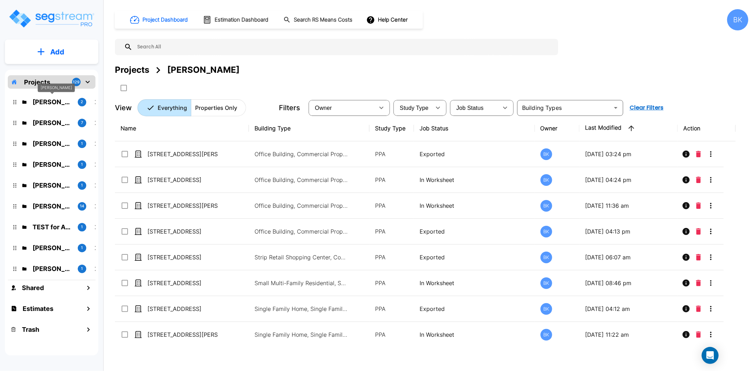
click at [48, 103] on p "[PERSON_NAME]" at bounding box center [53, 102] width 40 height 10
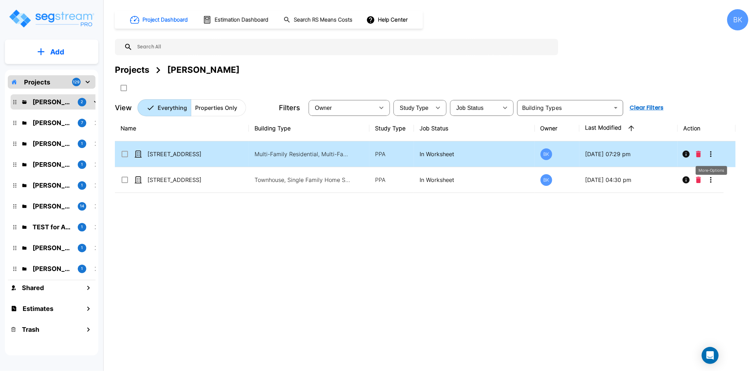
click at [709, 154] on icon "More-Options" at bounding box center [710, 154] width 8 height 8
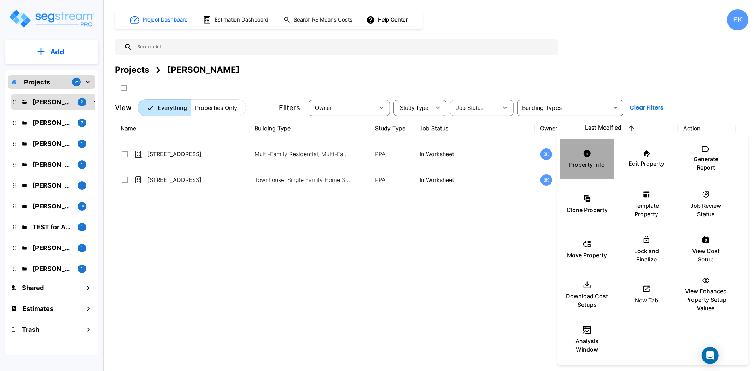
click at [584, 159] on div "Property Info" at bounding box center [587, 158] width 42 height 35
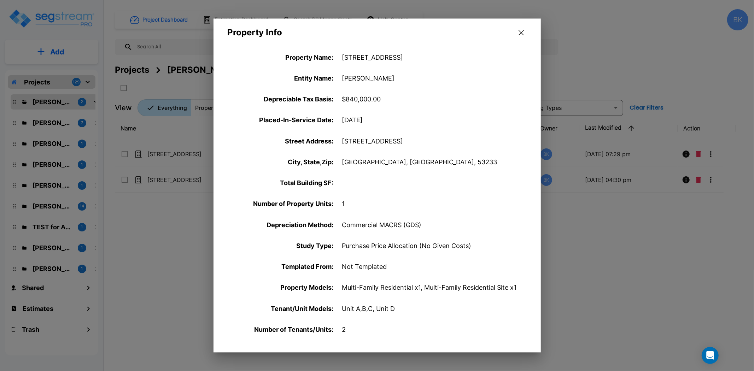
click at [521, 34] on icon "button" at bounding box center [520, 33] width 5 height 6
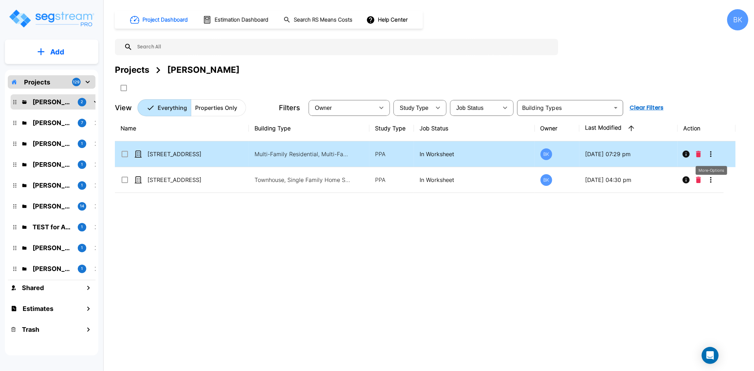
click at [714, 155] on icon "More-Options" at bounding box center [710, 154] width 8 height 8
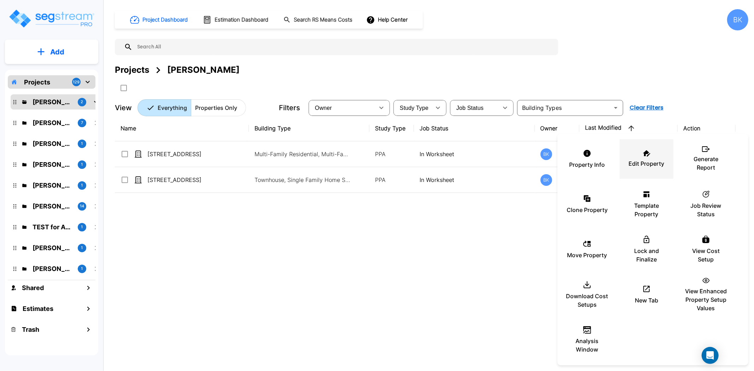
click at [653, 158] on div "Edit Property" at bounding box center [646, 158] width 42 height 35
click at [59, 125] on div at bounding box center [377, 185] width 754 height 371
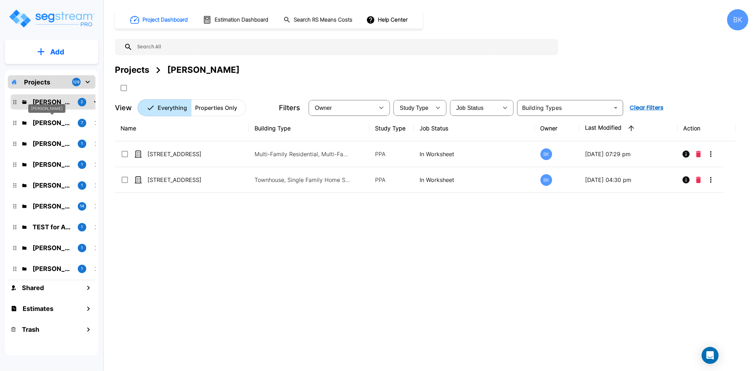
click at [59, 125] on p "Andrea Vacaflor Ayoroa" at bounding box center [53, 123] width 40 height 10
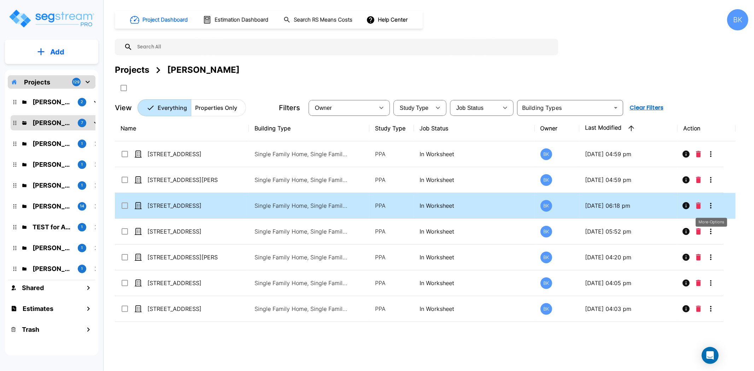
click at [711, 205] on icon "More-Options" at bounding box center [710, 205] width 8 height 8
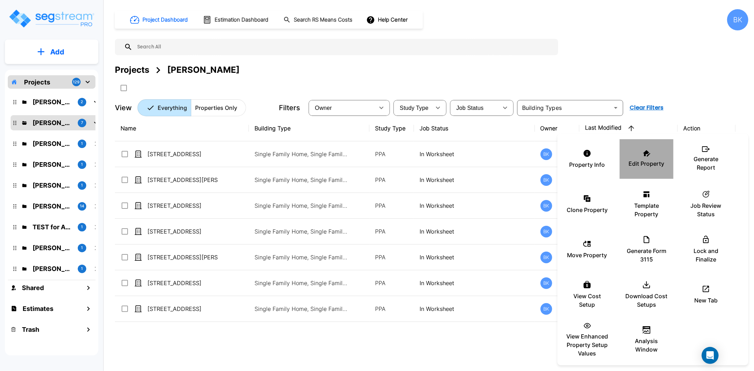
click at [634, 158] on div "Edit Property" at bounding box center [646, 158] width 42 height 35
click at [737, 14] on div at bounding box center [377, 185] width 754 height 371
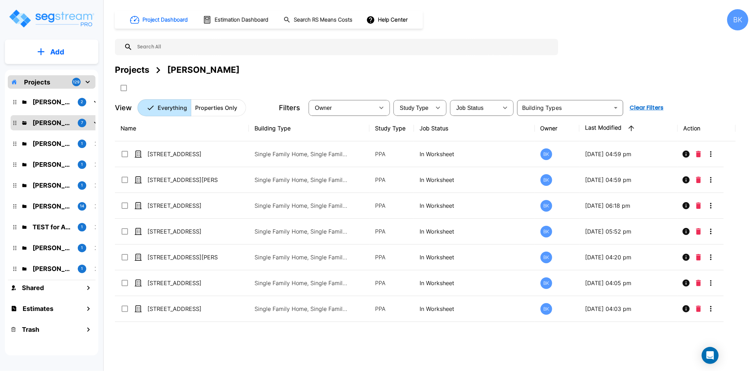
click at [738, 22] on div "BK" at bounding box center [737, 19] width 21 height 21
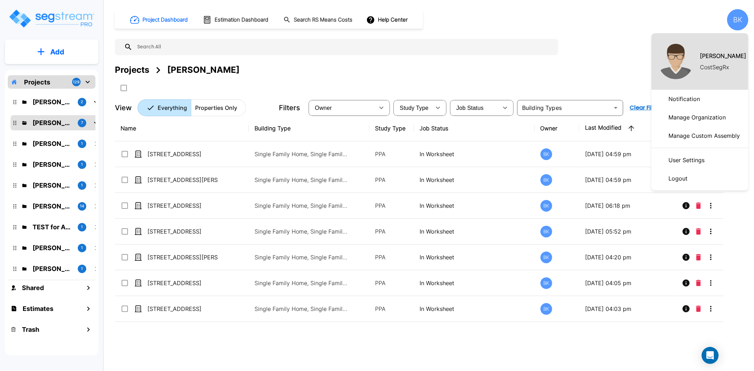
click at [738, 22] on div at bounding box center [377, 185] width 754 height 371
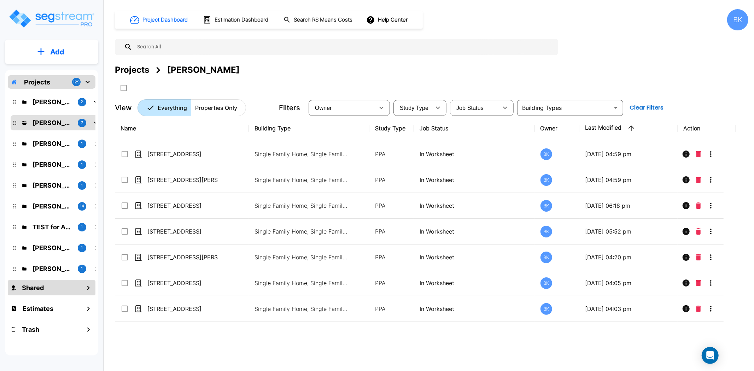
click at [52, 295] on div "Shared" at bounding box center [52, 287] width 88 height 15
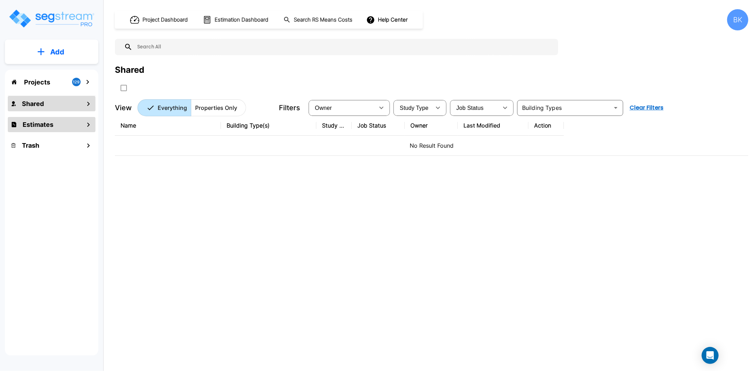
click at [33, 125] on h1 "Estimates" at bounding box center [38, 125] width 31 height 10
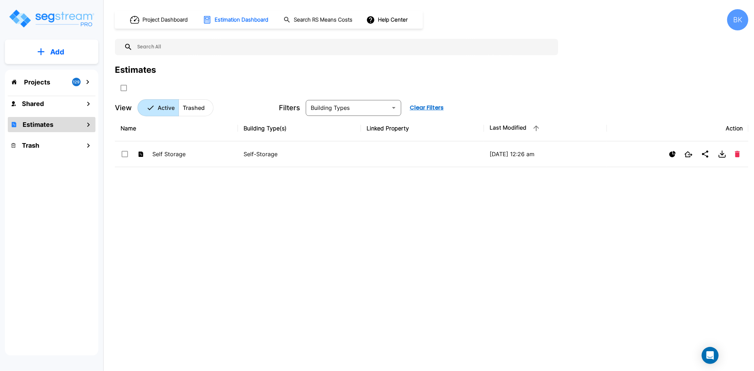
click at [33, 81] on p "Projects" at bounding box center [37, 82] width 26 height 10
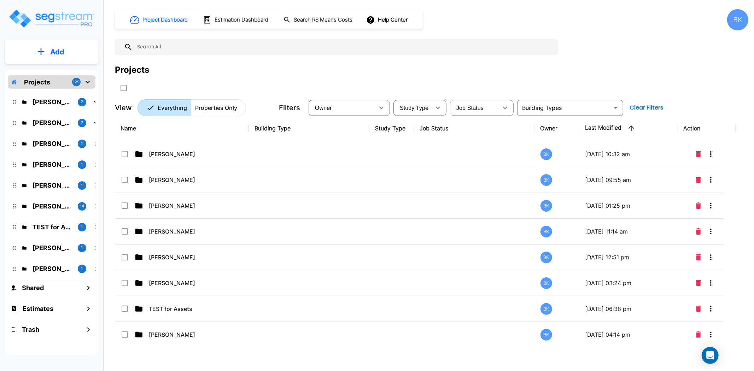
click at [44, 83] on p "Projects" at bounding box center [37, 82] width 26 height 10
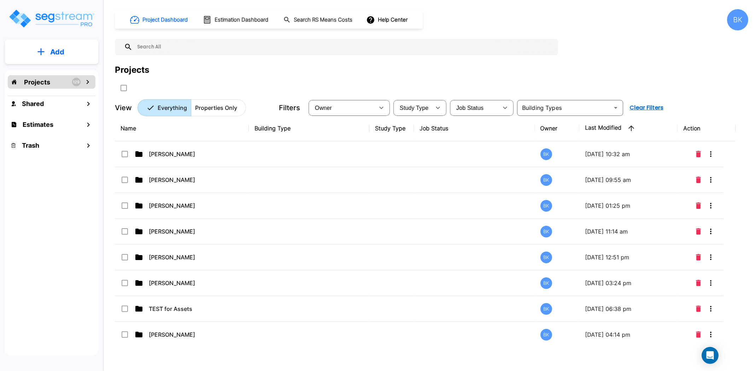
click at [737, 20] on div "BK" at bounding box center [737, 19] width 21 height 21
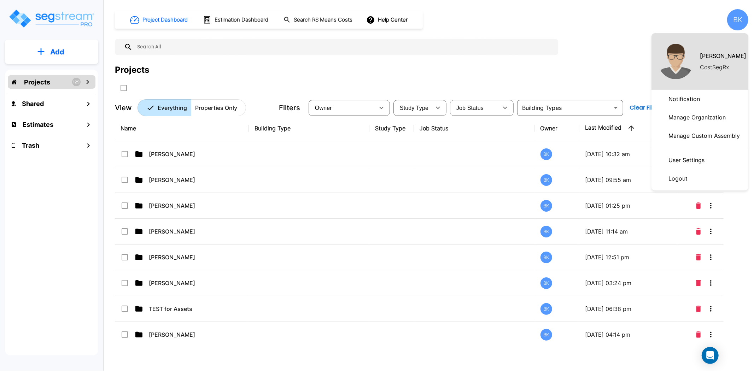
click at [687, 159] on p "User Settings" at bounding box center [686, 160] width 42 height 14
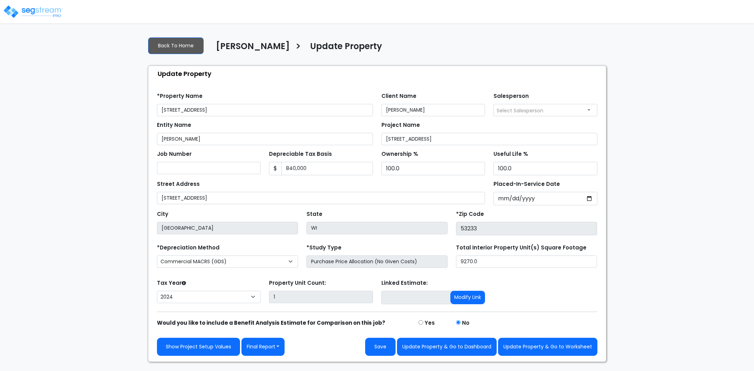
select select "2024"
click at [291, 257] on select "Commercial MACRS (GDS) Residential Rental MACRS (GDS) + AmeriSouth Rules Commer…" at bounding box center [227, 261] width 141 height 12
select select "RRM(+AR_1"
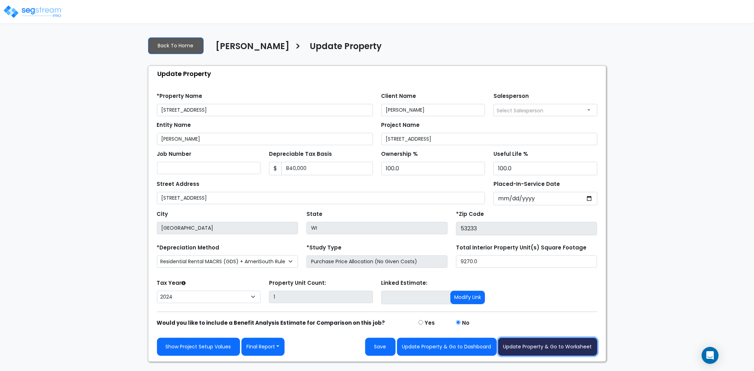
click at [553, 347] on button "Update Property & Go to Worksheet" at bounding box center [547, 347] width 99 height 18
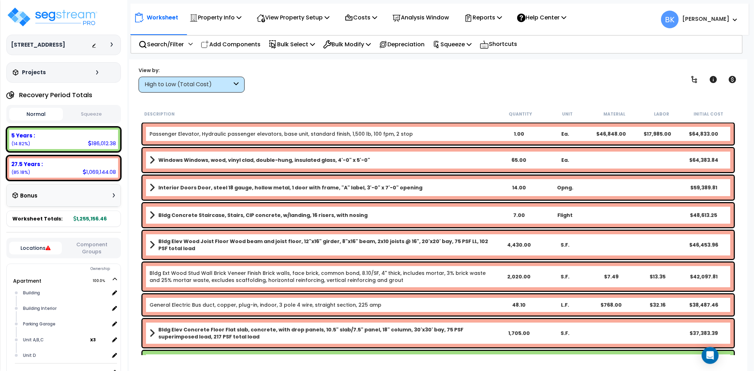
click at [234, 83] on icon at bounding box center [236, 85] width 5 height 8
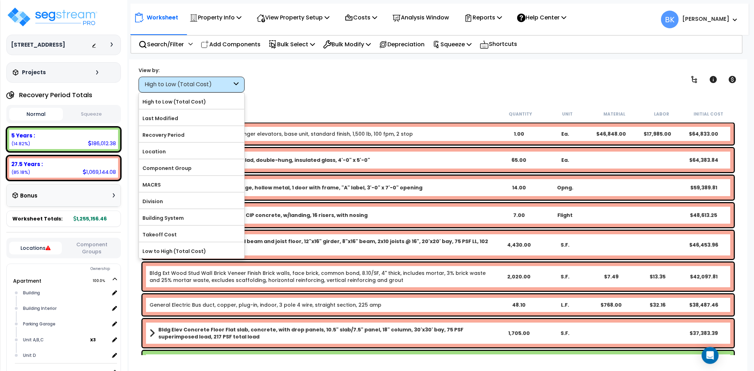
click at [178, 142] on div at bounding box center [191, 142] width 105 height 1
click at [178, 136] on label "Recovery Period" at bounding box center [191, 135] width 105 height 11
click at [0, 0] on input "Recovery Period" at bounding box center [0, 0] width 0 height 0
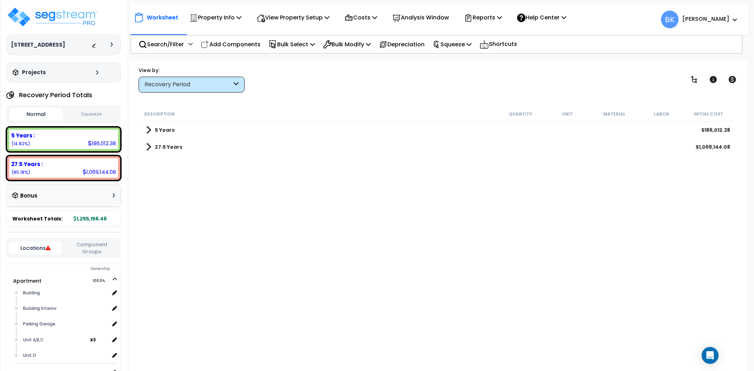
click at [147, 147] on span at bounding box center [148, 147] width 5 height 10
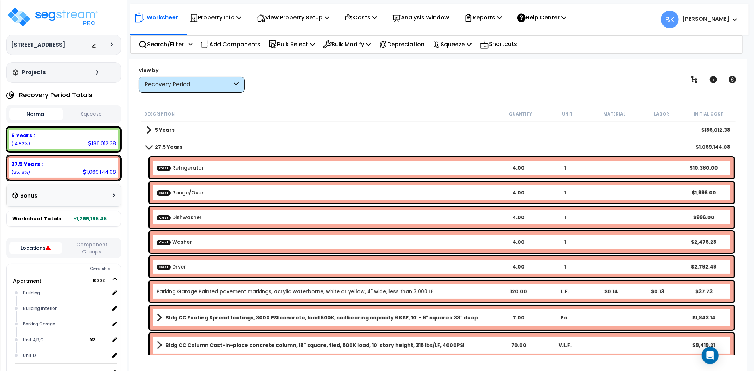
click at [153, 125] on link "5 Years" at bounding box center [160, 130] width 29 height 10
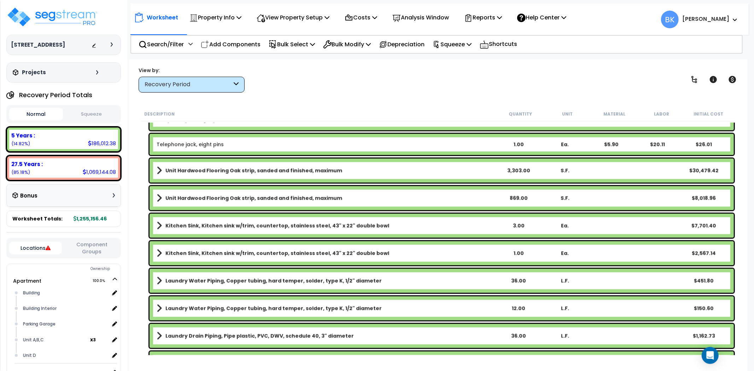
scroll to position [863, 0]
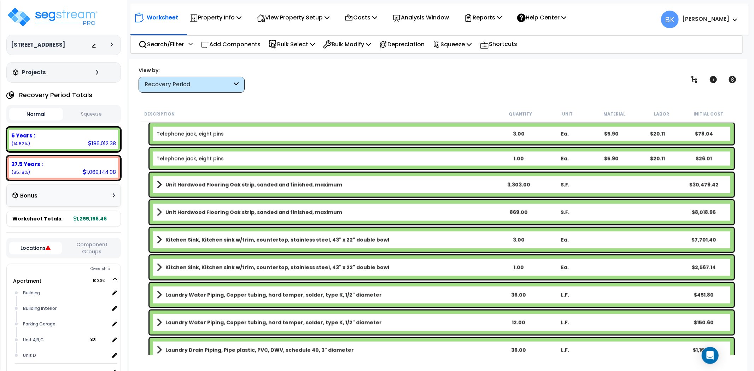
click at [228, 81] on div "Recovery Period" at bounding box center [187, 85] width 87 height 8
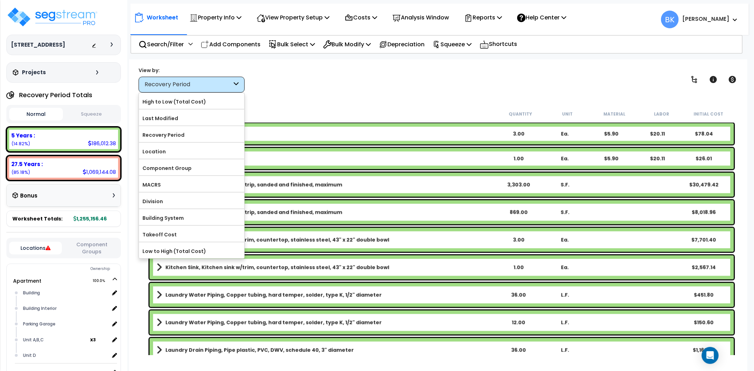
drag, startPoint x: 336, startPoint y: 84, endPoint x: 228, endPoint y: 55, distance: 111.2
click at [335, 84] on div "View by: Recovery Period High to Low (Total Cost)" at bounding box center [438, 79] width 604 height 26
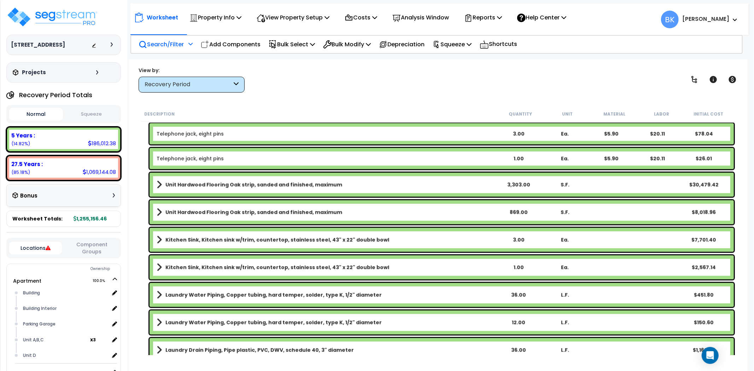
click at [172, 44] on p "Search/Filter" at bounding box center [160, 45] width 45 height 10
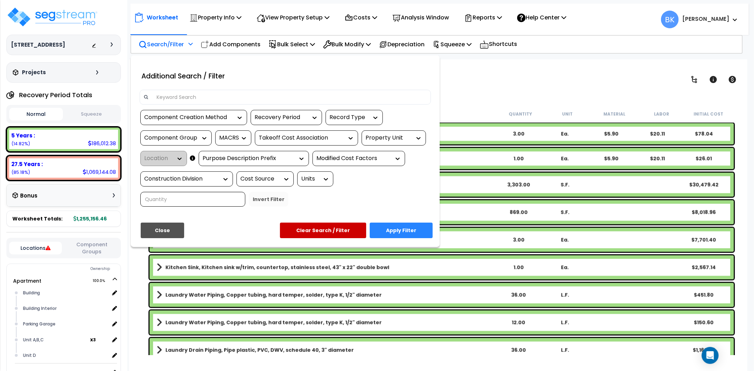
click at [191, 93] on input at bounding box center [289, 97] width 274 height 11
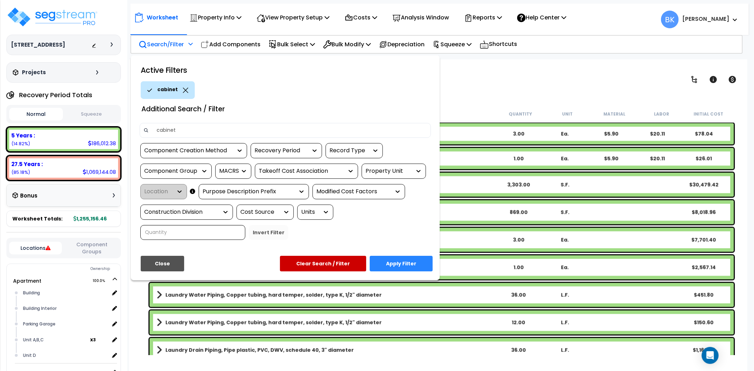
type input "cabinet"
click at [395, 266] on button "Apply Filter" at bounding box center [401, 264] width 63 height 16
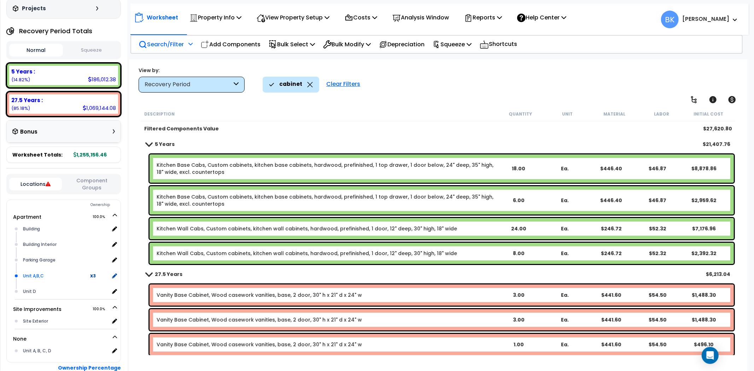
scroll to position [0, 0]
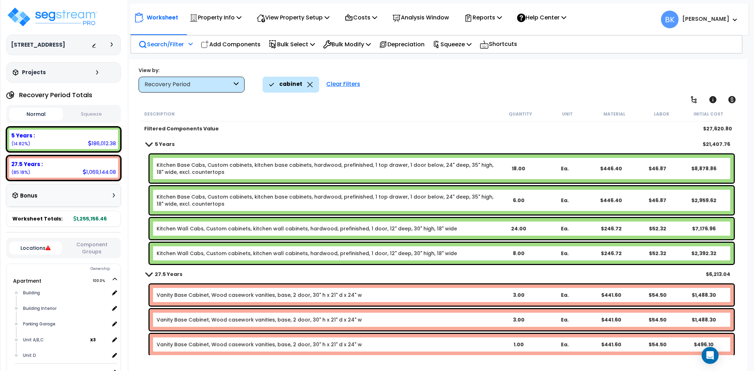
click at [304, 169] on link "Kitchen Base Cabs, Custom cabinets, kitchen base cabinets, hardwood, prefinishe…" at bounding box center [326, 168] width 338 height 14
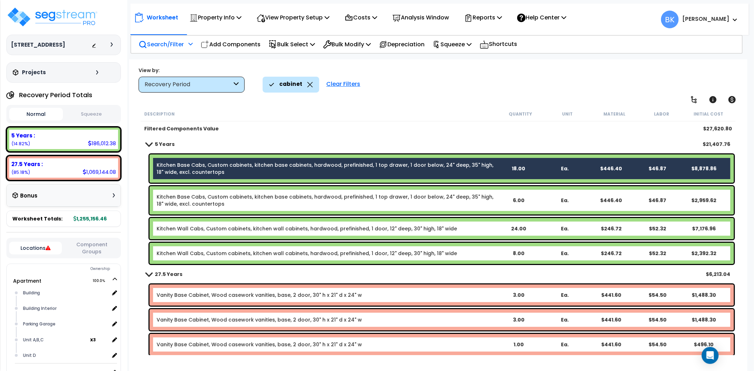
click at [297, 195] on link "Kitchen Base Cabs, Custom cabinets, kitchen base cabinets, hardwood, prefinishe…" at bounding box center [326, 200] width 338 height 14
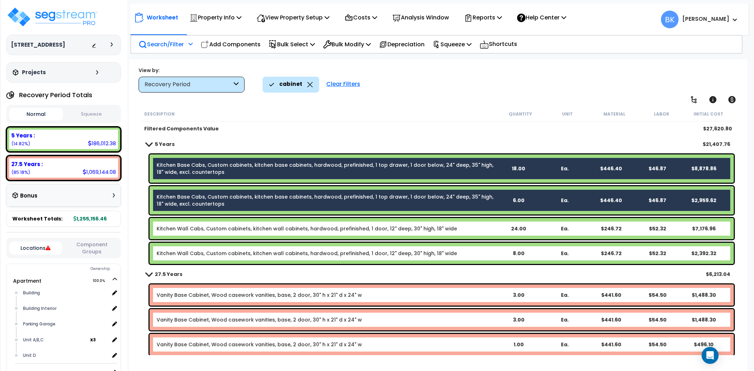
drag, startPoint x: 283, startPoint y: 218, endPoint x: 283, endPoint y: 227, distance: 9.2
click at [282, 218] on div "Kitchen Wall Cabs, Custom cabinets, kitchen wall cabinets, hardwood, prefinishe…" at bounding box center [441, 228] width 584 height 21
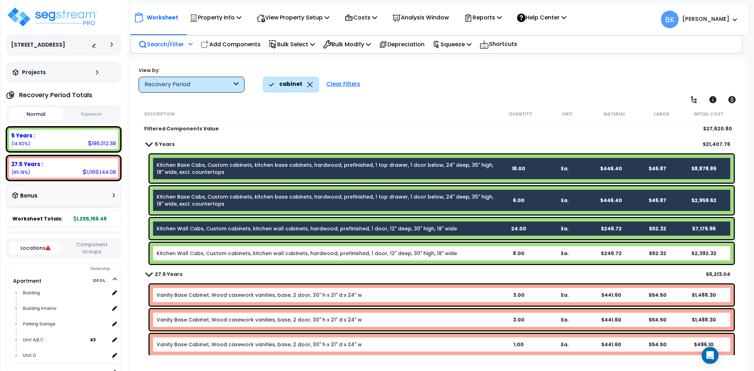
click at [285, 243] on div "Kitchen Wall Cabs, Custom cabinets, kitchen wall cabinets, hardwood, prefinishe…" at bounding box center [441, 253] width 584 height 21
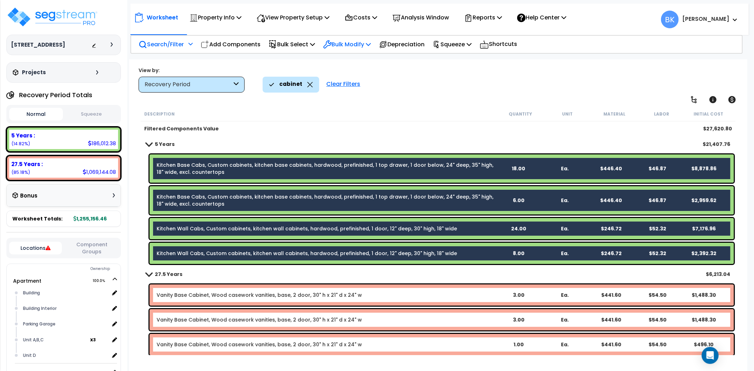
click at [349, 45] on p "Bulk Modify" at bounding box center [347, 45] width 48 height 10
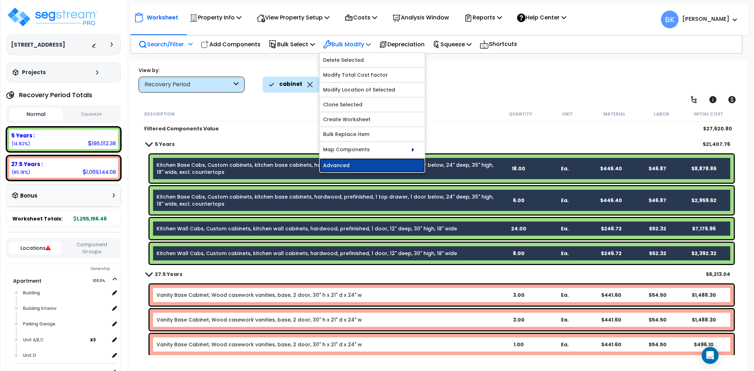
click at [339, 164] on link "Advanced" at bounding box center [371, 165] width 105 height 14
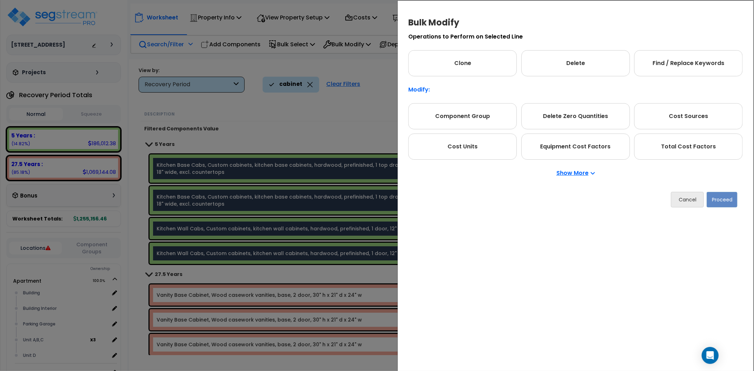
click at [571, 172] on p "Show More" at bounding box center [575, 173] width 39 height 6
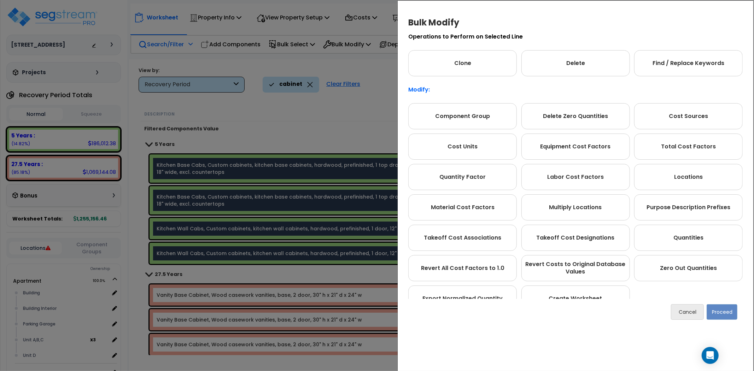
click at [320, 133] on div "Bulk Modify Operations to Perform on Selected Line Clone Delete Find / Replace …" at bounding box center [377, 185] width 754 height 371
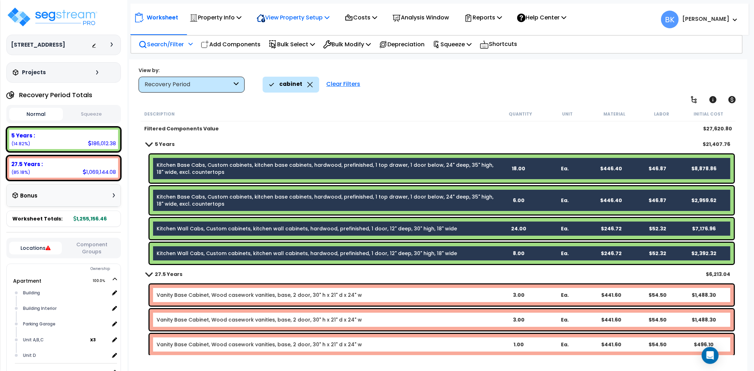
click at [298, 17] on p "View Property Setup" at bounding box center [292, 18] width 73 height 10
click at [277, 51] on link "View Questionnaire" at bounding box center [288, 48] width 70 height 14
click at [375, 128] on div "Filtered Components Value" at bounding box center [320, 128] width 353 height 7
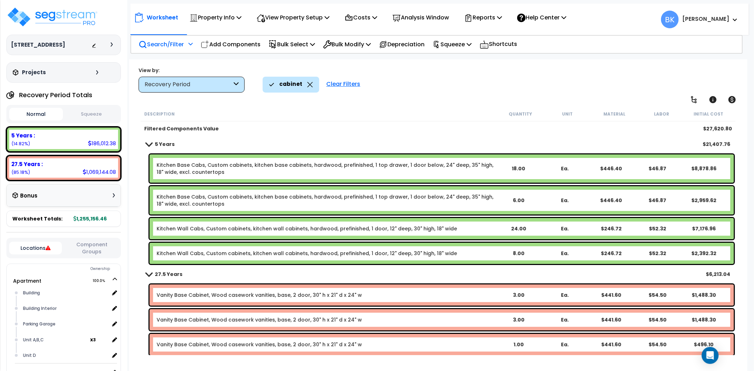
click at [300, 167] on link "Kitchen Base Cabs, Custom cabinets, kitchen base cabinets, hardwood, prefinishe…" at bounding box center [326, 168] width 338 height 14
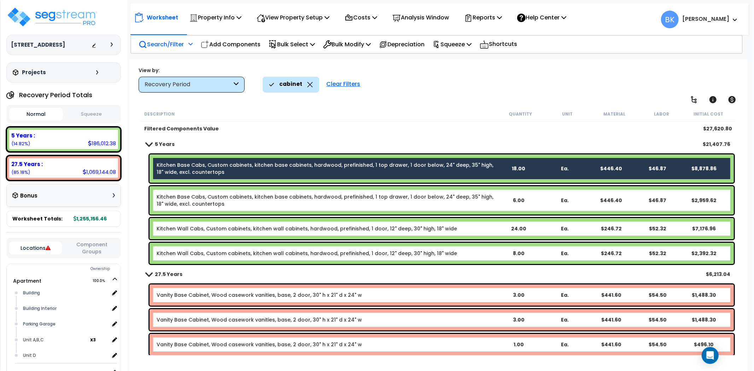
click at [300, 167] on link "Kitchen Base Cabs, Custom cabinets, kitchen base cabinets, hardwood, prefinishe…" at bounding box center [326, 168] width 338 height 14
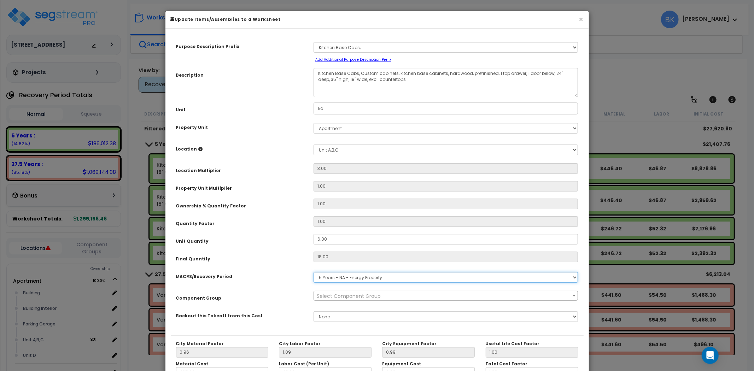
click at [365, 278] on select "Select MACRS/Recovery Period 5 Years - 57.0 - Distributive Trades & Services 5 …" at bounding box center [445, 277] width 265 height 11
select select "3669"
click at [313, 272] on select "Select MACRS/Recovery Period 5 Years - 57.0 - Distributive Trades & Services 5 …" at bounding box center [445, 277] width 265 height 11
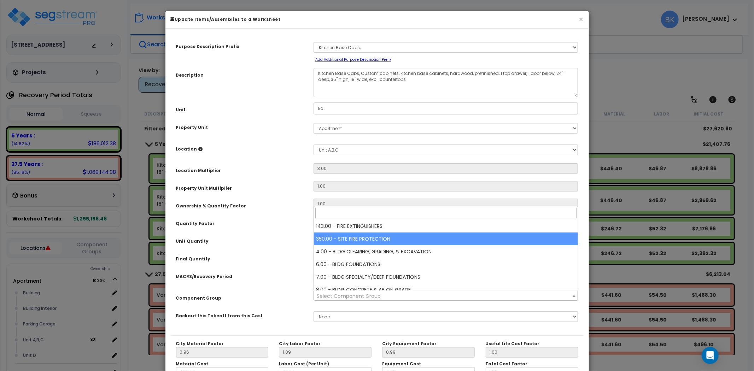
type input "a"
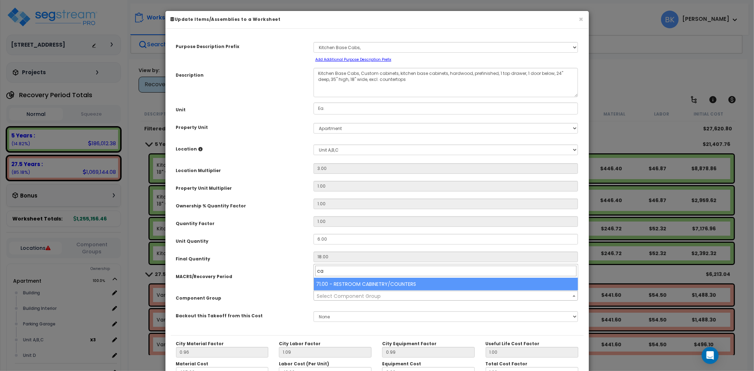
type input "c"
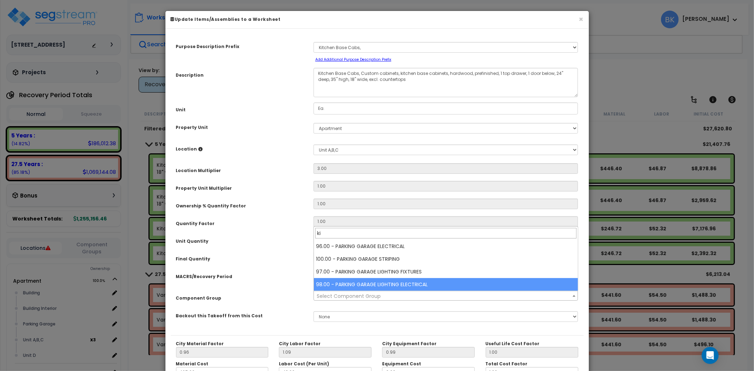
type input "k"
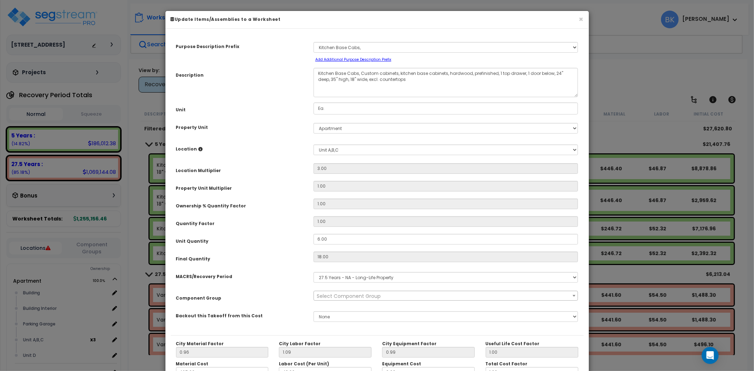
click at [272, 287] on div "Purpose Description Prefix Select A/V System A/V System A/V System Equipment A/…" at bounding box center [377, 184] width 413 height 301
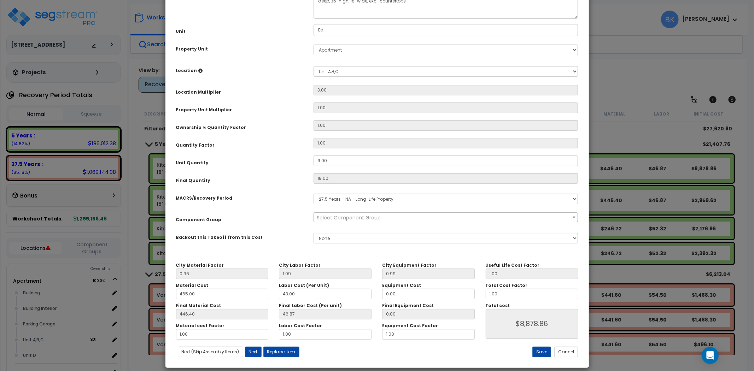
click at [343, 214] on span "Select Component Group" at bounding box center [349, 217] width 64 height 7
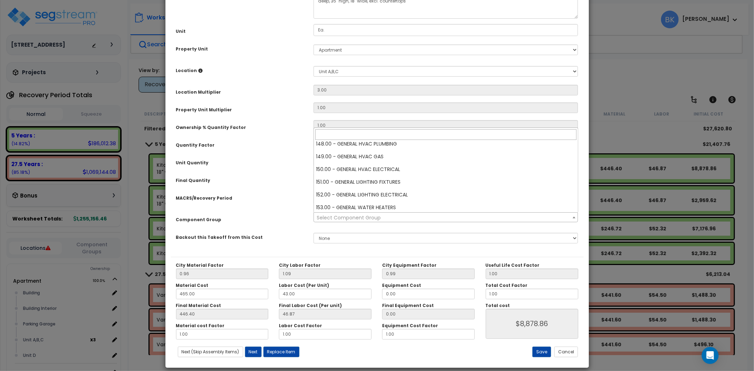
scroll to position [766, 0]
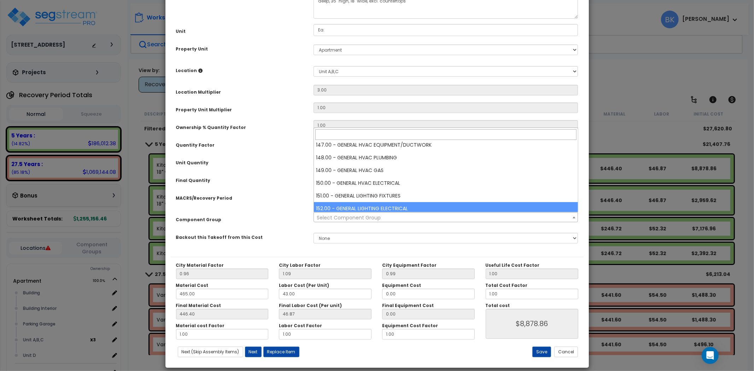
click at [272, 232] on div "Backout this Takeoff from this Cost" at bounding box center [239, 236] width 137 height 12
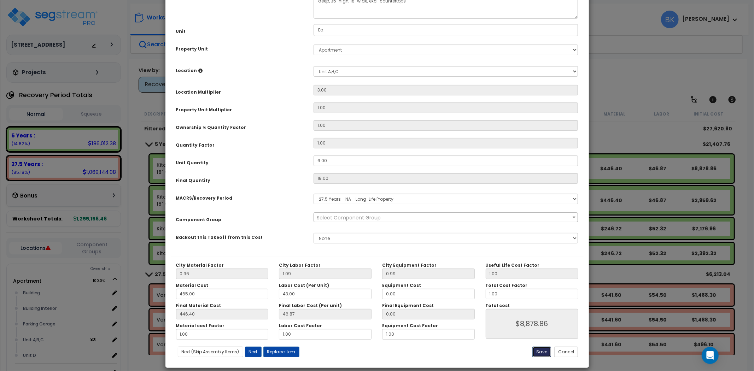
click at [542, 352] on button "Save" at bounding box center [541, 352] width 19 height 11
type input "8878.86"
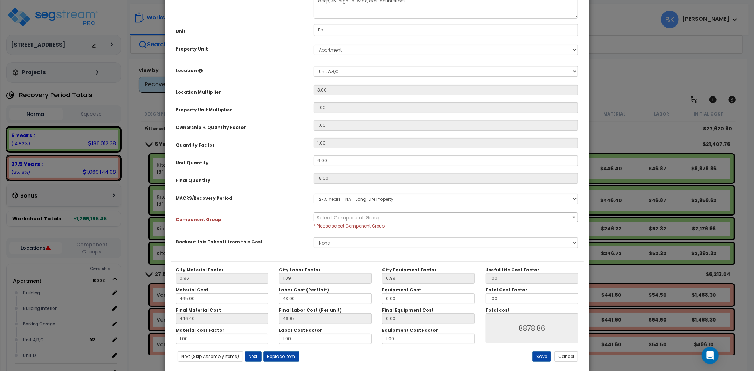
click at [348, 218] on span "Select Component Group" at bounding box center [349, 217] width 64 height 7
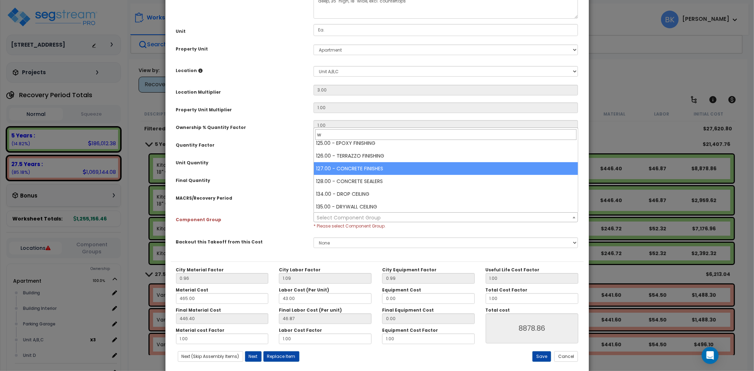
scroll to position [0, 0]
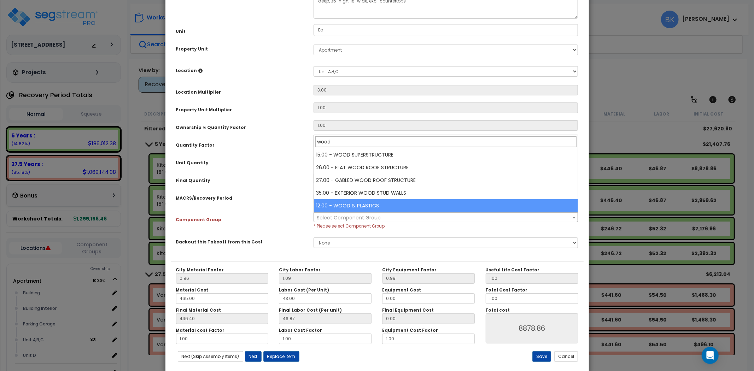
type input "wood"
select select "39541"
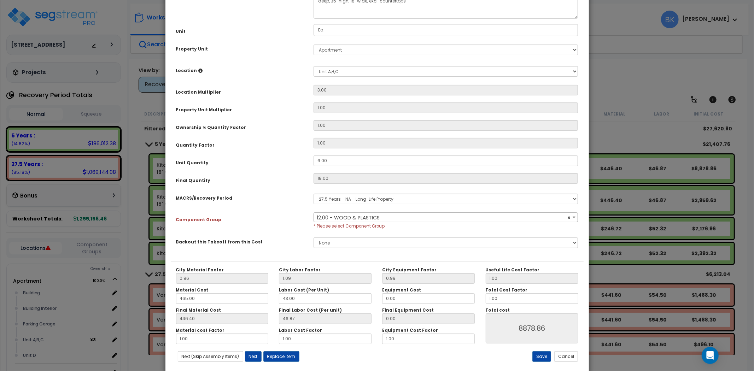
click at [276, 212] on div "Component Group" at bounding box center [239, 218] width 137 height 12
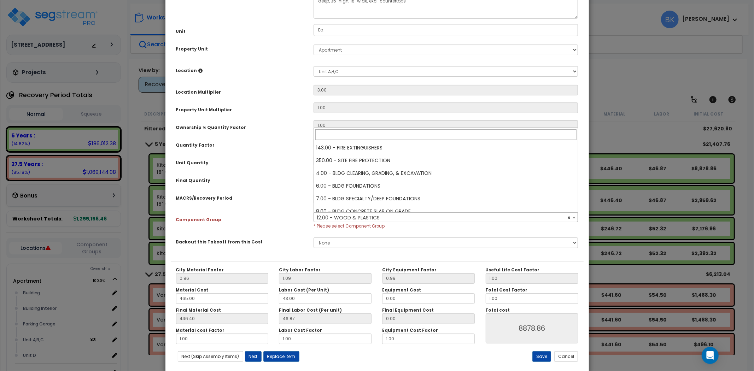
click at [372, 219] on span "× 12.00 - WOOD & PLASTICS" at bounding box center [446, 218] width 264 height 10
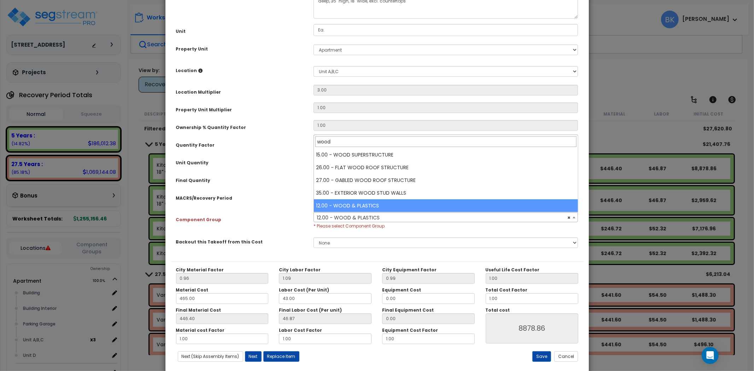
type input "wood"
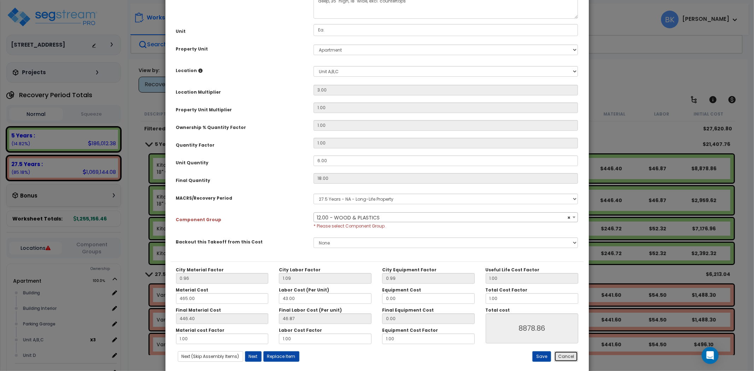
click at [565, 355] on button "Cancel" at bounding box center [566, 356] width 24 height 11
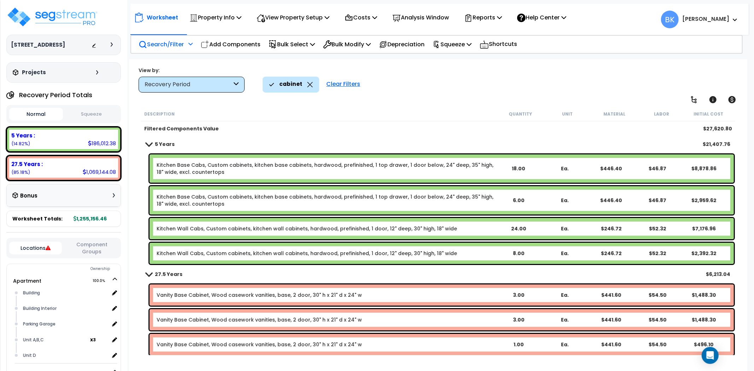
click at [360, 169] on link "Kitchen Base Cabs, Custom cabinets, kitchen base cabinets, hardwood, prefinishe…" at bounding box center [326, 168] width 338 height 14
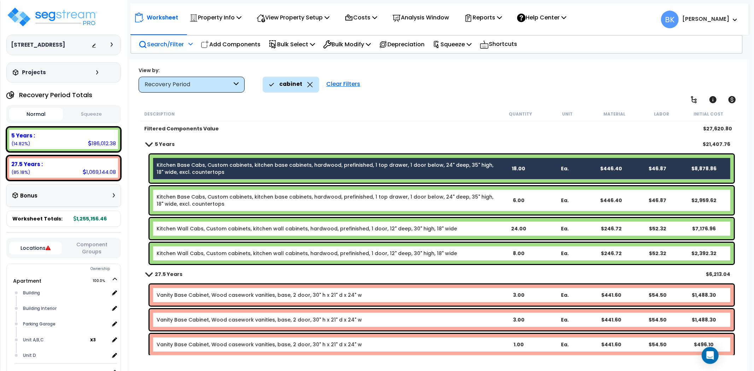
click at [327, 207] on link "Kitchen Base Cabs, Custom cabinets, kitchen base cabinets, hardwood, prefinishe…" at bounding box center [326, 200] width 338 height 14
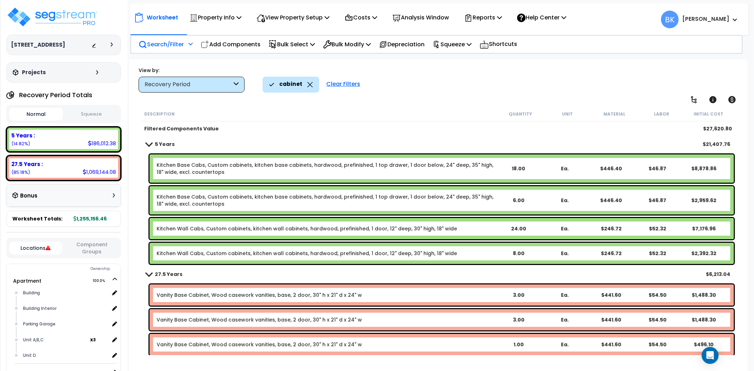
click at [340, 167] on link "Kitchen Base Cabs, Custom cabinets, kitchen base cabinets, hardwood, prefinishe…" at bounding box center [326, 168] width 338 height 14
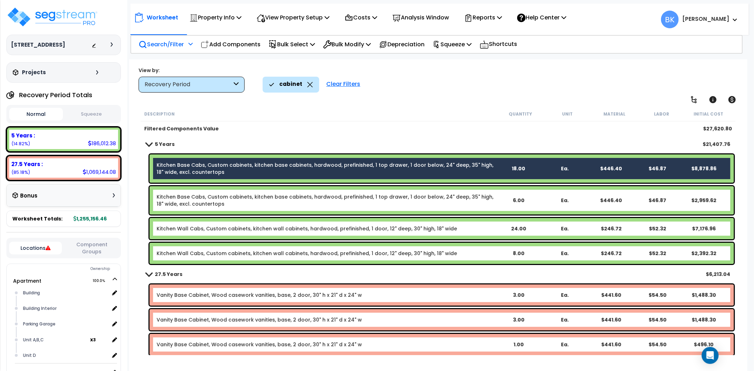
click at [337, 193] on link "Kitchen Base Cabs, Custom cabinets, kitchen base cabinets, hardwood, prefinishe…" at bounding box center [326, 200] width 338 height 14
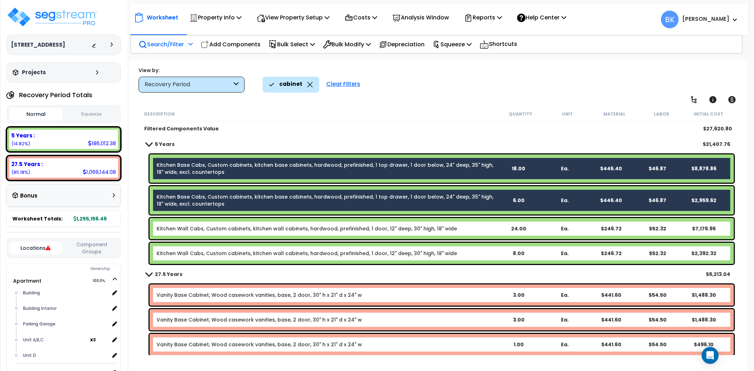
click at [335, 221] on div "Kitchen Wall Cabs, Custom cabinets, kitchen wall cabinets, hardwood, prefinishe…" at bounding box center [441, 228] width 584 height 21
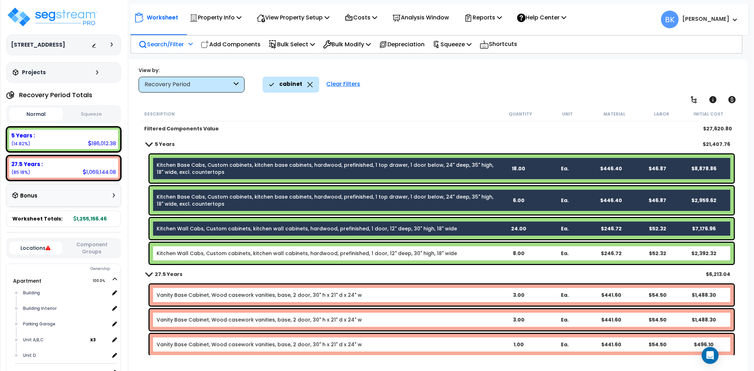
click at [336, 243] on div "Kitchen Wall Cabs, Custom cabinets, kitchen wall cabinets, hardwood, prefinishe…" at bounding box center [441, 253] width 584 height 21
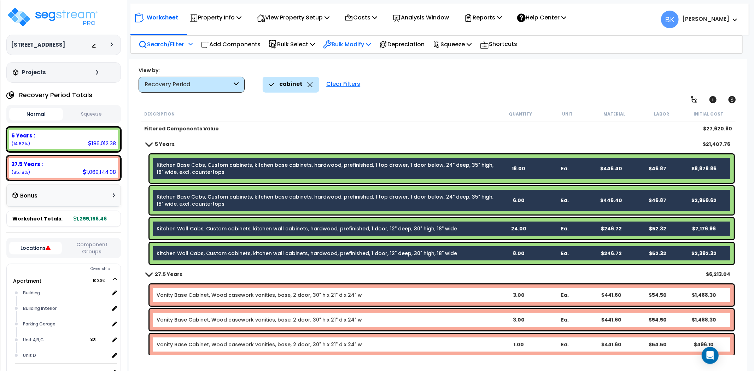
click at [357, 44] on p "Bulk Modify" at bounding box center [347, 45] width 48 height 10
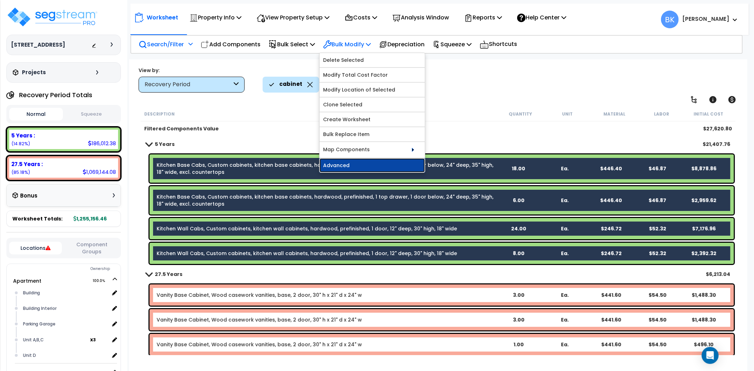
click at [345, 161] on link "Advanced" at bounding box center [371, 165] width 105 height 14
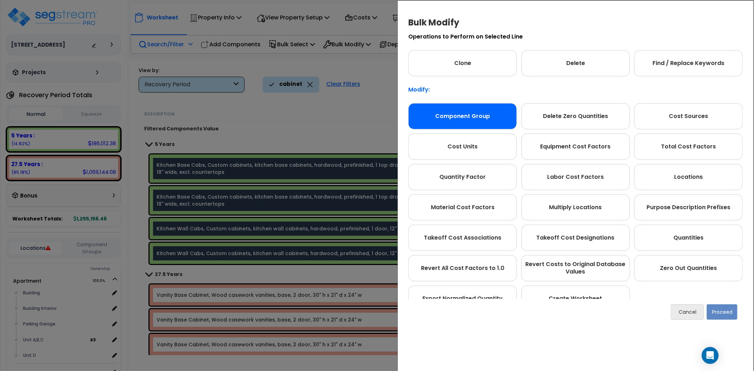
click at [443, 127] on div "Component Group" at bounding box center [462, 116] width 108 height 26
click at [449, 118] on div "Component Group" at bounding box center [462, 116] width 108 height 26
click at [723, 309] on button "Proceed" at bounding box center [721, 312] width 31 height 16
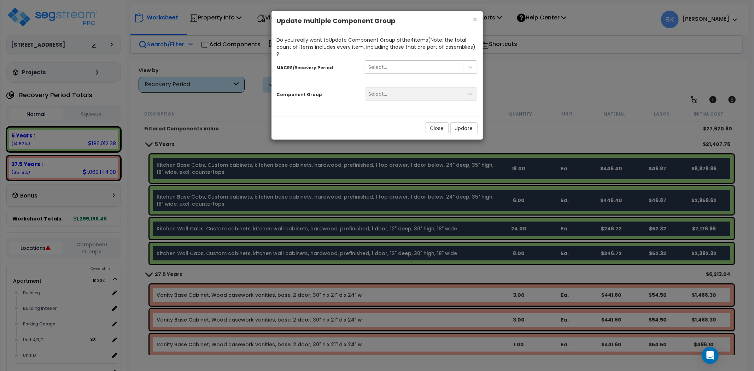
click at [454, 64] on div "Select..." at bounding box center [414, 66] width 99 height 11
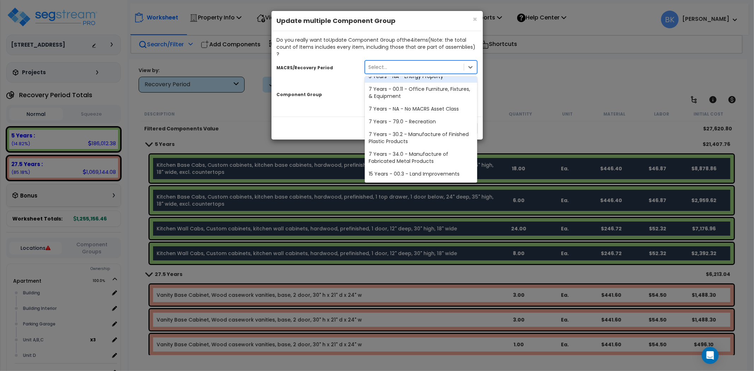
scroll to position [86, 0]
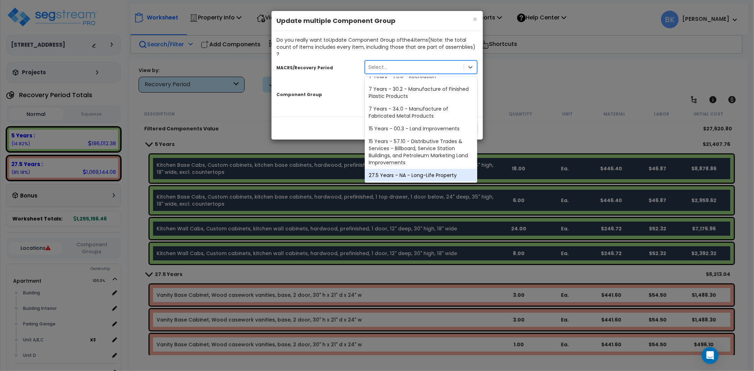
click at [417, 169] on div "27.5 Years - NA - Long-Life Property" at bounding box center [421, 175] width 113 height 13
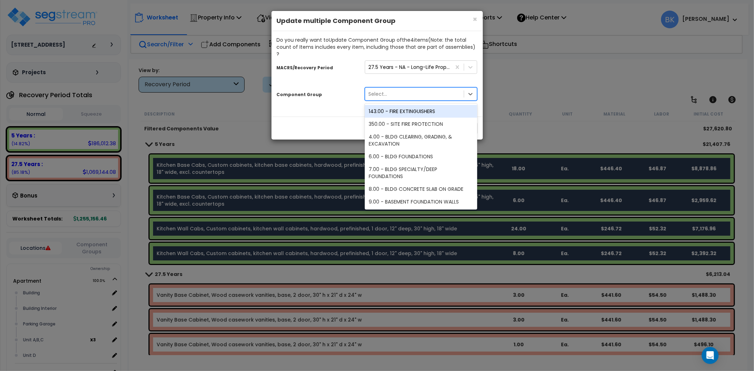
click at [400, 88] on div "Select..." at bounding box center [414, 93] width 99 height 11
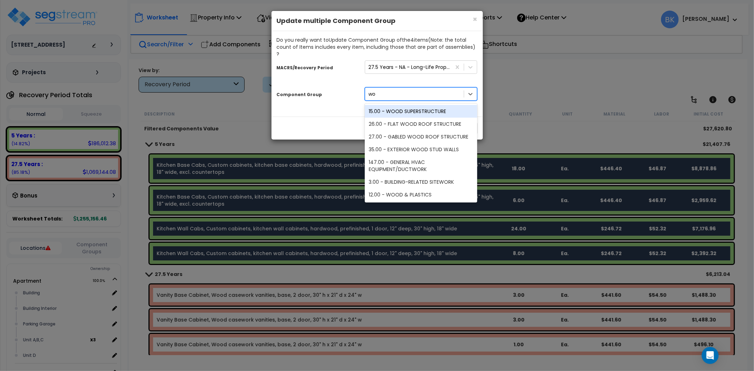
type input "w"
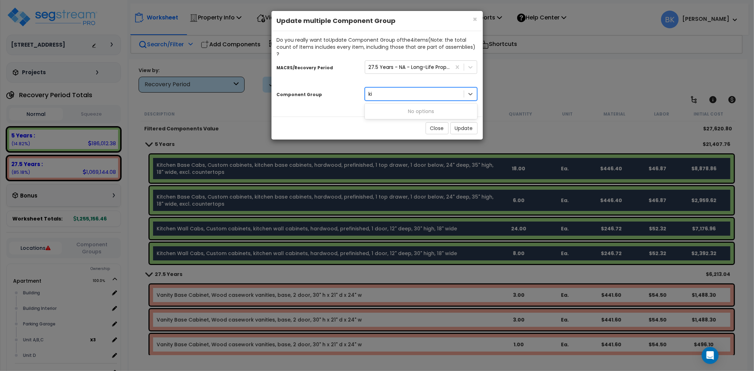
type input "k"
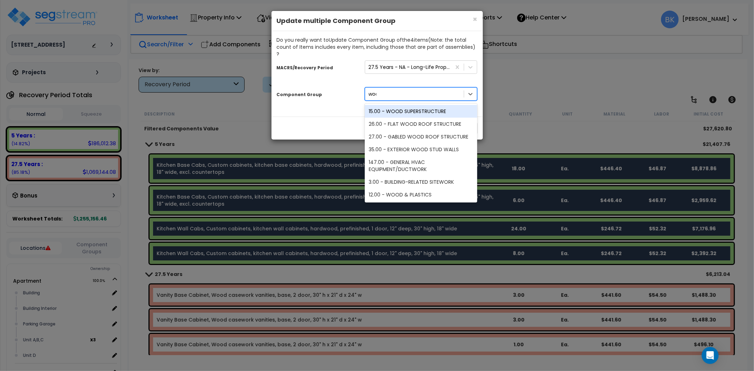
type input "wood"
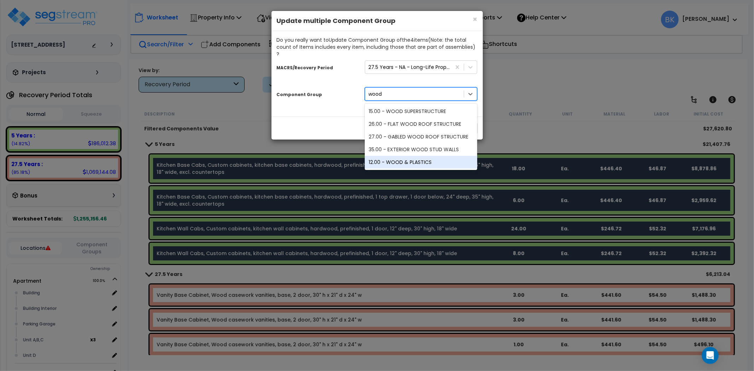
click at [414, 156] on div "12.00 - WOOD & PLASTICS" at bounding box center [421, 162] width 113 height 13
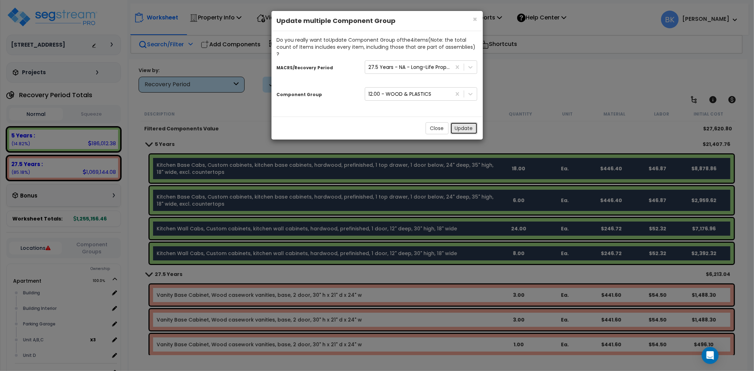
click at [459, 122] on button "Update" at bounding box center [463, 128] width 27 height 12
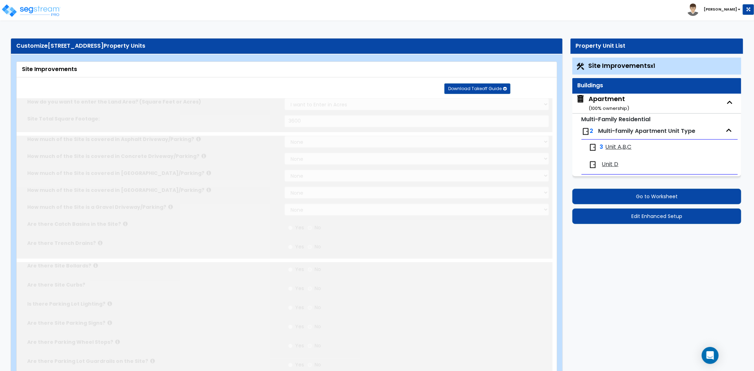
select select "2"
type input "3600"
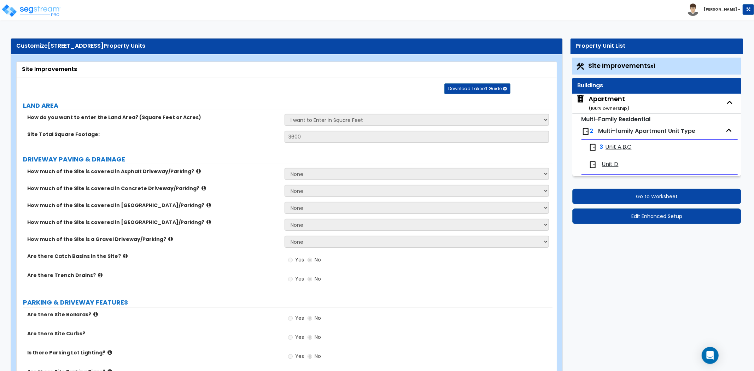
click at [617, 64] on span "Site Improvements x1" at bounding box center [621, 65] width 67 height 9
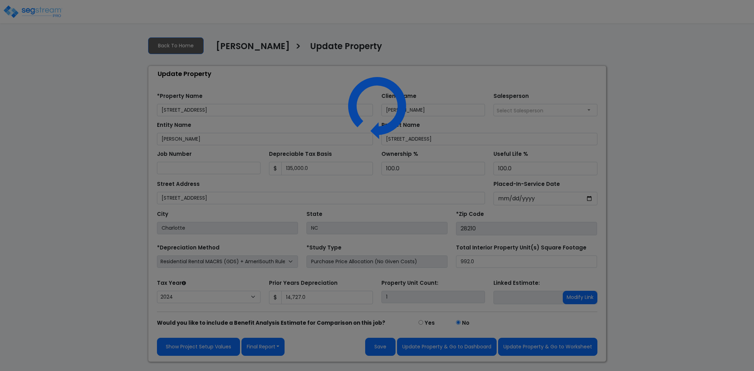
select select "2024"
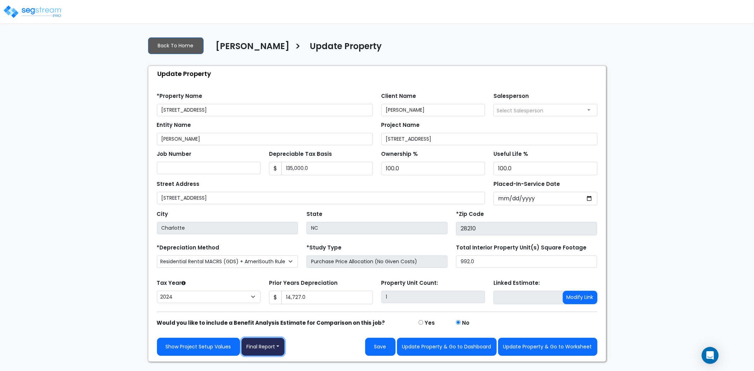
click at [281, 341] on button "Final Report" at bounding box center [262, 347] width 43 height 18
click at [282, 294] on link "Report Custom Fields" at bounding box center [279, 294] width 74 height 16
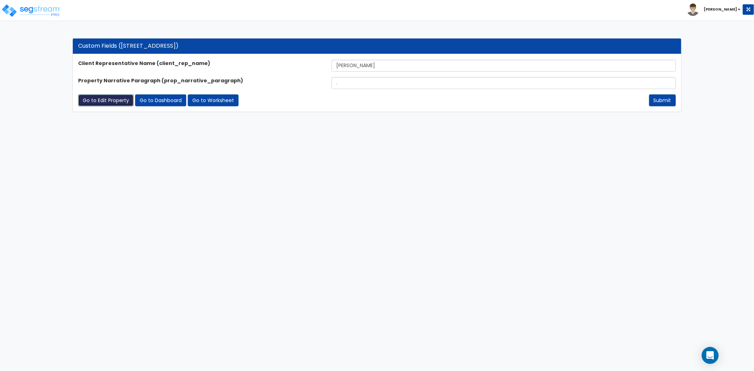
click at [121, 103] on link "Go to Edit Property" at bounding box center [105, 100] width 55 height 12
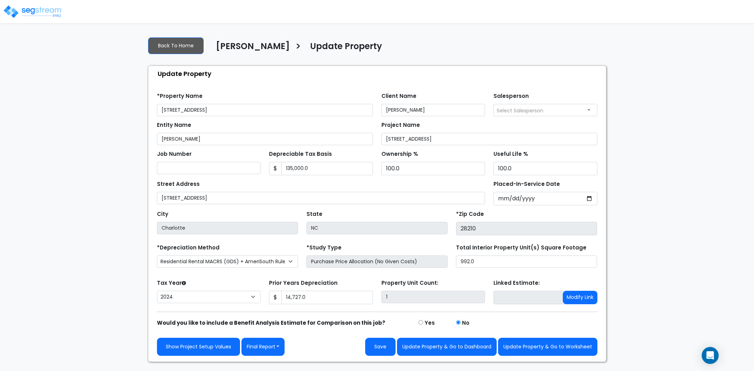
select select "2024"
click at [272, 347] on button "Final Report" at bounding box center [262, 347] width 43 height 18
click at [267, 309] on link "Report Images" at bounding box center [279, 310] width 74 height 16
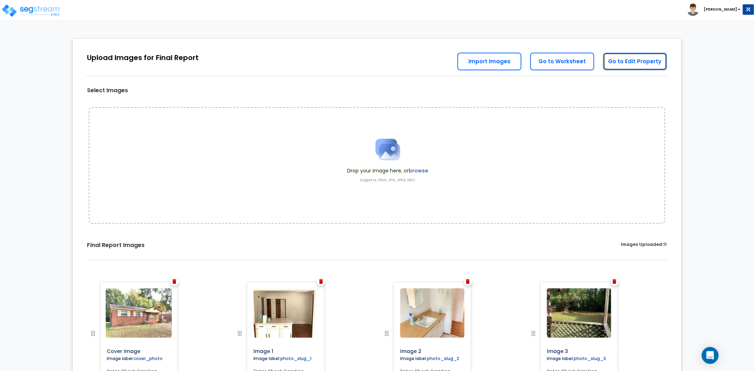
click at [647, 59] on link "Go to Edit Property" at bounding box center [635, 62] width 64 height 18
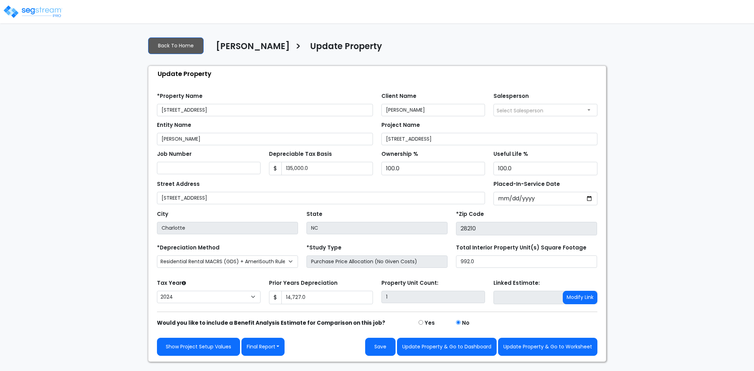
select select "2024"
click at [542, 352] on button "Update Property & Go to Worksheet" at bounding box center [547, 347] width 99 height 18
type input "14727"
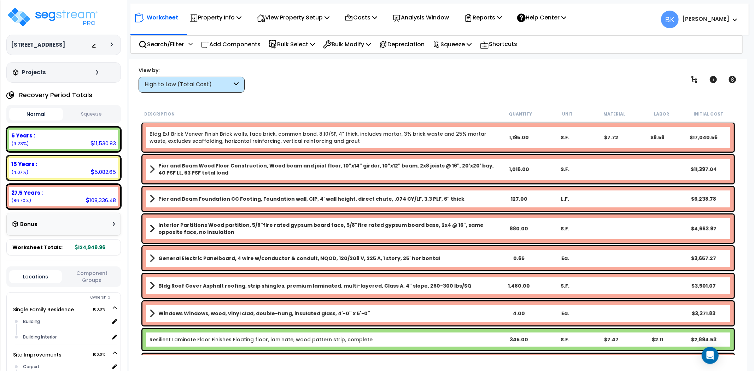
click at [222, 87] on div "High to Low (Total Cost)" at bounding box center [187, 85] width 87 height 8
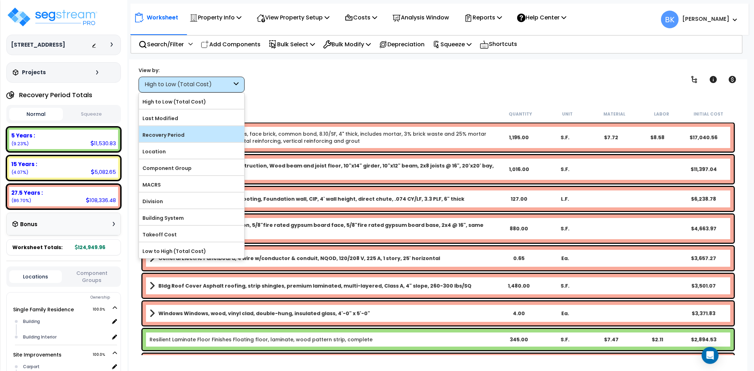
click at [167, 138] on label "Recovery Period" at bounding box center [191, 135] width 105 height 11
click at [0, 0] on input "Recovery Period" at bounding box center [0, 0] width 0 height 0
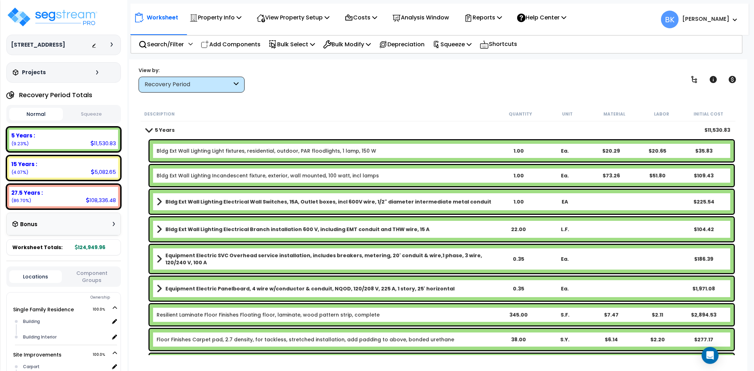
click at [152, 130] on span at bounding box center [148, 129] width 10 height 5
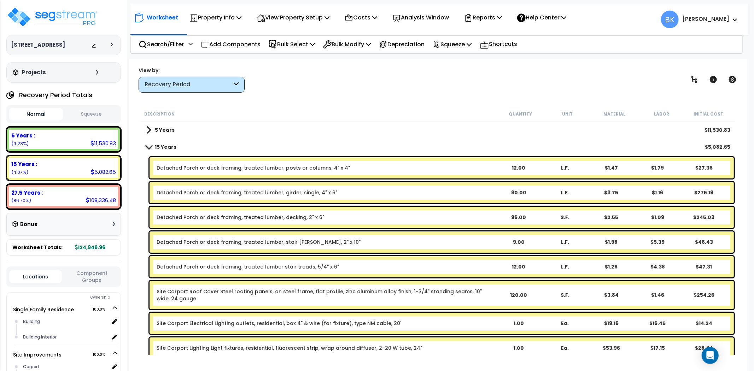
click at [149, 150] on link "15 Years" at bounding box center [161, 147] width 30 height 10
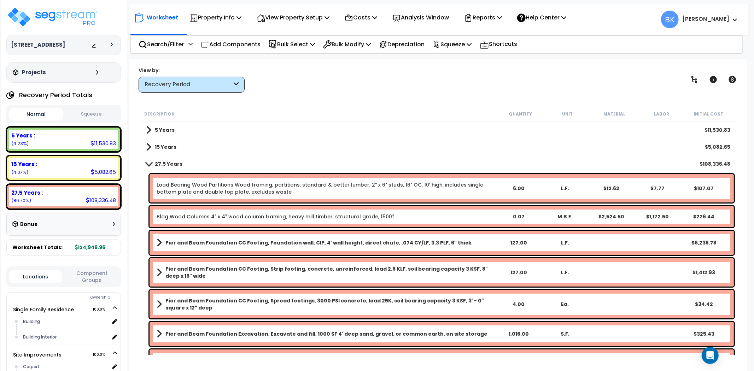
click at [149, 165] on span at bounding box center [148, 163] width 10 height 5
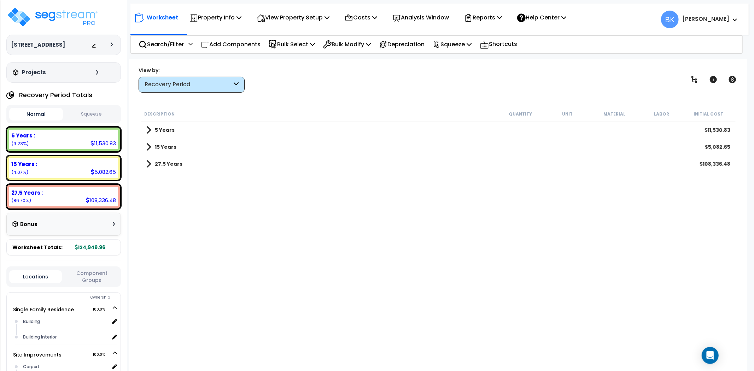
click at [153, 161] on link "27.5 Years" at bounding box center [164, 164] width 36 height 10
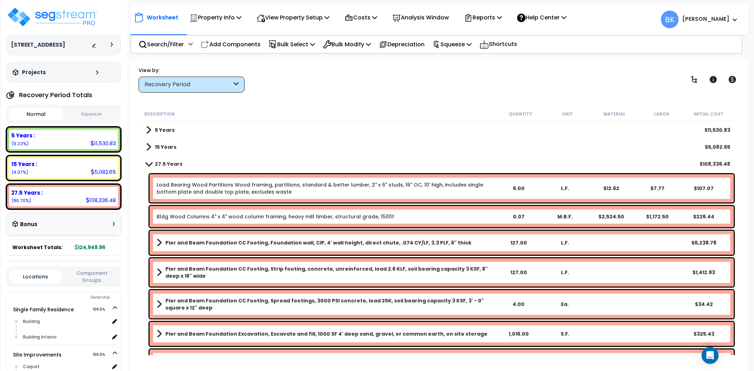
click at [149, 164] on span at bounding box center [148, 163] width 10 height 5
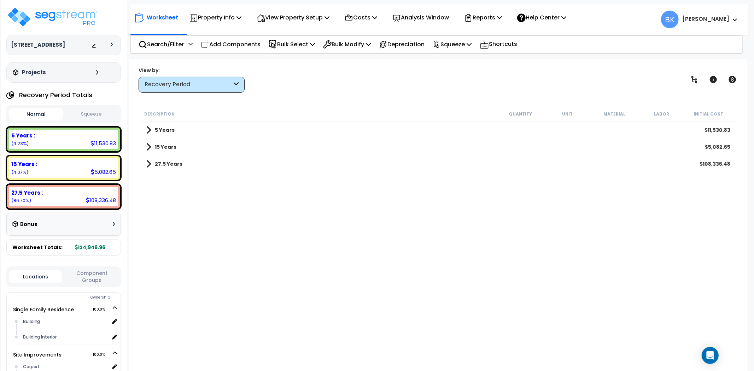
click at [147, 149] on span at bounding box center [148, 147] width 5 height 10
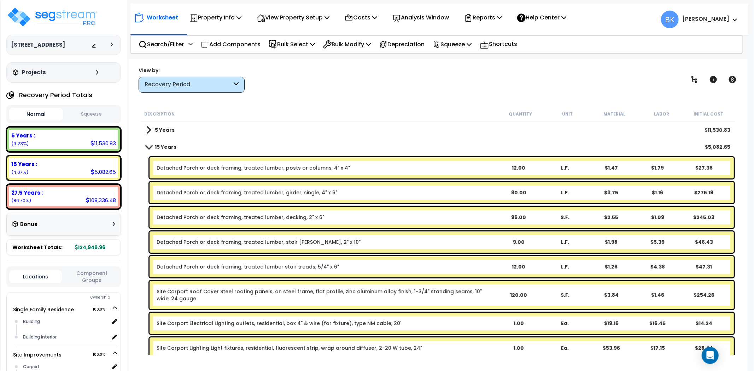
scroll to position [157, 0]
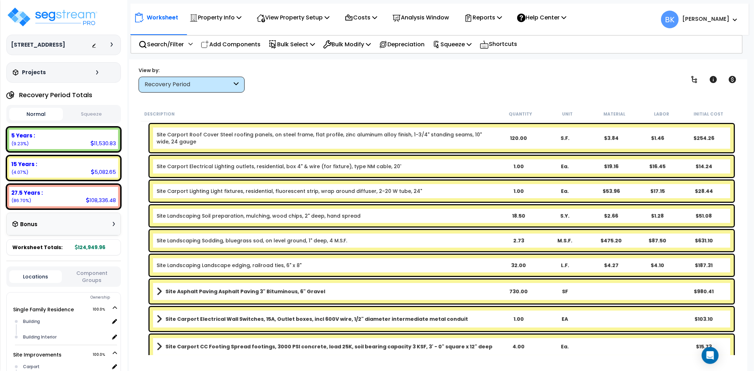
click at [306, 294] on b "Site Asphalt Paving Asphalt Paving 3" Bituminous, 6" Gravel" at bounding box center [245, 291] width 160 height 7
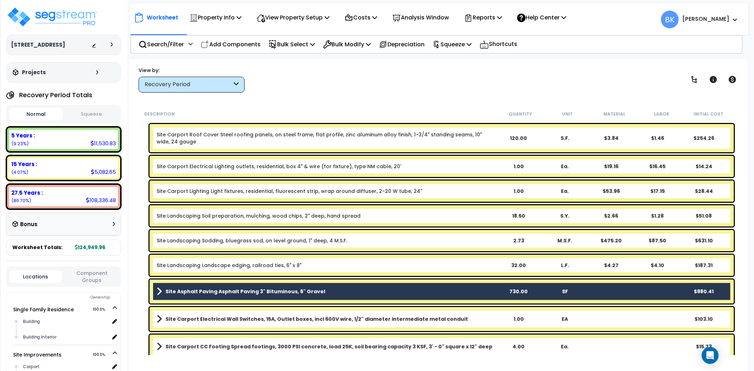
click at [306, 294] on b "Site Asphalt Paving Asphalt Paving 3" Bituminous, 6" Gravel" at bounding box center [245, 291] width 160 height 7
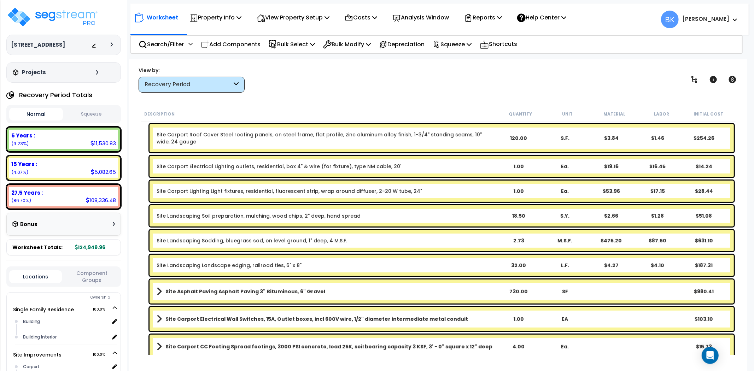
click at [306, 294] on b "Site Asphalt Paving Asphalt Paving 3" Bituminous, 6" Gravel" at bounding box center [245, 291] width 160 height 7
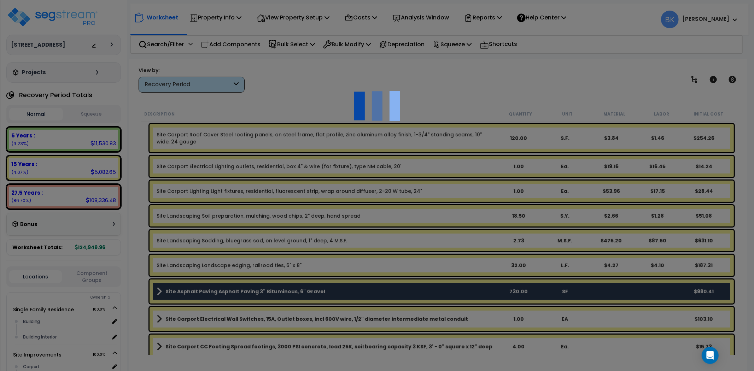
select select "46285"
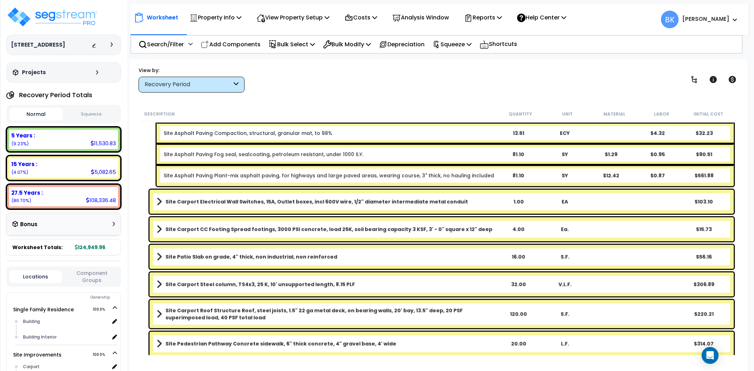
scroll to position [456, 0]
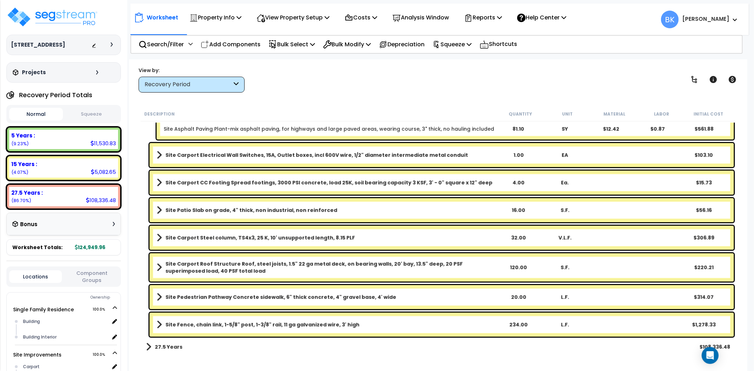
click at [295, 333] on div "Site Fence, chain link, 1-5/8" post, 1-3/8" rail, 11 ga galvanized wire, 3' hig…" at bounding box center [441, 325] width 584 height 24
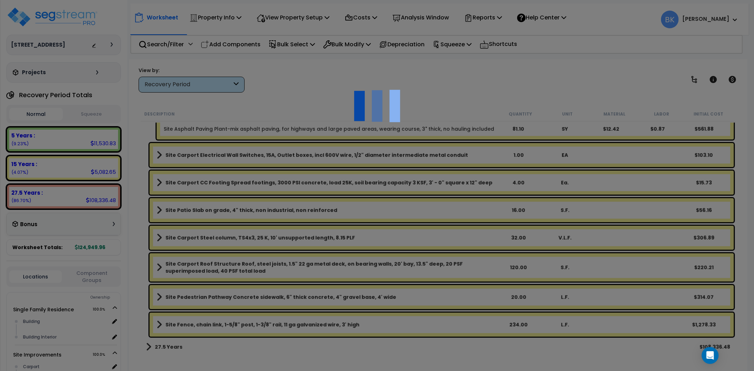
select select "46285"
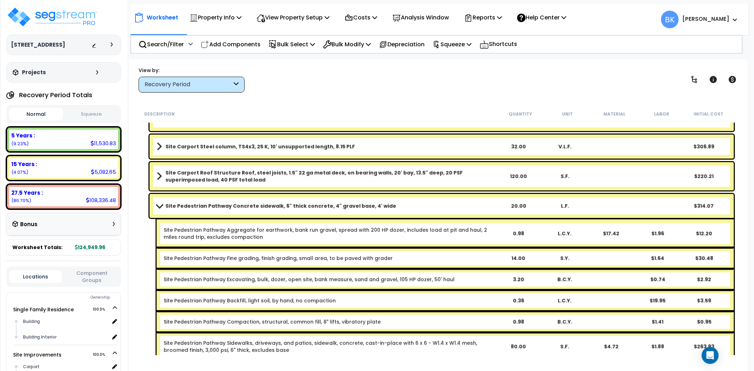
scroll to position [375, 0]
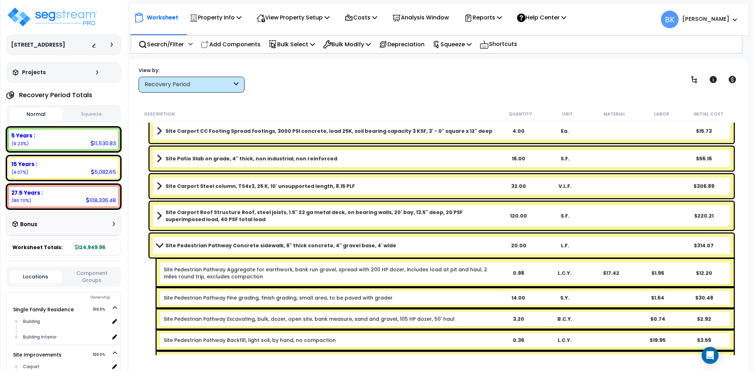
click at [163, 245] on span at bounding box center [159, 245] width 10 height 5
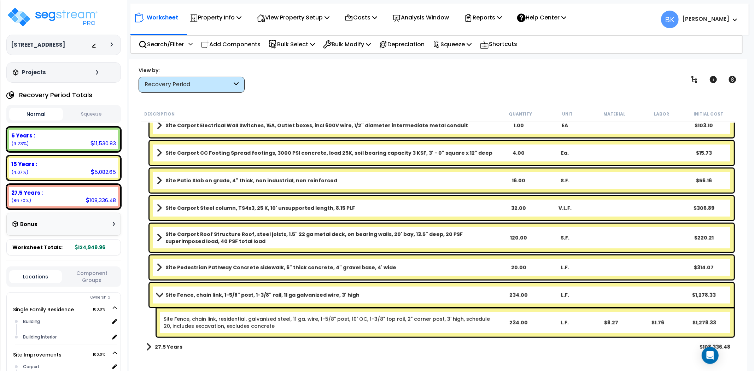
scroll to position [350, 0]
click at [158, 291] on link "Site Fence, chain link, 1-5/8" post, 1-3/8" rail, 11 ga galvanized wire, 3' high" at bounding box center [326, 295] width 338 height 10
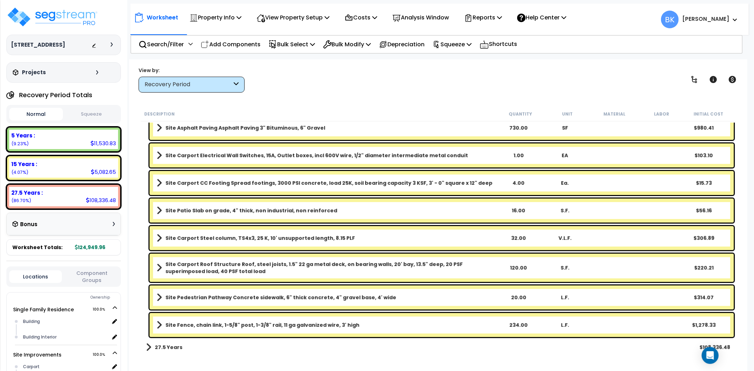
click at [209, 81] on div "Recovery Period" at bounding box center [187, 85] width 87 height 8
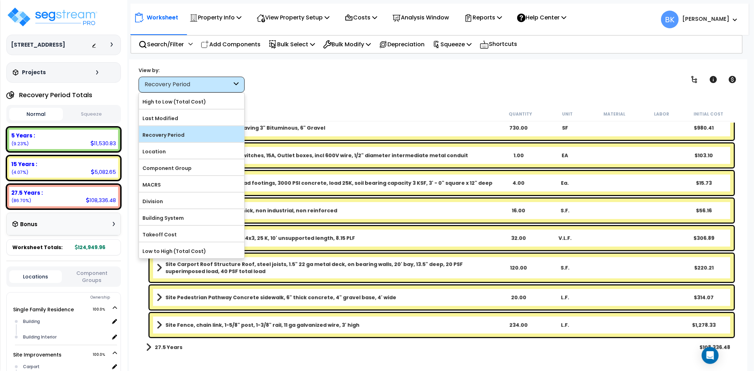
click at [197, 134] on label "Recovery Period" at bounding box center [191, 135] width 105 height 11
click at [0, 0] on input "Recovery Period" at bounding box center [0, 0] width 0 height 0
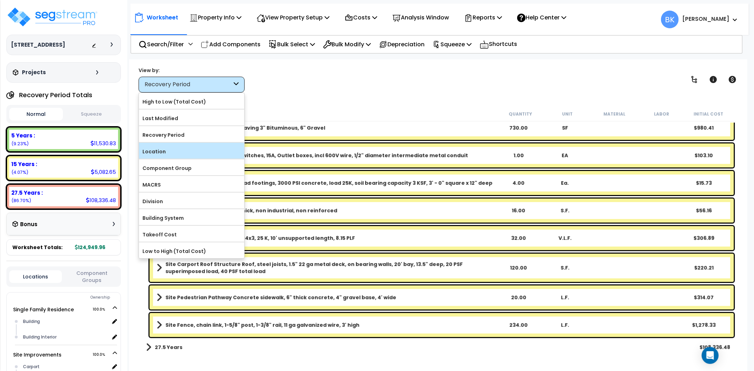
click at [165, 151] on label "Location" at bounding box center [191, 151] width 105 height 11
click at [0, 0] on input "Location" at bounding box center [0, 0] width 0 height 0
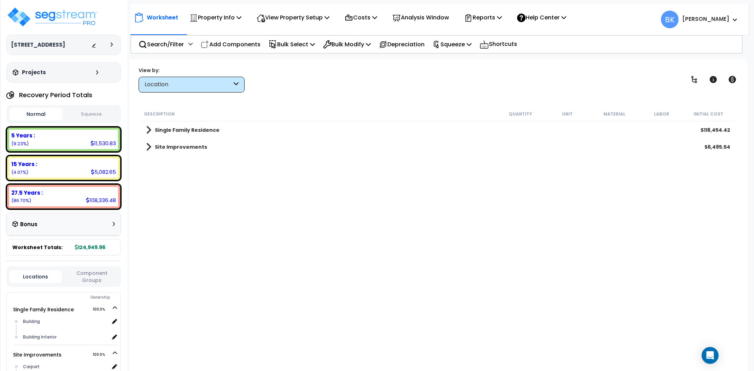
scroll to position [0, 0]
click at [153, 146] on link "Site Improvements" at bounding box center [176, 147] width 61 height 10
click at [158, 187] on span at bounding box center [155, 189] width 5 height 10
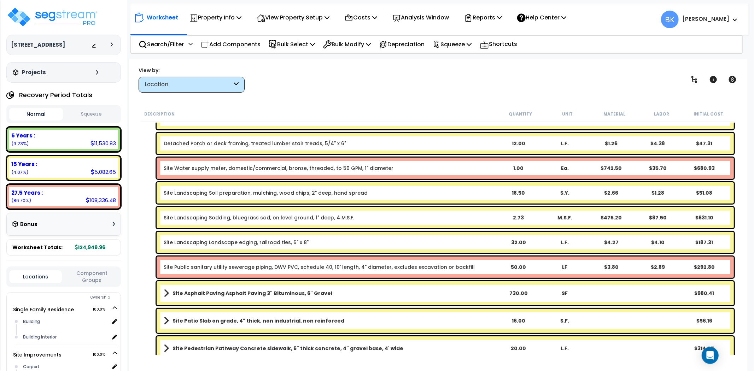
scroll to position [157, 0]
click at [214, 169] on link "Site Water supply meter, domestic/commercial, bronze, threaded, to 50 GPM, 1" d…" at bounding box center [279, 168] width 230 height 7
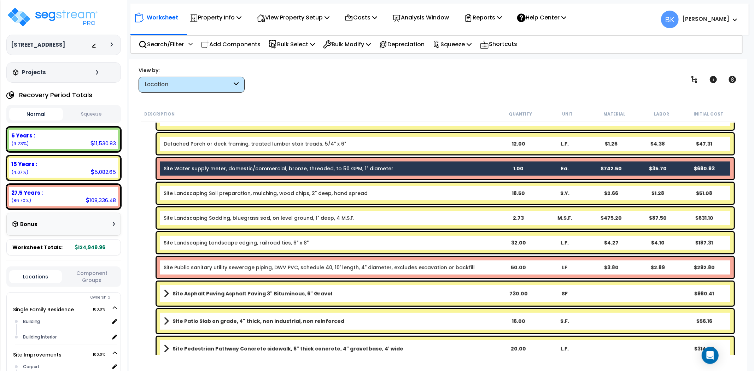
click at [244, 270] on link "Site Public sanitary utility sewerage piping, DWV PVC, schedule 40, 10' length,…" at bounding box center [319, 267] width 311 height 7
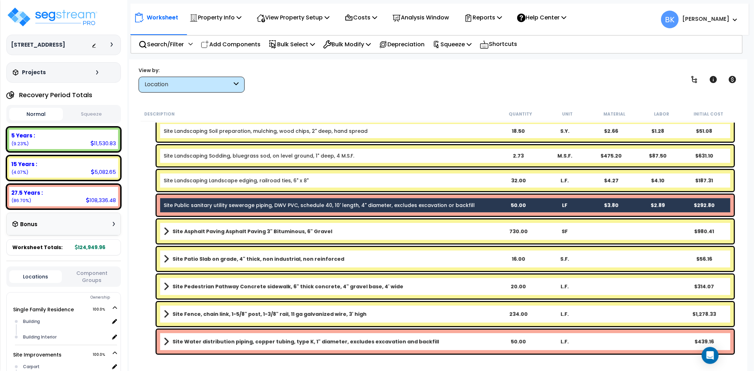
scroll to position [31, 0]
click at [235, 337] on link "Site Water distribution piping, copper tubing, type K, 1" diameter, excludes ex…" at bounding box center [329, 342] width 331 height 10
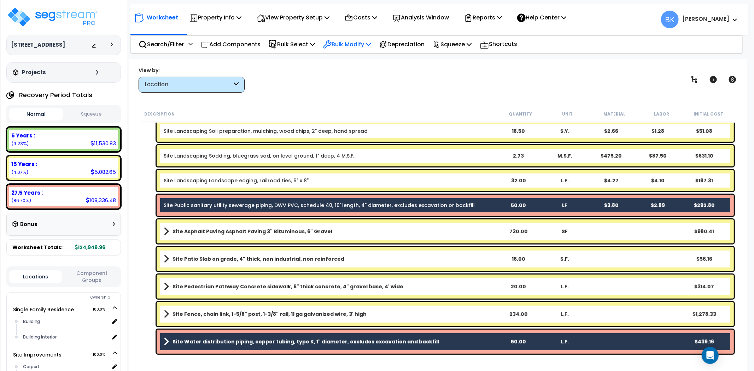
click at [345, 48] on p "Bulk Modify" at bounding box center [347, 45] width 48 height 10
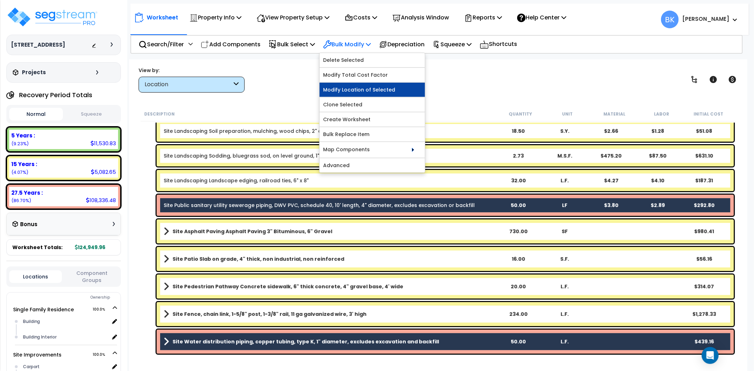
click at [358, 89] on link "Modify Location of Selected" at bounding box center [371, 90] width 105 height 14
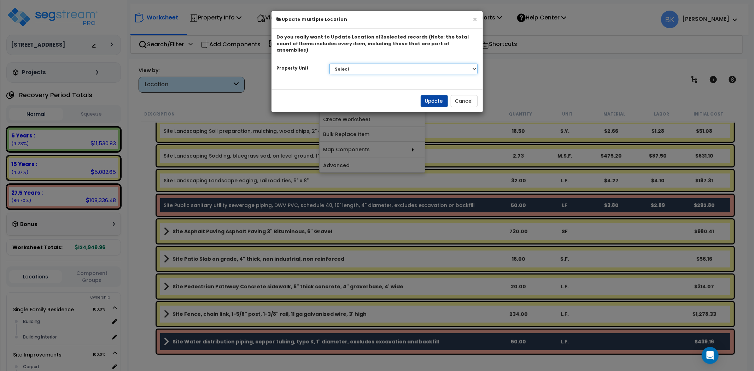
click at [363, 64] on select "Select Single Family Residence Site Improvements" at bounding box center [403, 69] width 148 height 11
select select "165203"
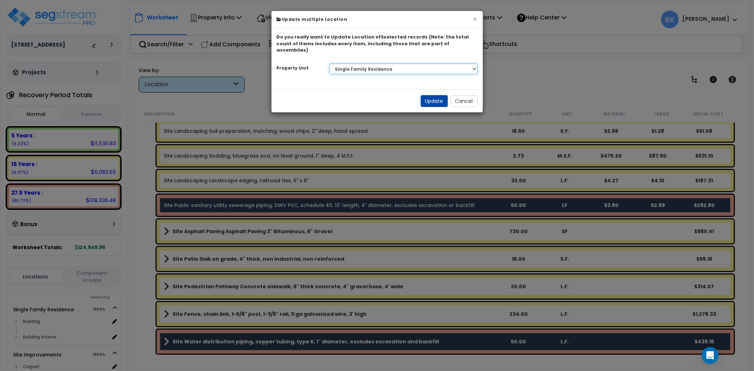
click at [329, 64] on select "Select Single Family Residence Site Improvements" at bounding box center [403, 69] width 148 height 11
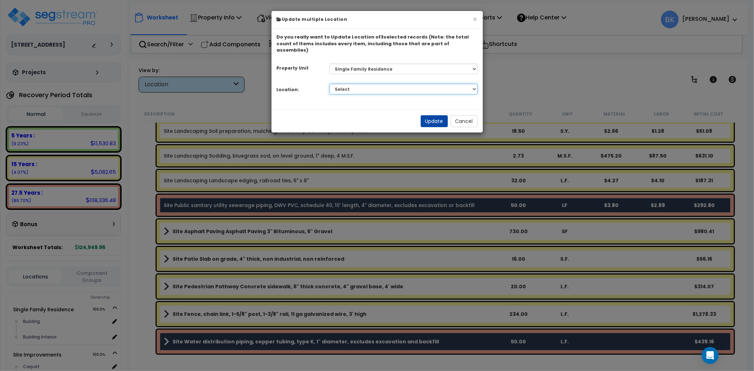
click at [367, 84] on select "Select Building Building Interior Add Additional Location" at bounding box center [403, 89] width 148 height 11
select select "6"
click at [329, 84] on select "Select Building Building Interior Add Additional Location" at bounding box center [403, 89] width 148 height 11
click at [434, 115] on button "Update" at bounding box center [433, 121] width 27 height 12
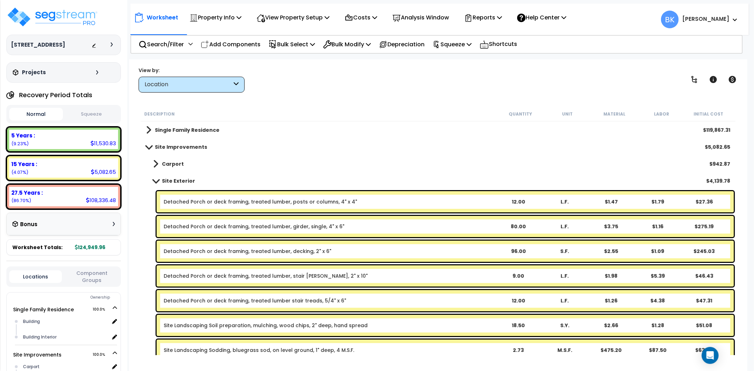
scroll to position [0, 0]
click at [157, 179] on span at bounding box center [155, 180] width 10 height 5
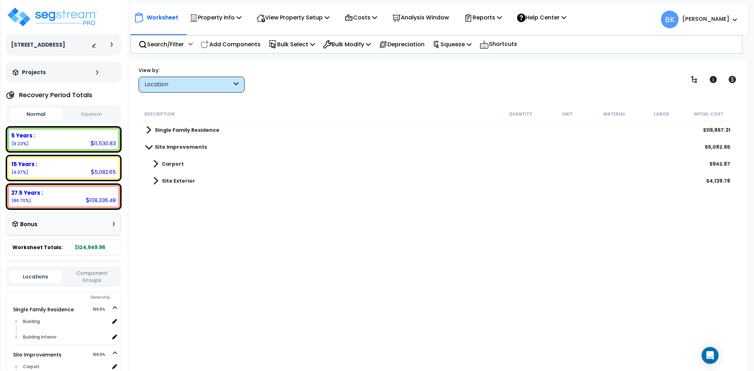
click at [156, 161] on span at bounding box center [155, 164] width 5 height 10
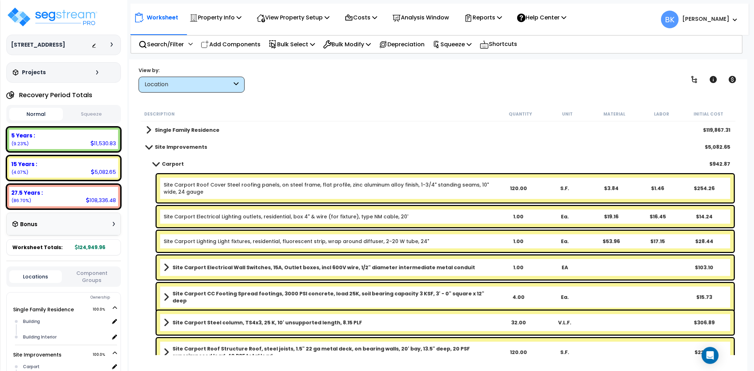
click at [155, 161] on span at bounding box center [155, 163] width 10 height 5
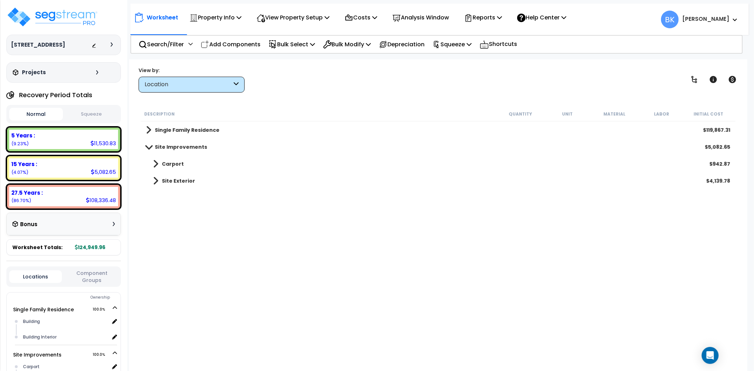
click at [146, 143] on link "Site Improvements" at bounding box center [176, 147] width 61 height 10
click at [152, 122] on div "Single Family Residence $119,867.31" at bounding box center [437, 130] width 591 height 17
click at [148, 128] on span at bounding box center [148, 130] width 5 height 10
click at [157, 160] on span at bounding box center [155, 164] width 5 height 10
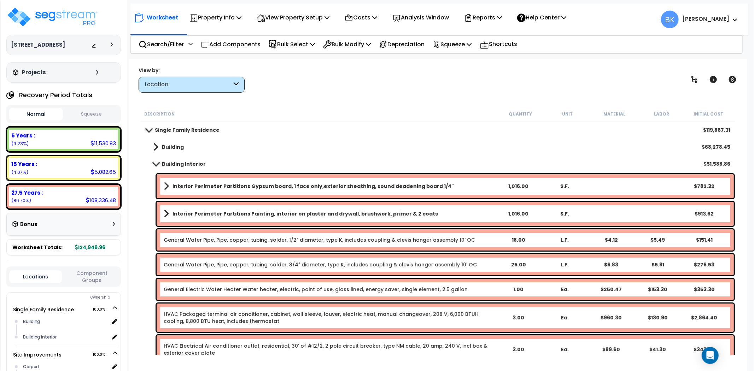
click at [157, 160] on link "Building Interior" at bounding box center [176, 164] width 60 height 10
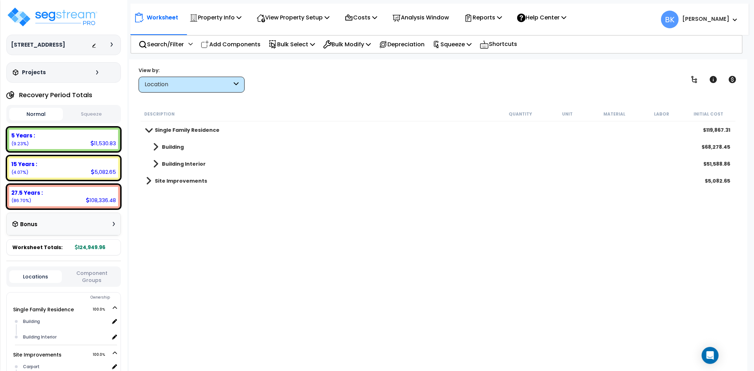
click at [207, 82] on div "Location" at bounding box center [187, 85] width 87 height 8
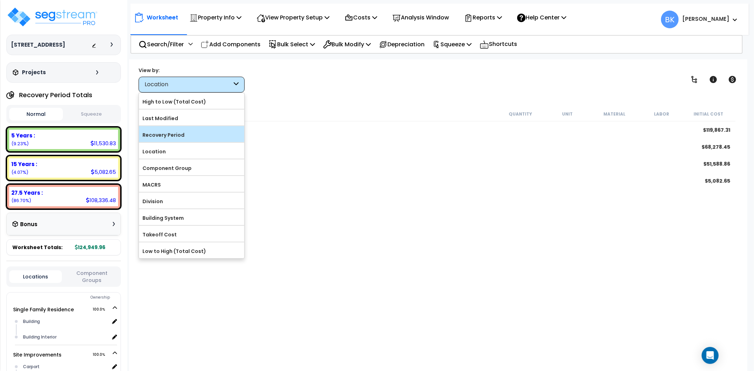
click at [173, 137] on label "Recovery Period" at bounding box center [191, 135] width 105 height 11
click at [0, 0] on input "Recovery Period" at bounding box center [0, 0] width 0 height 0
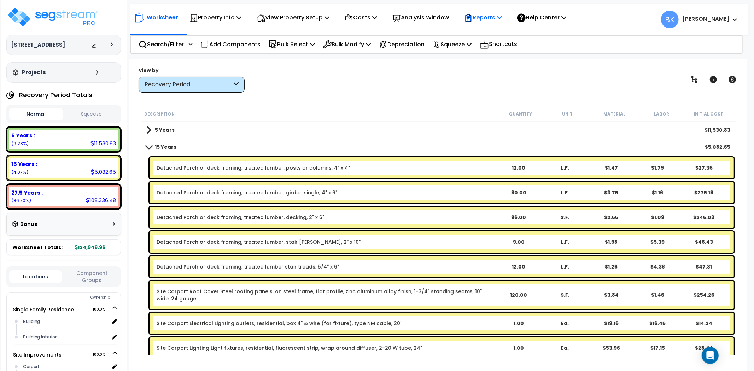
click at [502, 18] on p "Reports" at bounding box center [483, 18] width 38 height 10
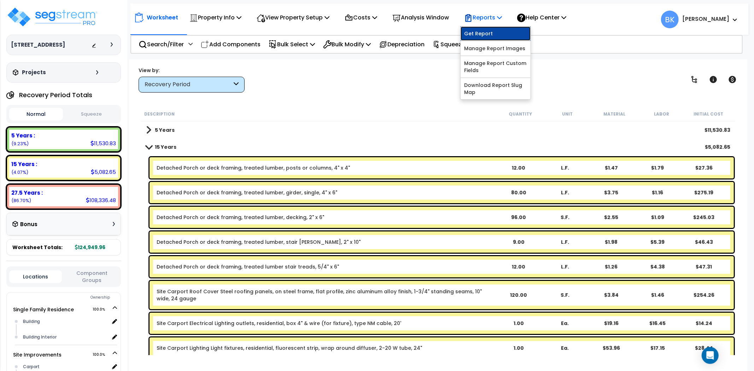
click at [495, 30] on link "Get Report" at bounding box center [495, 33] width 70 height 14
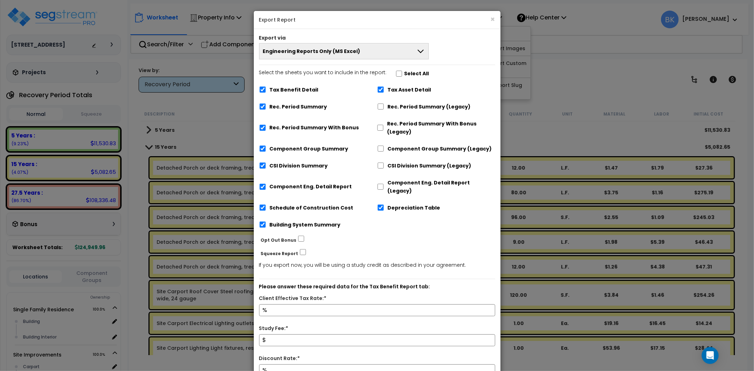
click at [308, 90] on label "Tax Benefit Detail" at bounding box center [294, 90] width 49 height 8
click at [266, 90] on input "Tax Benefit Detail" at bounding box center [262, 90] width 7 height 6
checkbox input "false"
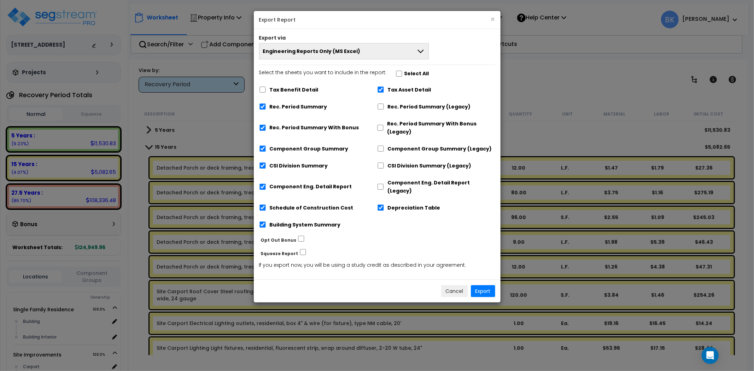
click at [330, 126] on label "Rec. Period Summary With Bonus" at bounding box center [314, 128] width 89 height 8
click at [266, 126] on input "Rec. Period Summary With Bonus" at bounding box center [262, 128] width 7 height 6
checkbox input "false"
click at [313, 204] on label "Schedule of Construction Cost" at bounding box center [312, 208] width 84 height 8
click at [266, 205] on input "Schedule of Construction Cost" at bounding box center [262, 208] width 7 height 6
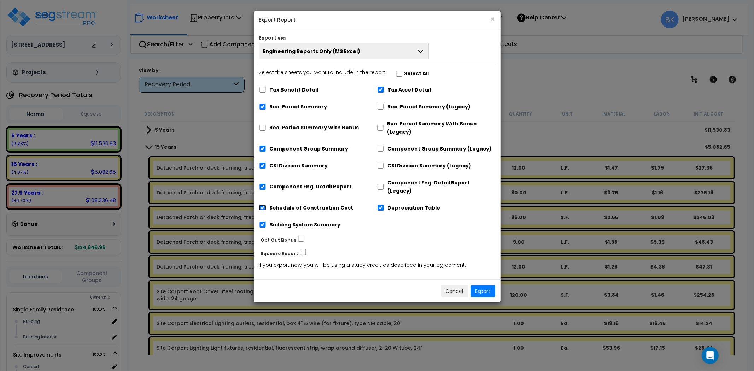
checkbox input "false"
click at [409, 93] on label "Tax Asset Detail" at bounding box center [409, 90] width 43 height 8
click at [384, 93] on input "Tax Asset Detail" at bounding box center [380, 90] width 7 height 6
checkbox input "false"
click at [391, 204] on label "Depreciation Table" at bounding box center [414, 208] width 53 height 8
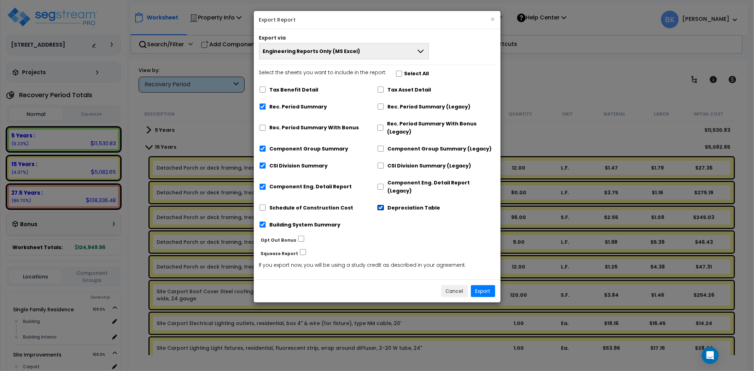
click at [384, 205] on input "Depreciation Table" at bounding box center [380, 208] width 7 height 6
checkbox input "false"
click at [485, 285] on button "Export" at bounding box center [483, 291] width 24 height 12
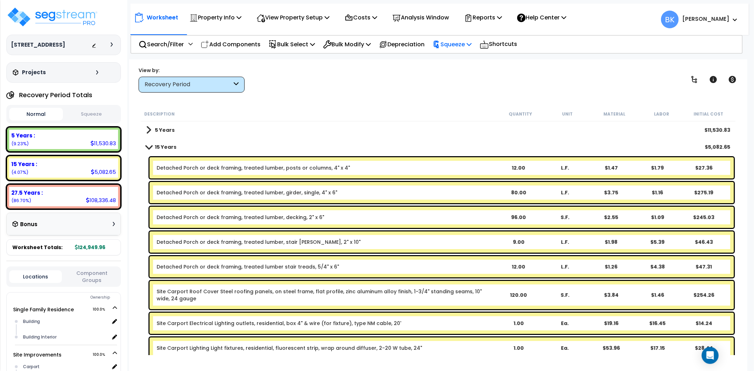
click at [475, 42] on div "Squeeze Squeeze Show Advanced" at bounding box center [452, 44] width 47 height 17
click at [468, 43] on p "Squeeze" at bounding box center [451, 45] width 39 height 10
click at [458, 60] on link "Squeeze" at bounding box center [464, 60] width 70 height 14
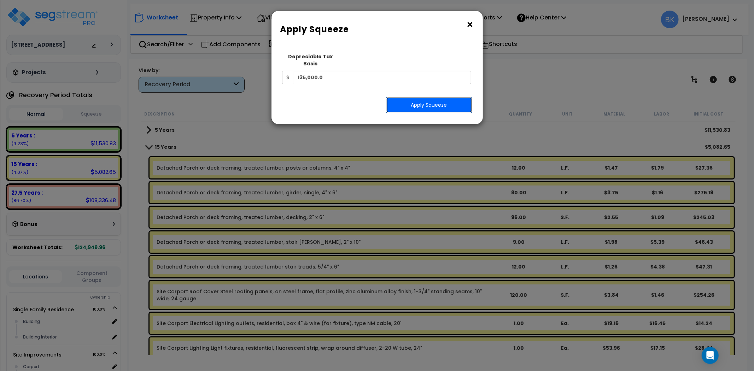
click at [444, 100] on button "Apply Squeeze" at bounding box center [429, 105] width 86 height 16
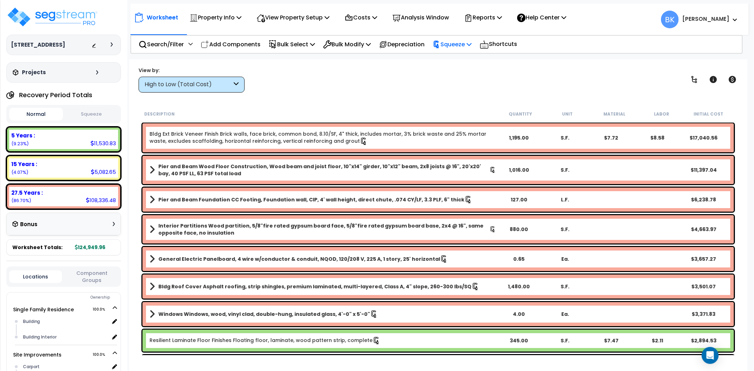
click at [459, 44] on p "Squeeze" at bounding box center [451, 45] width 39 height 10
click at [490, 18] on p "Reports" at bounding box center [483, 18] width 38 height 10
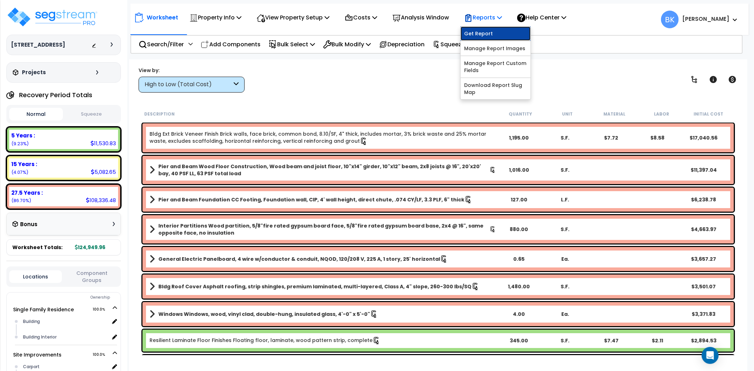
click at [486, 31] on link "Get Report" at bounding box center [495, 33] width 70 height 14
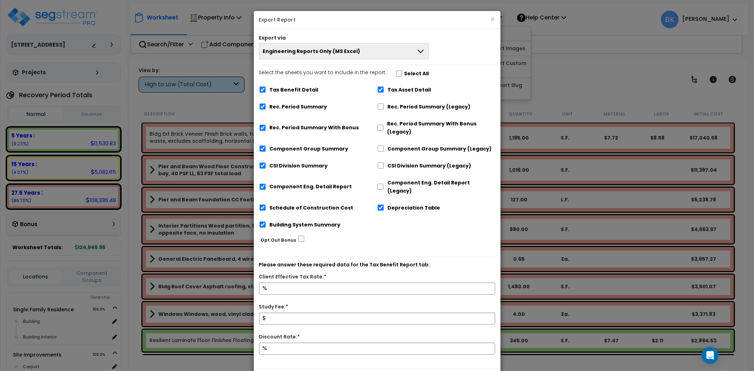
click at [279, 93] on label "Tax Benefit Detail" at bounding box center [294, 90] width 49 height 8
click at [266, 93] on input "Tax Benefit Detail" at bounding box center [262, 90] width 7 height 6
checkbox input "false"
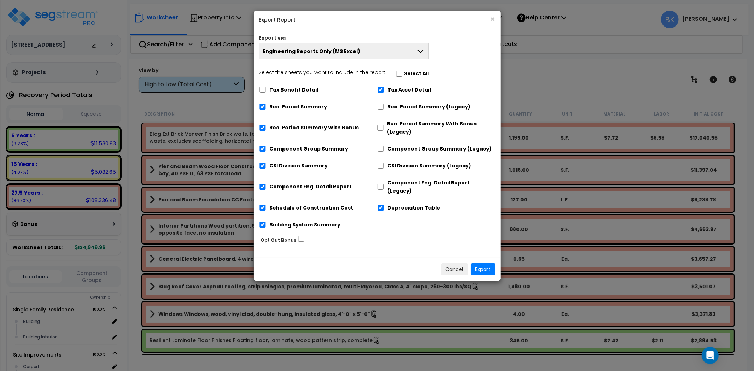
click at [297, 221] on label "Building System Summary" at bounding box center [305, 225] width 71 height 8
click at [266, 222] on input "Building System Summary" at bounding box center [262, 225] width 7 height 6
checkbox input "false"
click at [415, 90] on label "Tax Asset Detail" at bounding box center [409, 89] width 43 height 8
click at [402, 203] on label "Depreciation Table" at bounding box center [414, 207] width 53 height 8
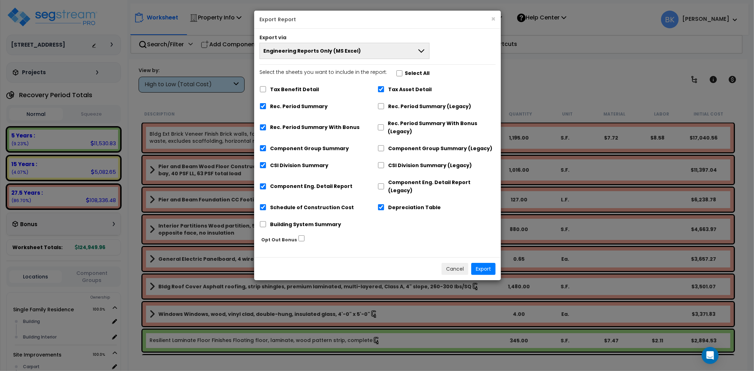
click at [319, 129] on label "Rec. Period Summary With Bonus" at bounding box center [314, 127] width 89 height 8
click at [266, 129] on input "Rec. Period Summary With Bonus" at bounding box center [262, 127] width 7 height 6
checkbox input "false"
click at [308, 203] on label "Schedule of Construction Cost" at bounding box center [312, 207] width 84 height 8
click at [266, 204] on input "Schedule of Construction Cost" at bounding box center [262, 207] width 7 height 6
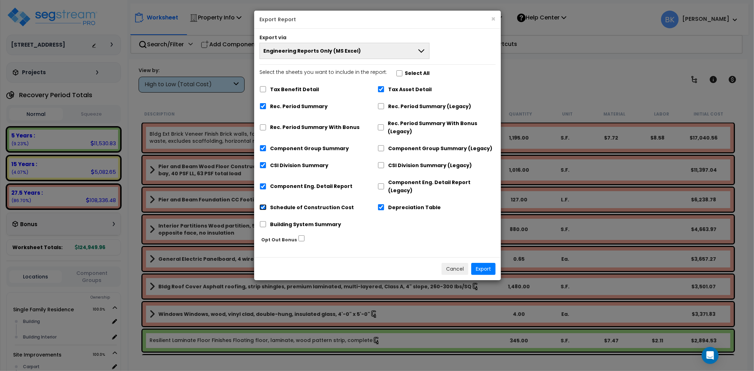
checkbox input "false"
click at [305, 217] on div "Building System Summary" at bounding box center [318, 223] width 118 height 13
click at [302, 220] on label "Building System Summary" at bounding box center [305, 224] width 71 height 8
click at [266, 221] on input "Building System Summary" at bounding box center [262, 224] width 7 height 6
checkbox input "true"
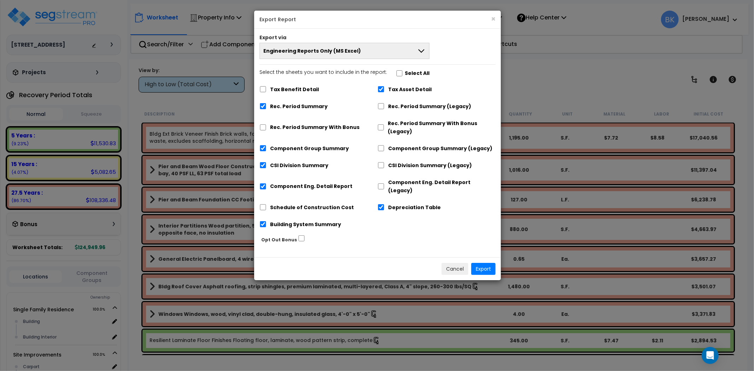
click at [392, 203] on label "Depreciation Table" at bounding box center [414, 207] width 53 height 8
click at [384, 204] on input "Depreciation Table" at bounding box center [380, 207] width 7 height 6
checkbox input "false"
click at [405, 87] on label "Tax Asset Detail" at bounding box center [409, 89] width 43 height 8
click at [384, 87] on input "Tax Asset Detail" at bounding box center [380, 89] width 7 height 6
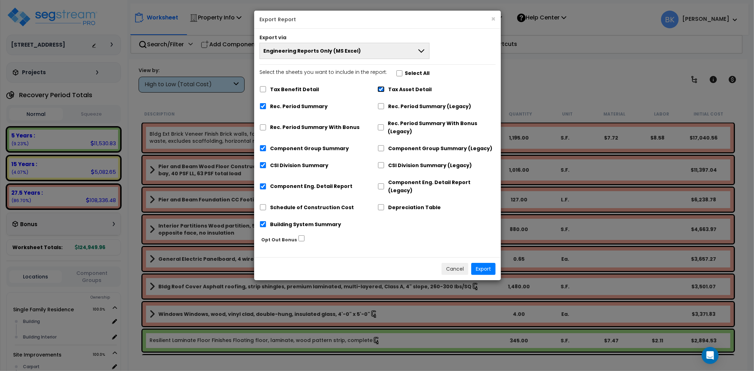
checkbox input "false"
click at [480, 263] on button "Export" at bounding box center [483, 269] width 24 height 12
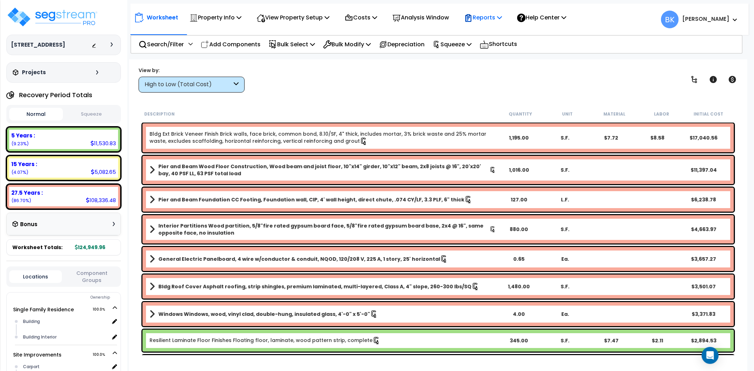
click at [495, 13] on p "Reports" at bounding box center [483, 18] width 38 height 10
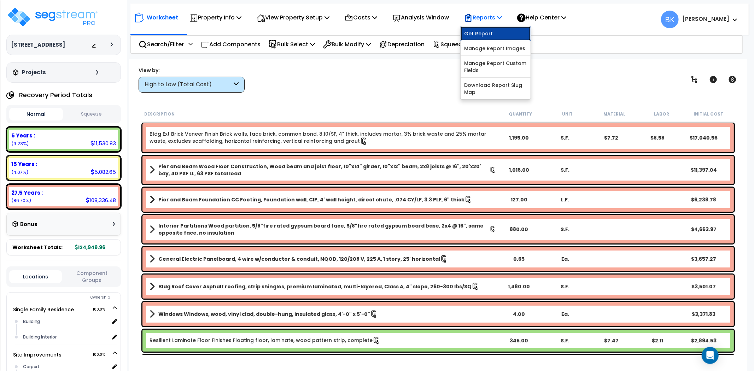
click at [486, 34] on link "Get Report" at bounding box center [495, 33] width 70 height 14
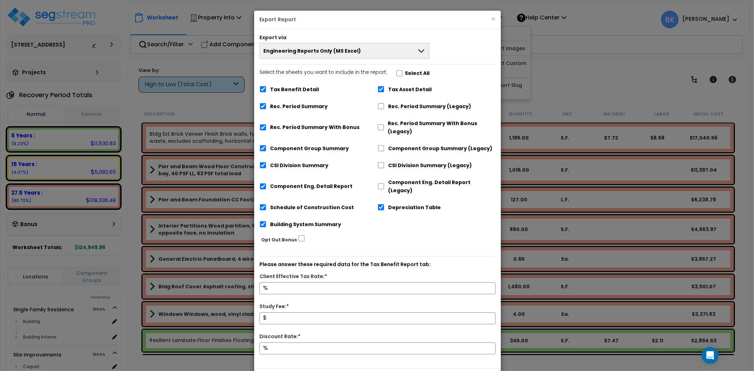
drag, startPoint x: 344, startPoint y: 45, endPoint x: 379, endPoint y: 105, distance: 68.9
click at [344, 46] on button "Engineering Reports Only (MS Excel)" at bounding box center [344, 51] width 170 height 16
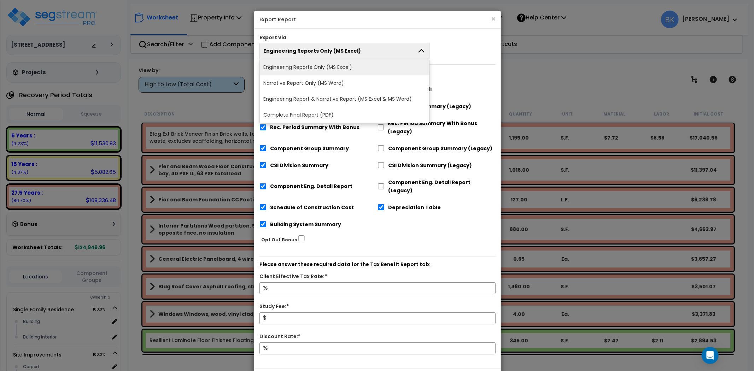
click at [319, 108] on li "Complete Final Report (PDF)" at bounding box center [344, 115] width 169 height 16
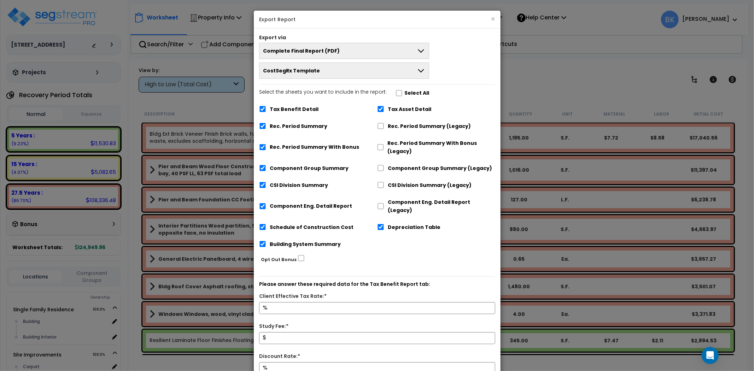
click at [290, 111] on label "Tax Benefit Detail" at bounding box center [294, 109] width 49 height 8
click at [266, 111] on input "Tax Benefit Detail" at bounding box center [262, 109] width 7 height 6
checkbox input "false"
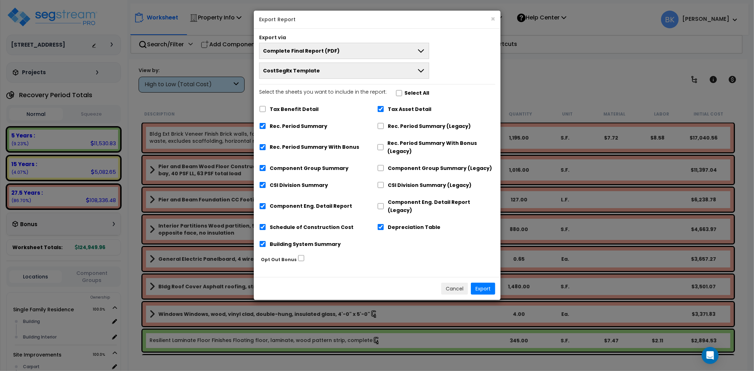
click at [291, 146] on label "Rec. Period Summary With Bonus" at bounding box center [314, 147] width 89 height 8
click at [266, 146] on input "Rec. Period Summary With Bonus" at bounding box center [262, 147] width 7 height 6
checkbox input "false"
click at [301, 240] on label "Building System Summary" at bounding box center [305, 244] width 71 height 8
click at [266, 241] on input "Building System Summary" at bounding box center [262, 244] width 7 height 6
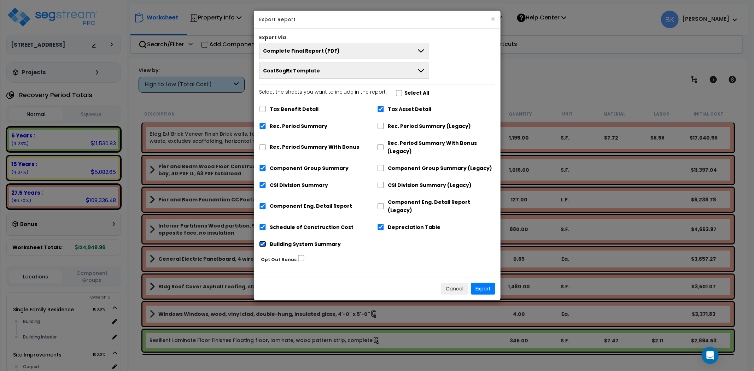
checkbox input "false"
click at [393, 111] on label "Tax Asset Detail" at bounding box center [409, 109] width 43 height 8
click at [384, 111] on input "Tax Asset Detail" at bounding box center [380, 109] width 7 height 6
checkbox input "false"
click at [388, 223] on label "Depreciation Table" at bounding box center [414, 227] width 53 height 8
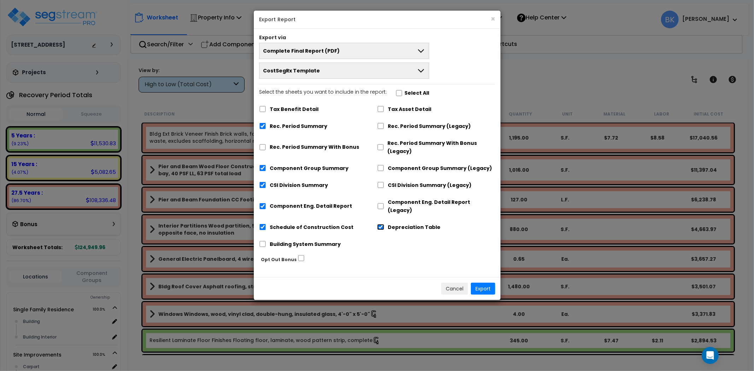
click at [384, 224] on input "Depreciation Table" at bounding box center [380, 227] width 7 height 6
checkbox input "false"
click at [294, 223] on label "Schedule of Construction Cost" at bounding box center [312, 227] width 84 height 8
click at [266, 224] on input "Schedule of Construction Cost" at bounding box center [262, 227] width 7 height 6
checkbox input "false"
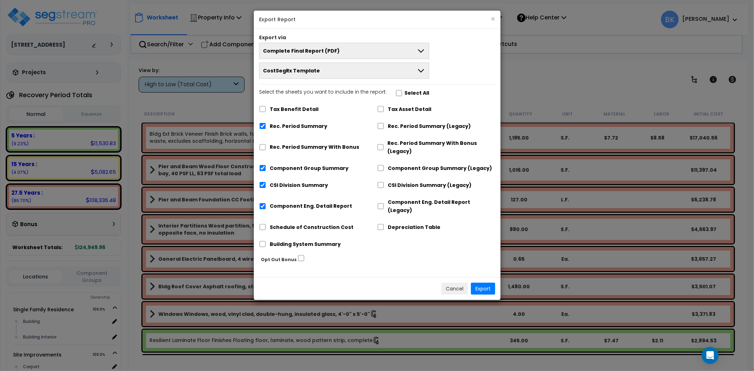
click at [282, 240] on label "Building System Summary" at bounding box center [305, 244] width 71 height 8
click at [266, 241] on input "Building System Summary" at bounding box center [262, 244] width 7 height 6
checkbox input "true"
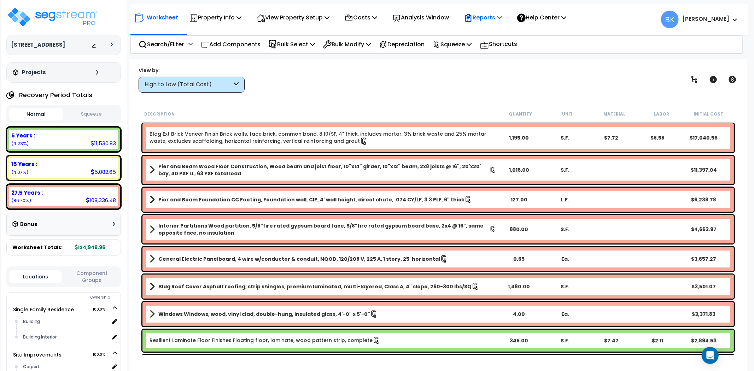
click at [492, 22] on p "Reports" at bounding box center [483, 18] width 38 height 10
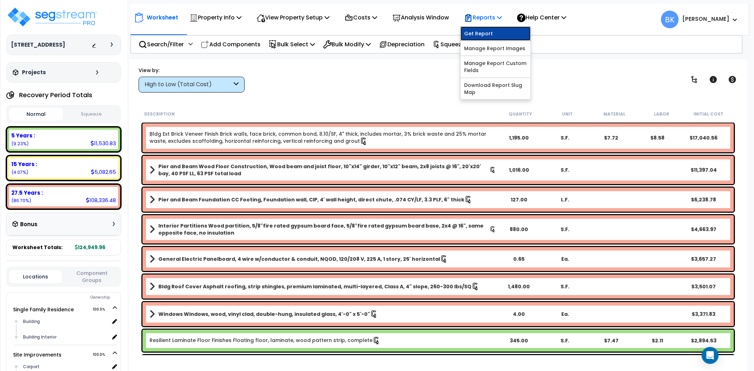
click at [492, 31] on link "Get Report" at bounding box center [495, 33] width 70 height 14
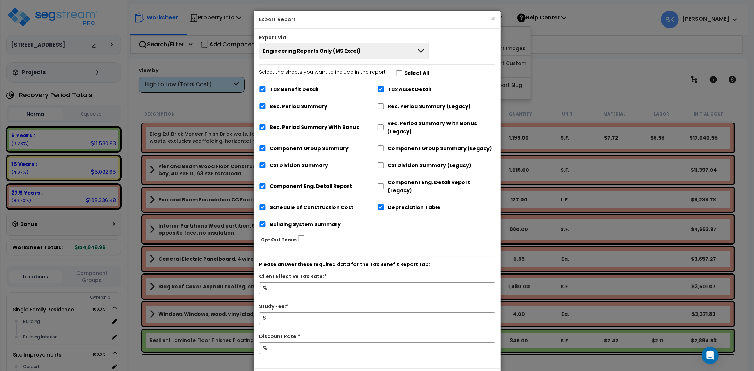
click at [284, 89] on label "Tax Benefit Detail" at bounding box center [294, 89] width 49 height 8
click at [266, 89] on input "Tax Benefit Detail" at bounding box center [262, 89] width 7 height 6
checkbox input "false"
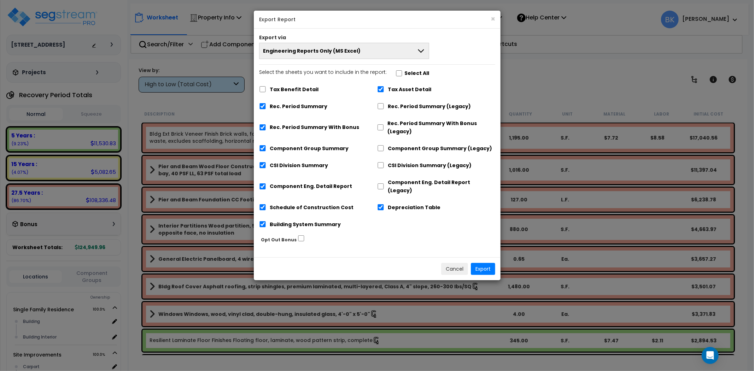
click at [300, 203] on label "Schedule of Construction Cost" at bounding box center [312, 207] width 84 height 8
click at [266, 204] on input "Schedule of Construction Cost" at bounding box center [262, 207] width 7 height 6
checkbox input "false"
click at [403, 203] on label "Depreciation Table" at bounding box center [414, 207] width 53 height 8
click at [384, 204] on input "Depreciation Table" at bounding box center [380, 207] width 7 height 6
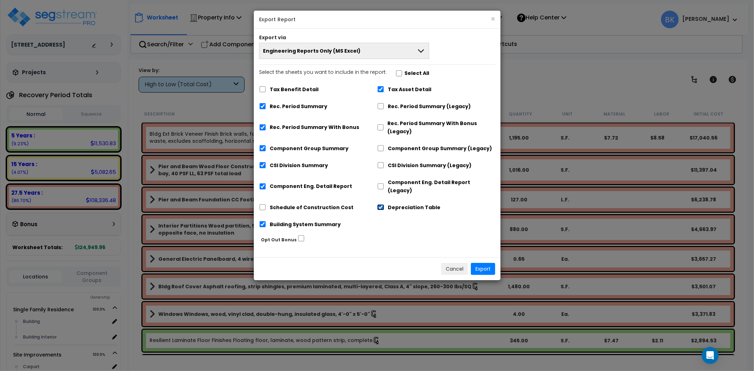
checkbox input "false"
click at [386, 92] on div "Tax Asset Detail" at bounding box center [436, 88] width 118 height 13
click at [396, 89] on label "Tax Asset Detail" at bounding box center [409, 89] width 43 height 8
click at [384, 89] on input "Tax Asset Detail" at bounding box center [380, 89] width 7 height 6
checkbox input "false"
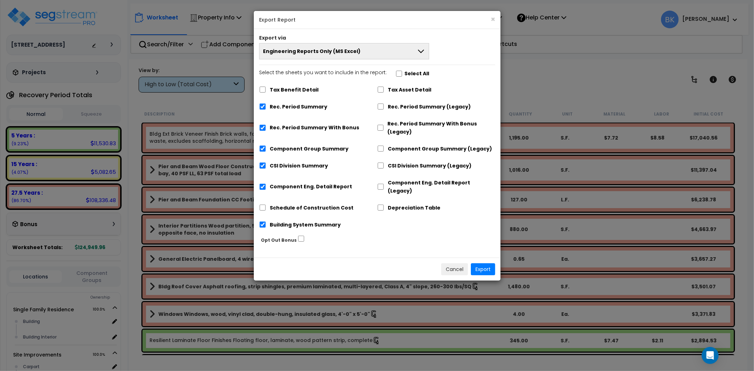
click at [278, 125] on label "Rec. Period Summary With Bonus" at bounding box center [314, 128] width 89 height 8
click at [295, 130] on label "Rec. Period Summary With Bonus" at bounding box center [314, 128] width 89 height 8
click at [266, 130] on input "Rec. Period Summary With Bonus" at bounding box center [262, 128] width 7 height 6
checkbox input "false"
click at [396, 58] on button "Engineering Reports Only (MS Excel)" at bounding box center [344, 51] width 170 height 16
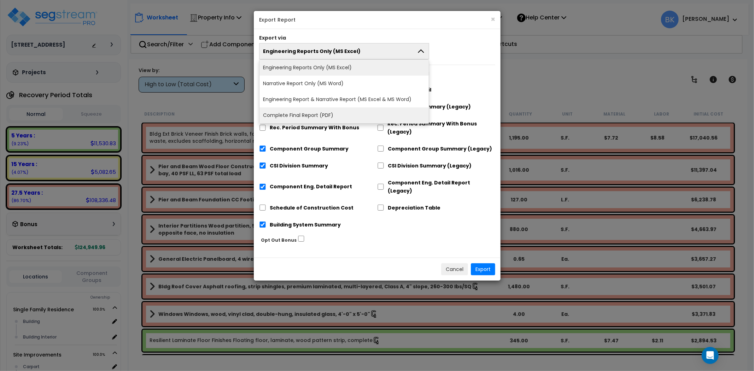
click at [317, 119] on li "Complete Final Report (PDF)" at bounding box center [343, 115] width 169 height 16
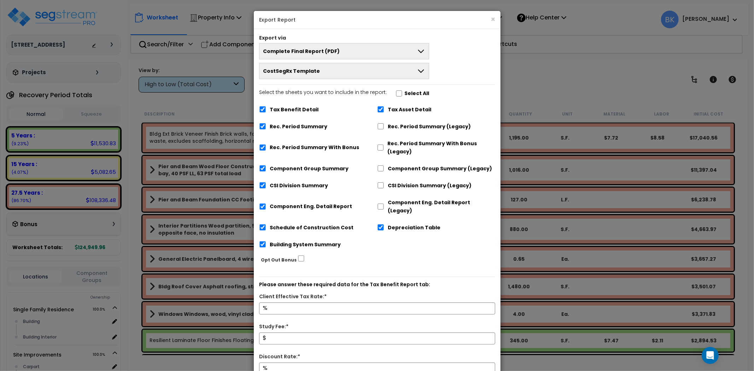
click at [294, 110] on label "Tax Benefit Detail" at bounding box center [294, 110] width 49 height 8
click at [266, 110] on input "Tax Benefit Detail" at bounding box center [262, 109] width 7 height 6
checkbox input "false"
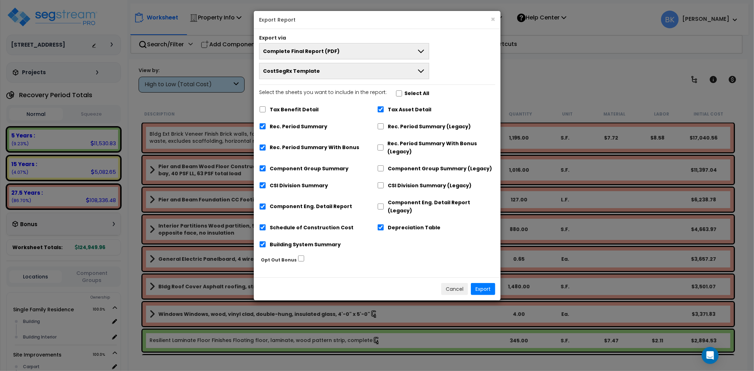
click at [295, 224] on label "Schedule of Construction Cost" at bounding box center [312, 228] width 84 height 8
click at [266, 224] on input "Schedule of Construction Cost" at bounding box center [262, 227] width 7 height 6
checkbox input "false"
click at [390, 224] on label "Depreciation Table" at bounding box center [414, 228] width 53 height 8
click at [384, 224] on input "Depreciation Table" at bounding box center [380, 227] width 7 height 6
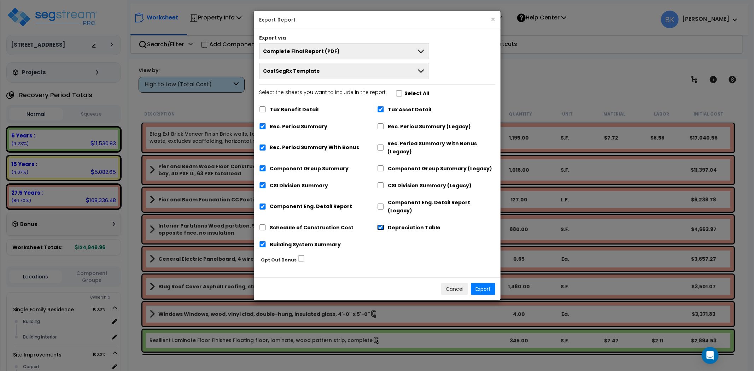
checkbox input "false"
click at [380, 111] on input "Tax Asset Detail" at bounding box center [380, 109] width 7 height 6
checkbox input "false"
click at [280, 147] on label "Rec. Period Summary With Bonus" at bounding box center [314, 147] width 89 height 8
click at [266, 147] on input "Rec. Period Summary With Bonus" at bounding box center [262, 147] width 7 height 6
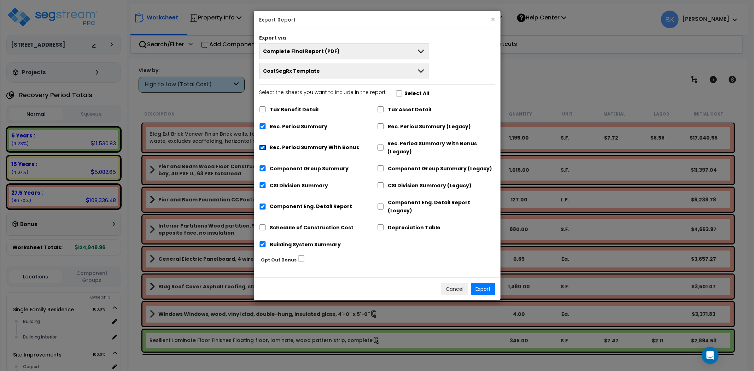
checkbox input "false"
click at [493, 283] on button "Export" at bounding box center [483, 289] width 24 height 12
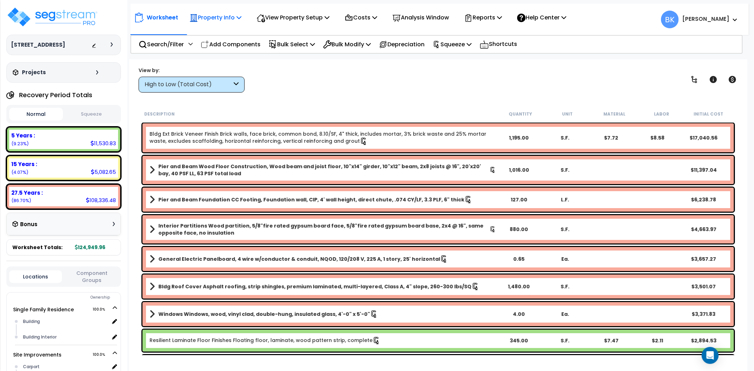
click at [223, 16] on p "Property Info" at bounding box center [215, 18] width 52 height 10
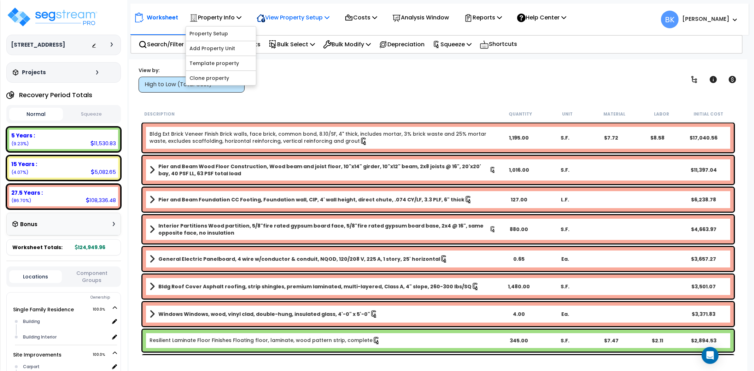
click at [302, 18] on p "View Property Setup" at bounding box center [292, 18] width 73 height 10
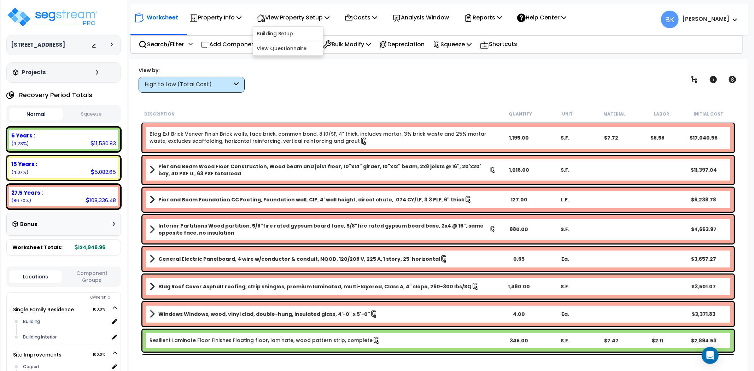
click at [232, 4] on div "Worksheet Property Info Property Setup Add Property Unit Template property Clon…" at bounding box center [439, 16] width 618 height 25
click at [228, 14] on p "Property Info" at bounding box center [215, 18] width 52 height 10
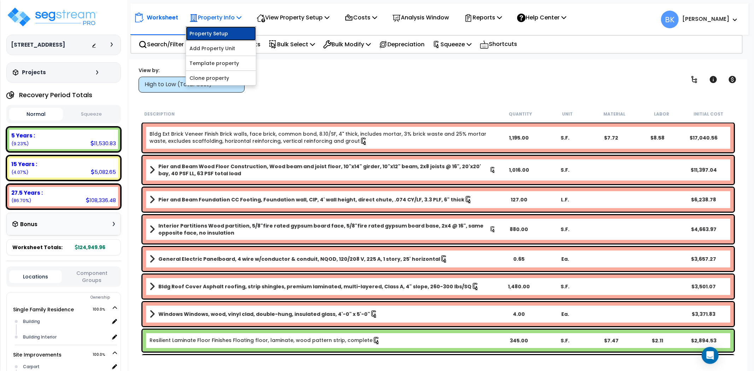
click at [223, 37] on link "Property Setup" at bounding box center [221, 33] width 70 height 14
click at [220, 22] on p "Property Info" at bounding box center [215, 18] width 52 height 10
click at [309, 20] on p "View Property Setup" at bounding box center [292, 18] width 73 height 10
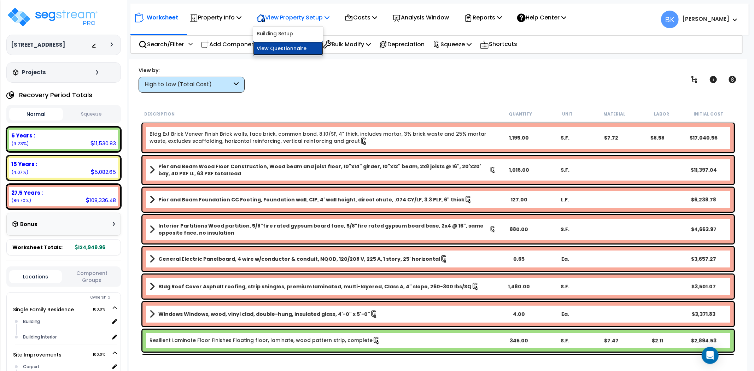
click at [280, 42] on link "View Questionnaire" at bounding box center [288, 48] width 70 height 14
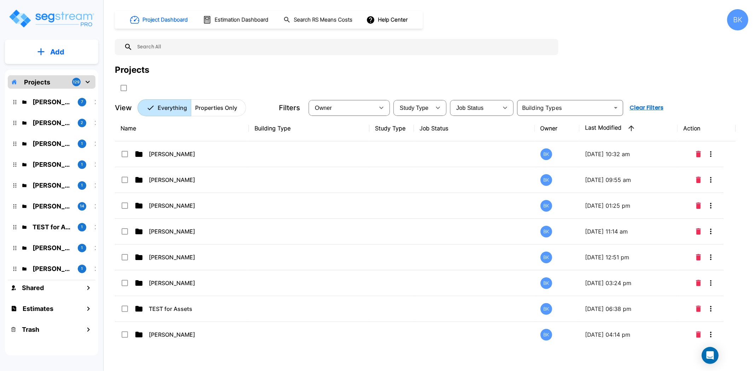
click at [719, 14] on div "Project Dashboard Estimation Dashboard Search RS Means Costs Help Center BK" at bounding box center [431, 19] width 633 height 21
click at [735, 15] on div "BK" at bounding box center [737, 19] width 21 height 21
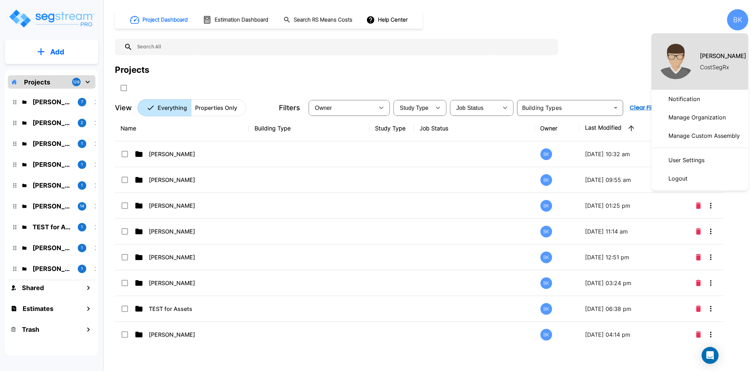
click at [705, 131] on p "Manage Custom Assembly" at bounding box center [703, 136] width 77 height 14
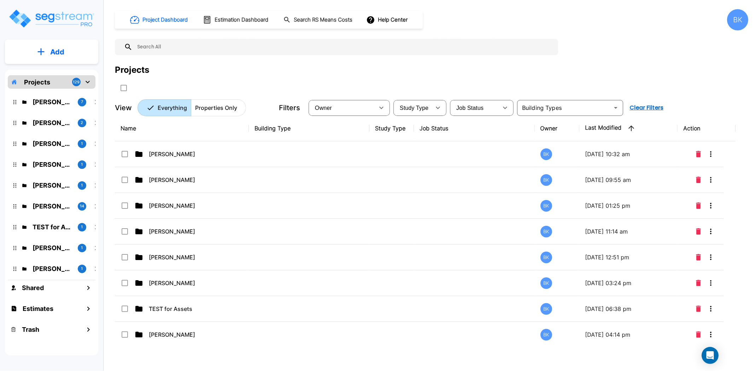
click at [744, 9] on div "BK" at bounding box center [737, 19] width 21 height 21
click at [745, 20] on div "BK" at bounding box center [737, 19] width 21 height 21
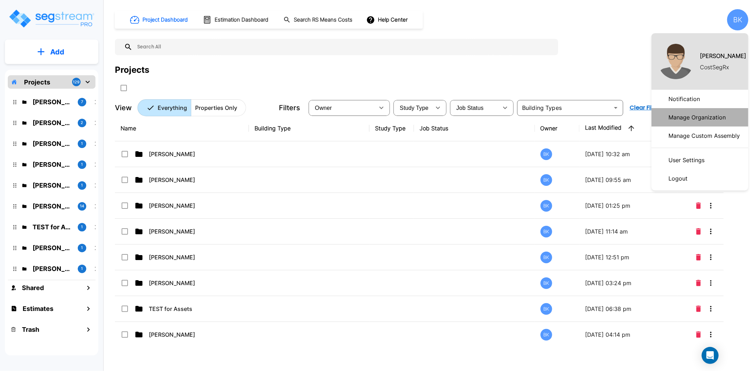
click at [725, 119] on p "Manage Organization" at bounding box center [696, 117] width 63 height 14
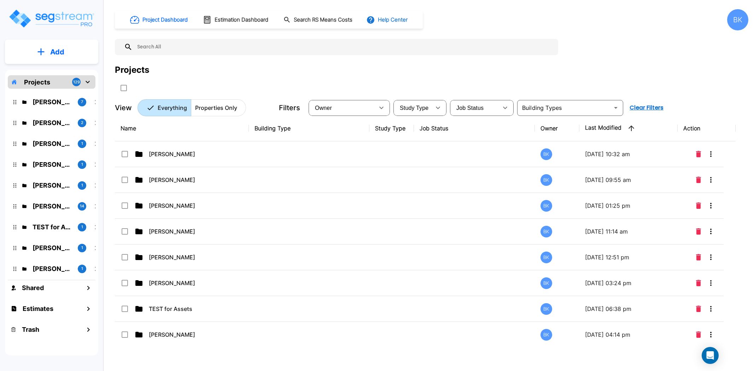
click at [389, 20] on button "Help Center" at bounding box center [388, 19] width 46 height 13
click at [407, 48] on link "How-To Videos" at bounding box center [400, 51] width 68 height 13
click at [400, 16] on button "Help Center" at bounding box center [388, 19] width 46 height 13
click at [402, 63] on li "Tours" at bounding box center [400, 64] width 68 height 13
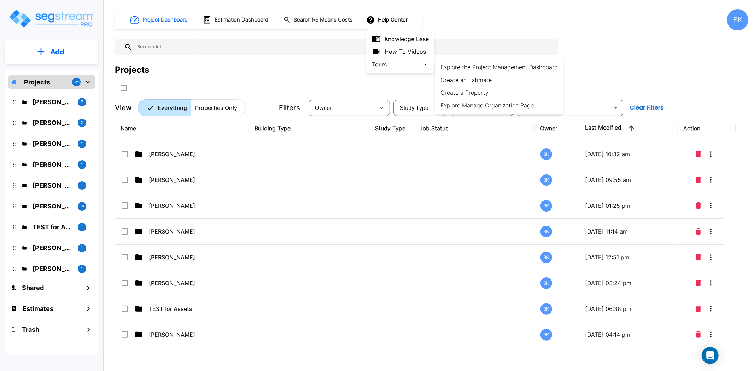
click at [403, 37] on div at bounding box center [377, 185] width 754 height 371
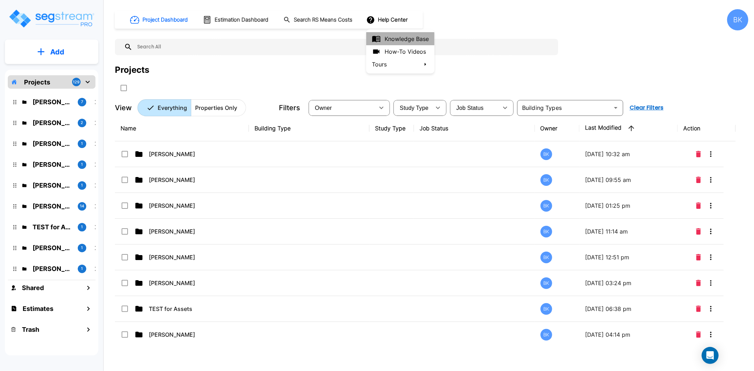
click at [401, 40] on link "Knowledge Base" at bounding box center [400, 38] width 68 height 13
click at [42, 99] on p "Andrea Vacaflor Ayoroa" at bounding box center [53, 102] width 40 height 10
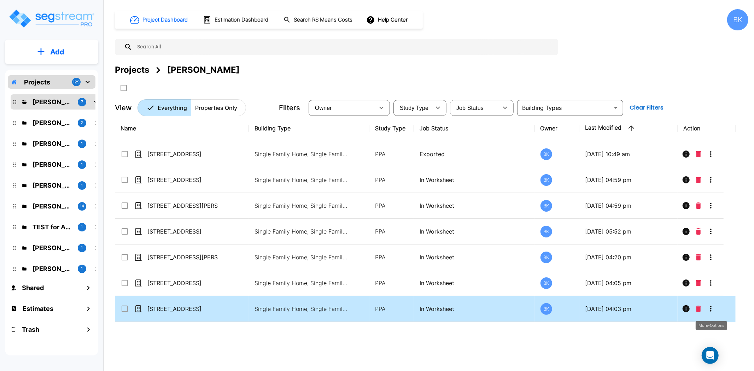
click at [709, 308] on icon "More-Options" at bounding box center [710, 309] width 8 height 8
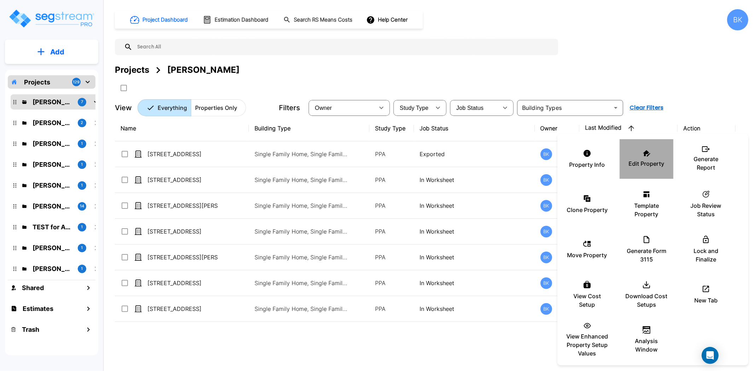
click at [642, 163] on p "Edit Property" at bounding box center [646, 163] width 36 height 8
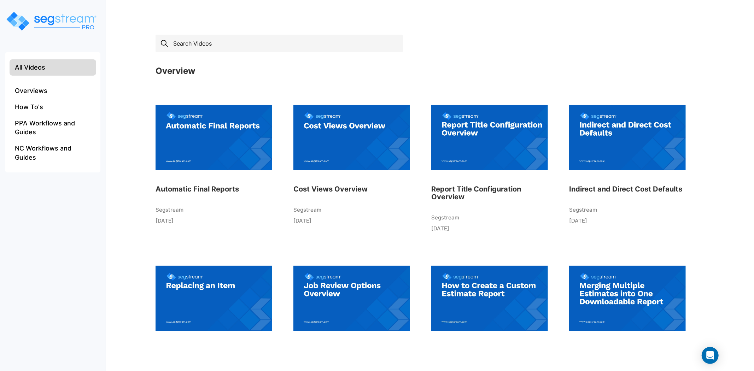
click at [256, 47] on input "text" at bounding box center [278, 44] width 247 height 18
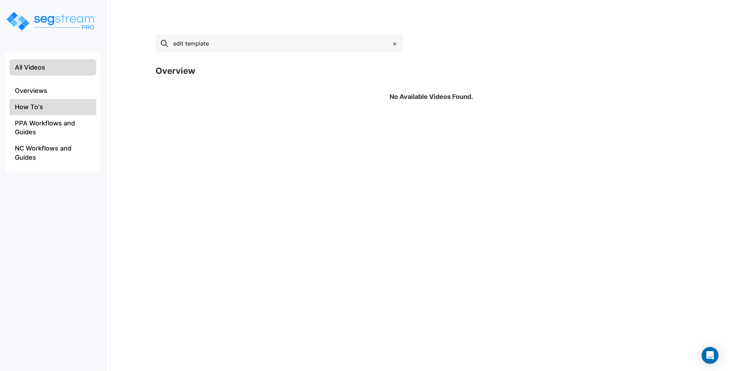
type input "edit template"
click at [22, 102] on li "How To's" at bounding box center [53, 107] width 87 height 16
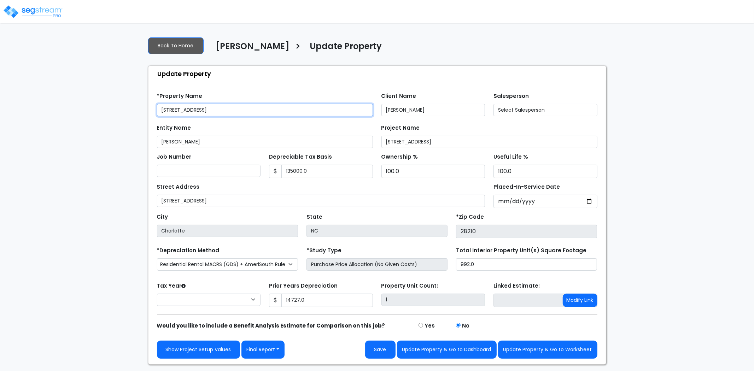
type input "135,000.0"
type input "14,727.0"
select select "2024"
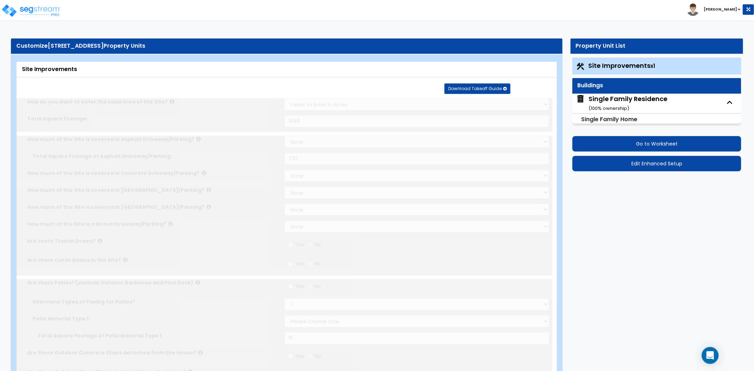
select select "2"
type input "9148"
select select "2"
type input "730"
radio input "true"
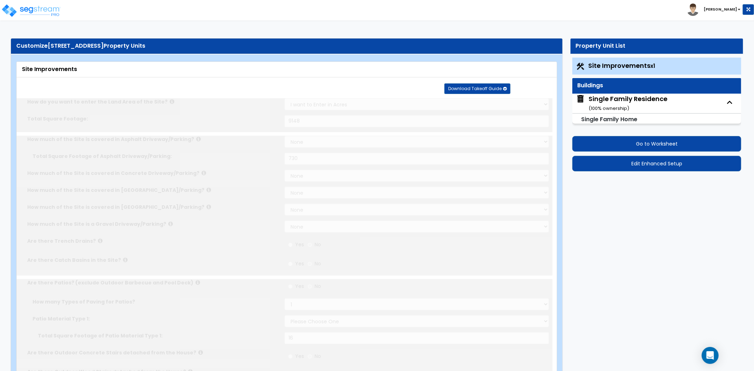
select select "1"
type input "16"
radio input "true"
select select "2"
type input "20"
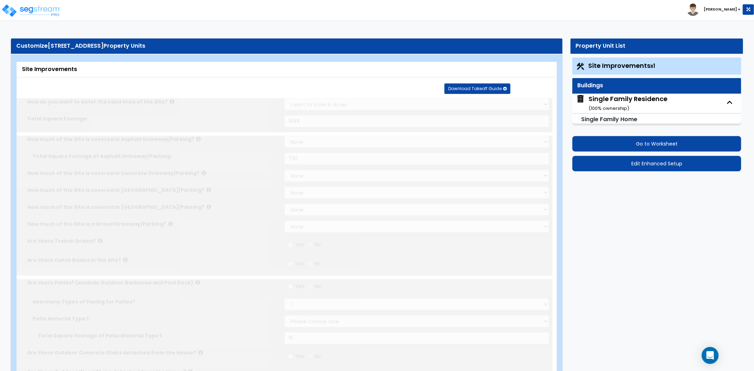
select select "1"
radio input "true"
type input "1"
select select "1"
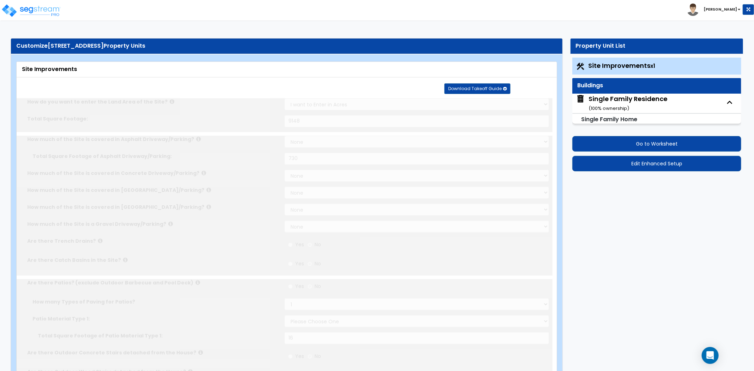
radio input "true"
select select "2"
select select "4"
radio input "true"
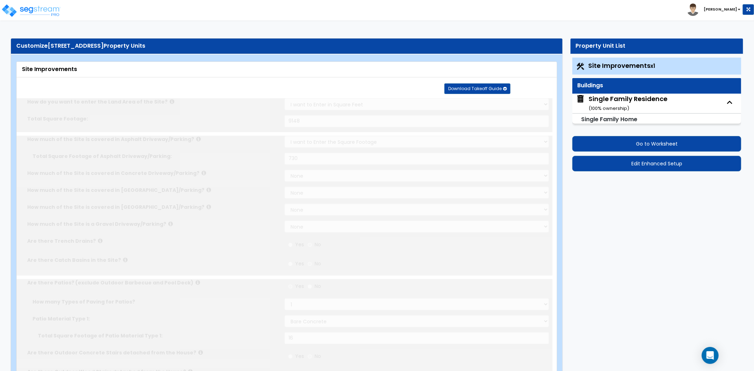
select select "2"
type input "2734"
radio input "true"
type input "165"
radio input "true"
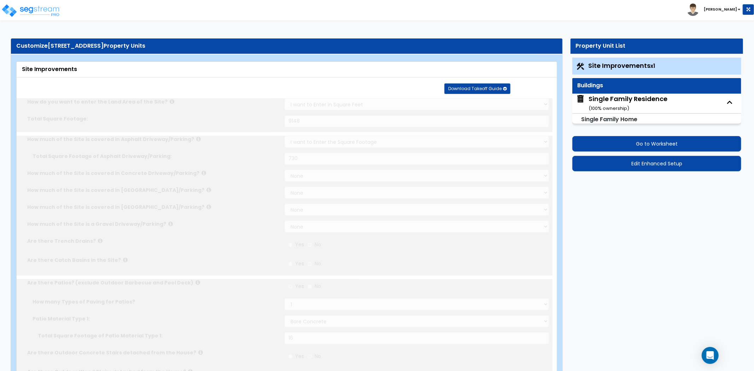
select select "3"
type input "32"
radio input "true"
select select "1"
select select "2"
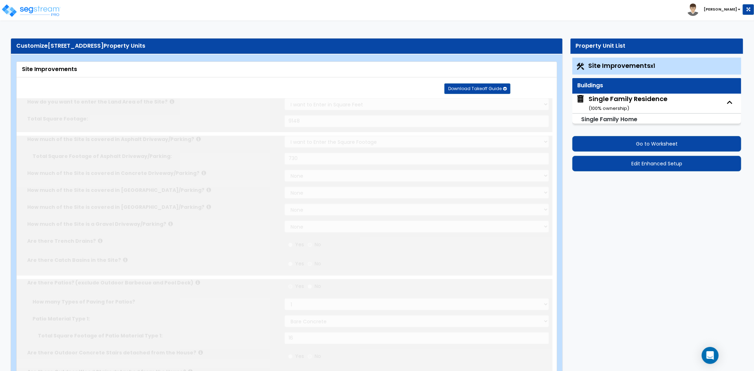
select select "1"
type input "96"
radio input "true"
select select "1"
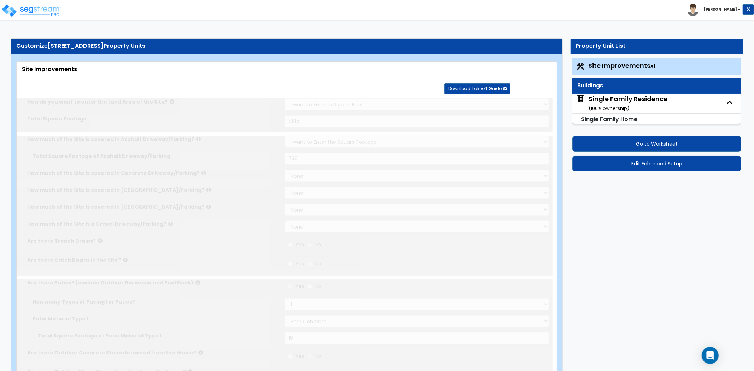
type input "234"
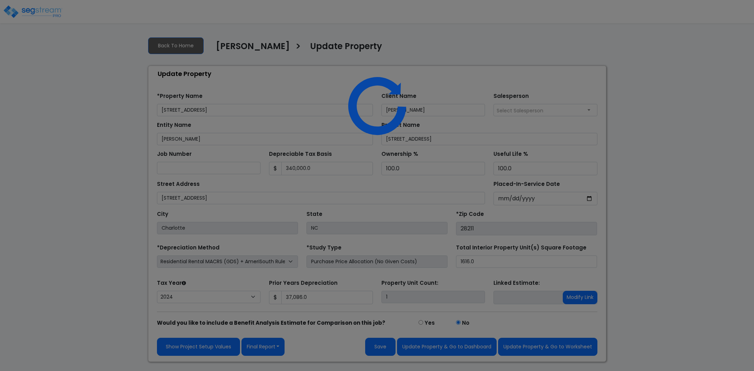
select select "2024"
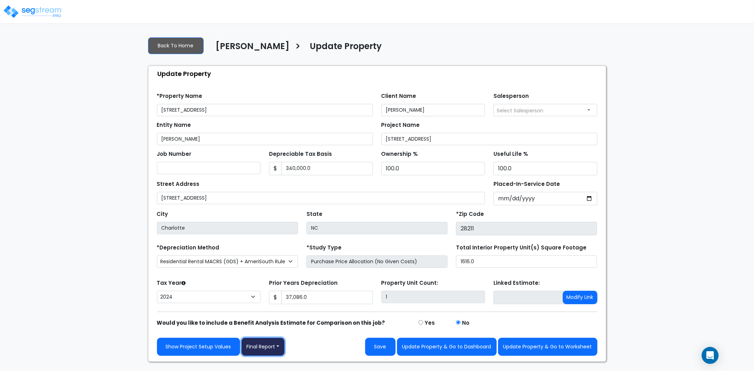
click at [268, 354] on button "Final Report" at bounding box center [262, 347] width 43 height 18
click at [271, 295] on link "Report Custom Fields" at bounding box center [279, 294] width 74 height 16
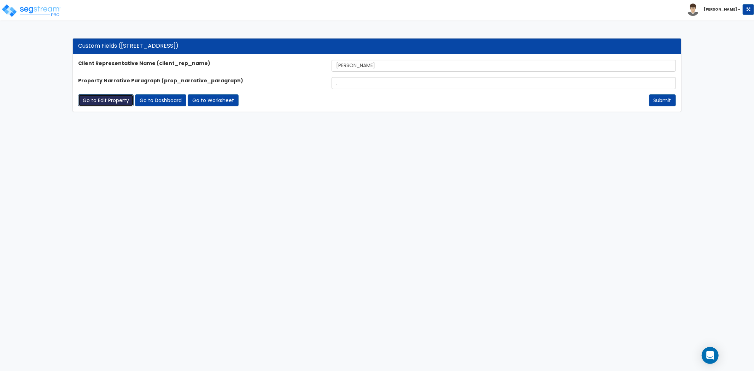
click at [129, 101] on link "Go to Edit Property" at bounding box center [105, 100] width 55 height 12
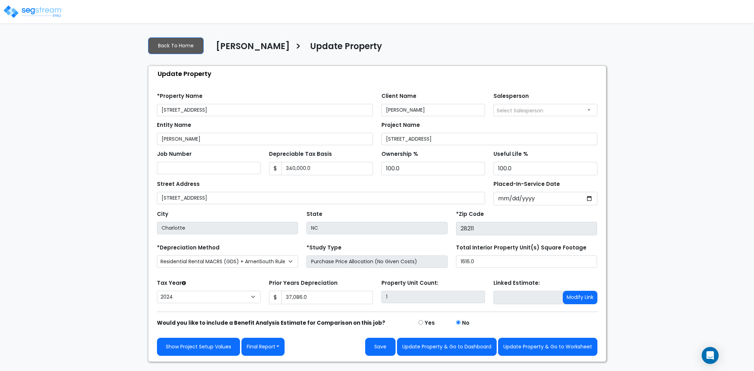
select select "2024"
click at [270, 351] on button "Final Report" at bounding box center [262, 347] width 43 height 18
click at [273, 312] on link "Report Images" at bounding box center [279, 310] width 74 height 16
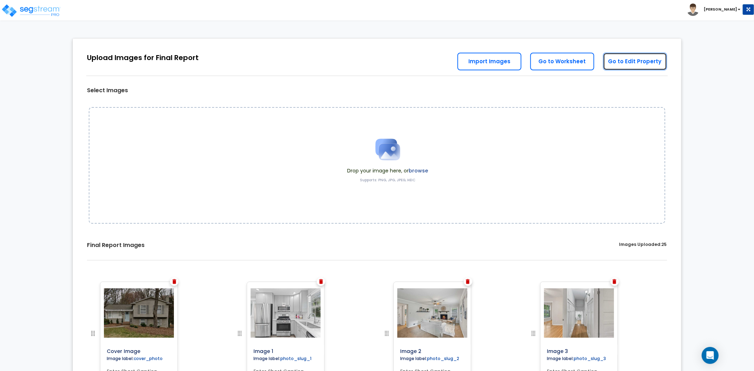
click at [631, 58] on link "Go to Edit Property" at bounding box center [635, 62] width 64 height 18
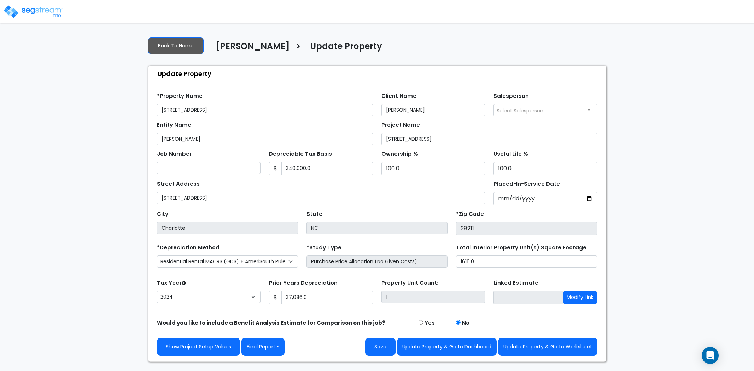
select select "2024"
click at [589, 351] on button "Update Property & Go to Worksheet" at bounding box center [547, 347] width 99 height 18
type input "37086"
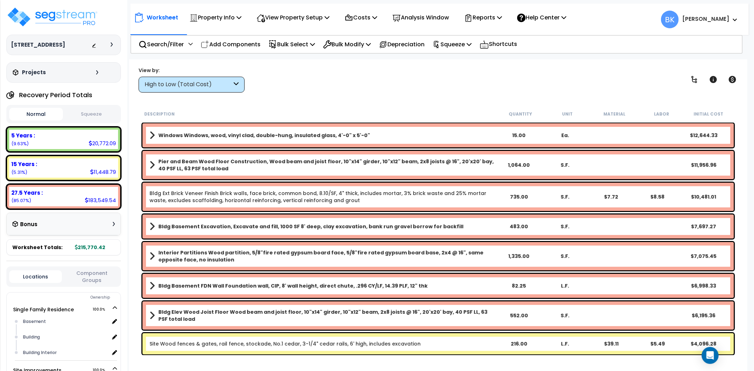
click at [217, 86] on div "High to Low (Total Cost)" at bounding box center [187, 85] width 87 height 8
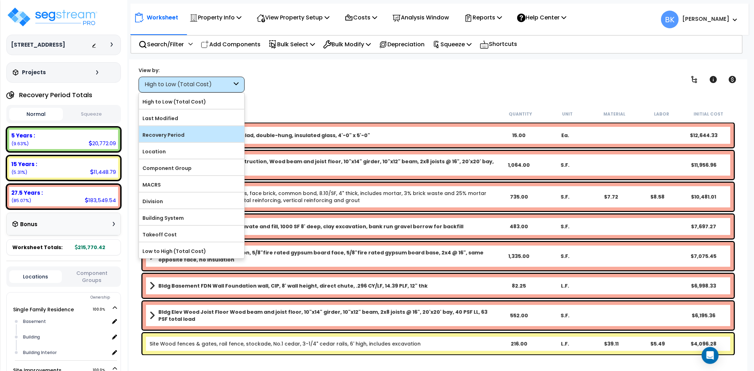
click at [185, 133] on label "Recovery Period" at bounding box center [191, 135] width 105 height 11
click at [0, 0] on input "Recovery Period" at bounding box center [0, 0] width 0 height 0
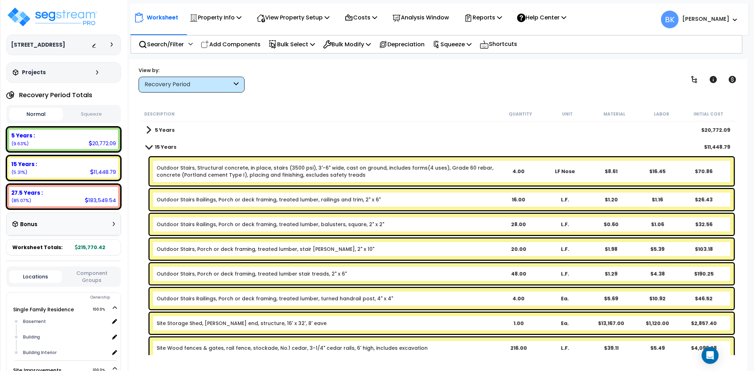
click at [158, 126] on b "5 Years" at bounding box center [165, 129] width 20 height 7
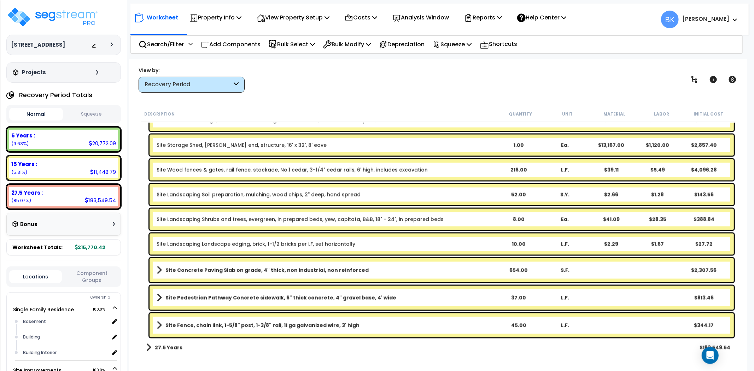
scroll to position [1100, 0]
drag, startPoint x: 149, startPoint y: 346, endPoint x: 188, endPoint y: 317, distance: 48.7
click at [149, 346] on span at bounding box center [148, 347] width 5 height 10
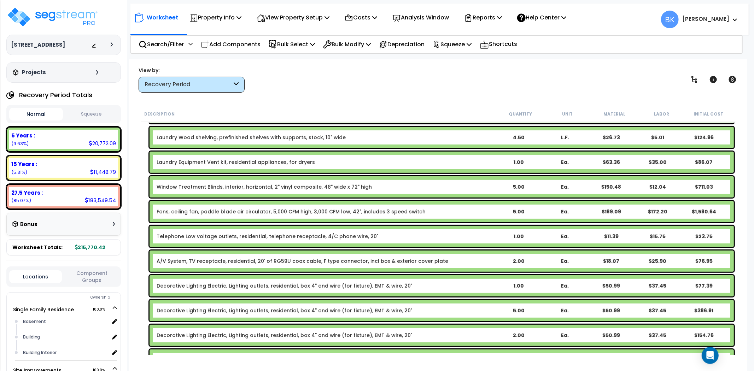
scroll to position [397, 0]
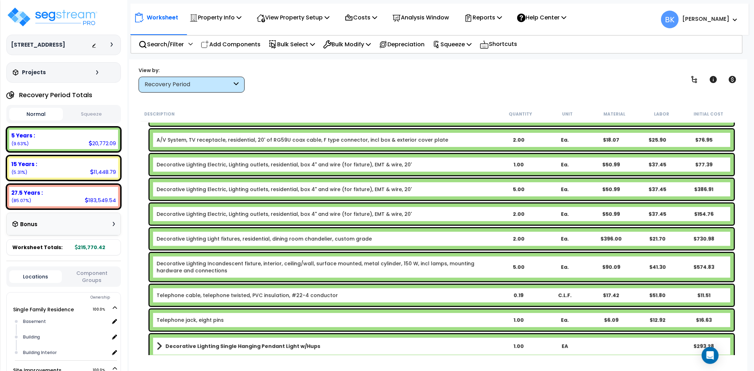
click at [180, 78] on div "Recovery Period" at bounding box center [191, 85] width 106 height 16
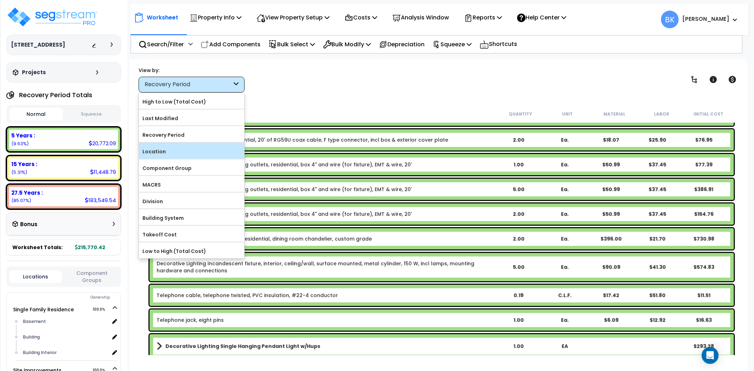
click at [165, 154] on label "Location" at bounding box center [191, 151] width 105 height 11
click at [0, 0] on input "Location" at bounding box center [0, 0] width 0 height 0
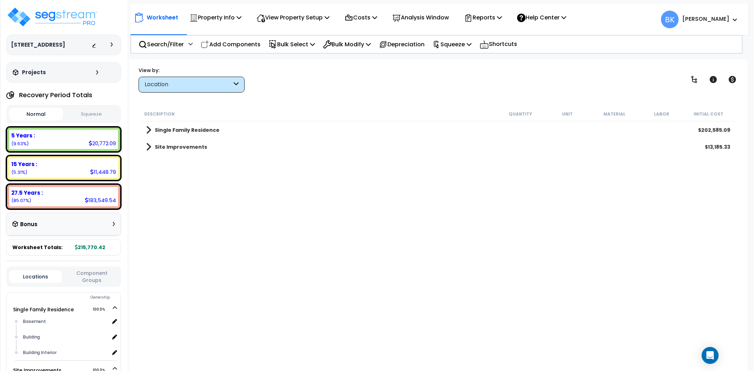
click at [154, 146] on link "Site Improvements" at bounding box center [176, 147] width 61 height 10
drag, startPoint x: 158, startPoint y: 170, endPoint x: 170, endPoint y: 178, distance: 14.3
click at [158, 170] on link "Site Exterior" at bounding box center [170, 172] width 49 height 10
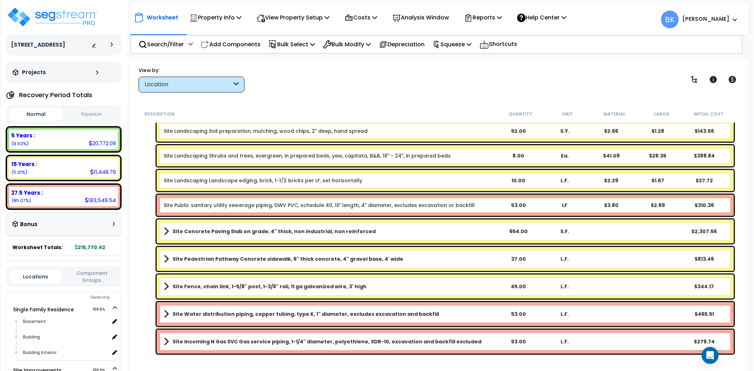
scroll to position [126, 0]
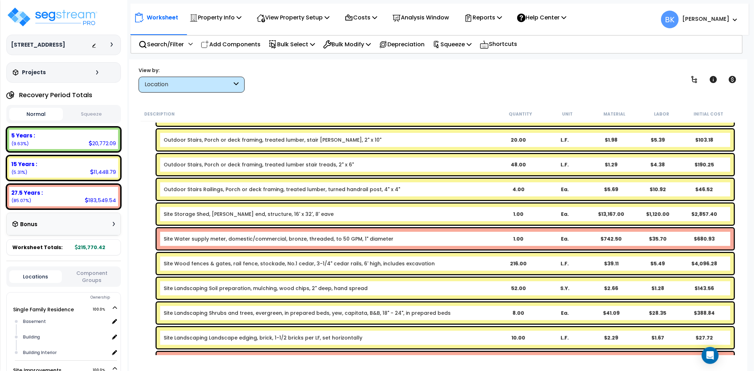
click at [196, 234] on div "Site Water supply meter, domestic/commercial, bronze, threaded, to 50 GPM, 1" d…" at bounding box center [445, 238] width 577 height 21
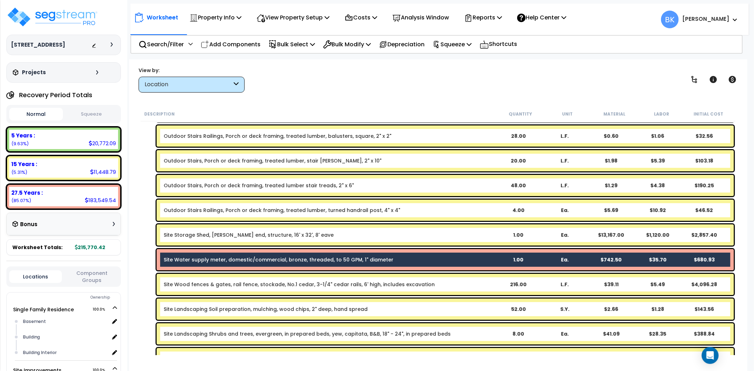
scroll to position [235, 0]
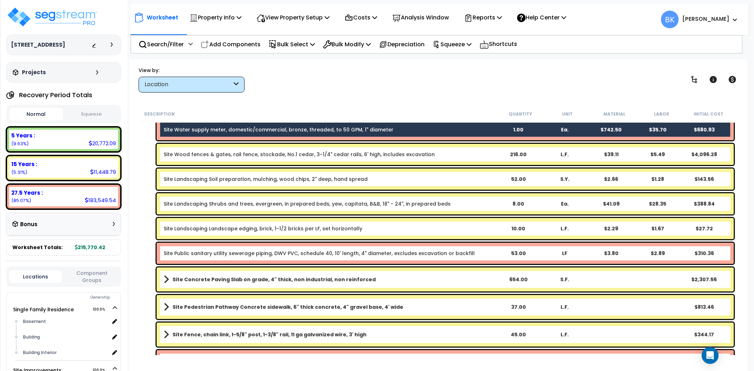
click at [192, 264] on div "Site Public sanitary utility sewerage piping, DWV PVC, schedule 40, 10' length,…" at bounding box center [438, 253] width 595 height 25
click at [192, 251] on link "Site Public sanitary utility sewerage piping, DWV PVC, schedule 40, 10' length,…" at bounding box center [319, 253] width 311 height 7
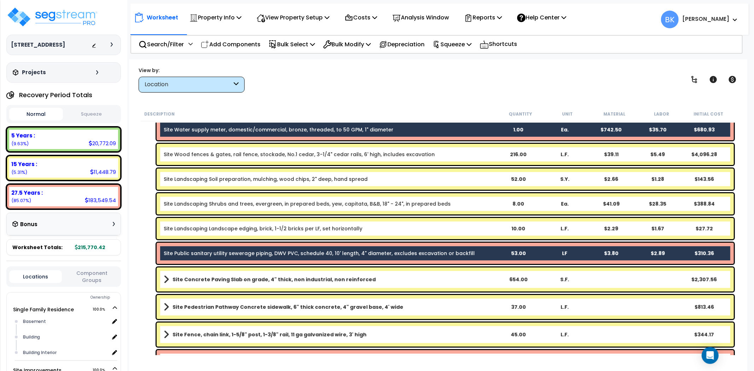
scroll to position [283, 0]
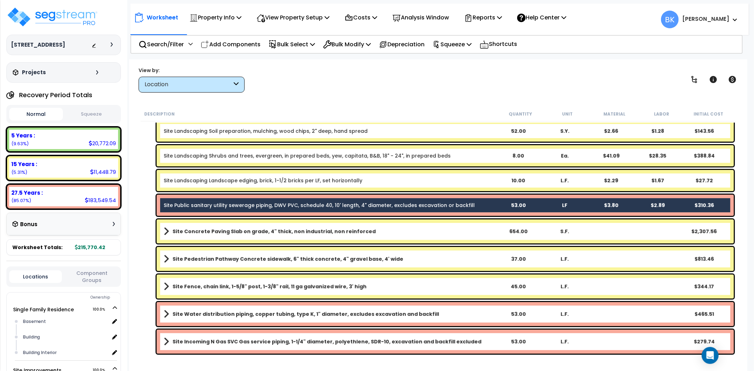
click at [211, 311] on b "Site Water distribution piping, copper tubing, type K, 1" diameter, excludes ex…" at bounding box center [305, 314] width 266 height 7
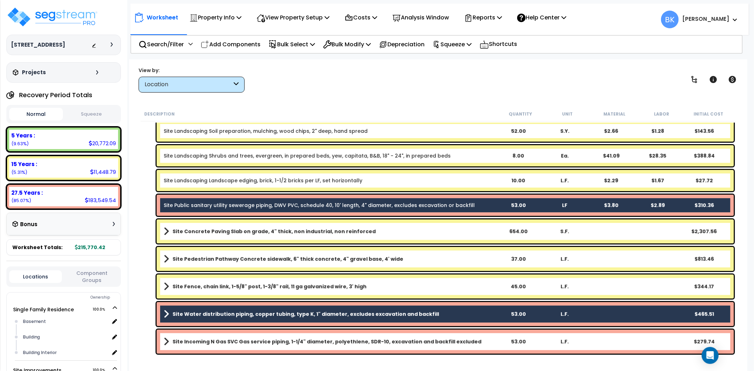
click at [206, 345] on link "Site Incoming N Gas SVC Gas service piping, 1-1/4" diameter, polyethlene, SDR-1…" at bounding box center [329, 342] width 331 height 10
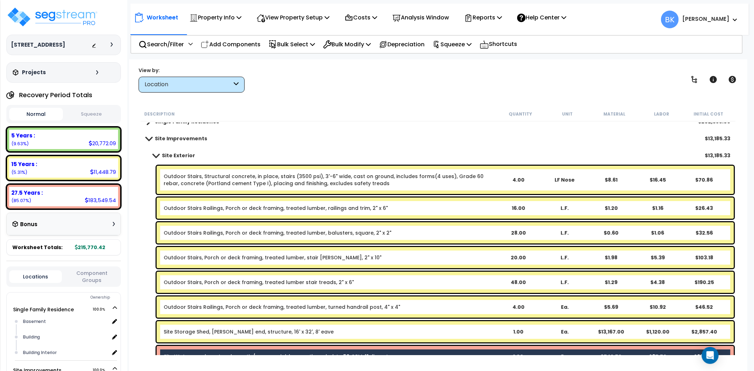
scroll to position [0, 0]
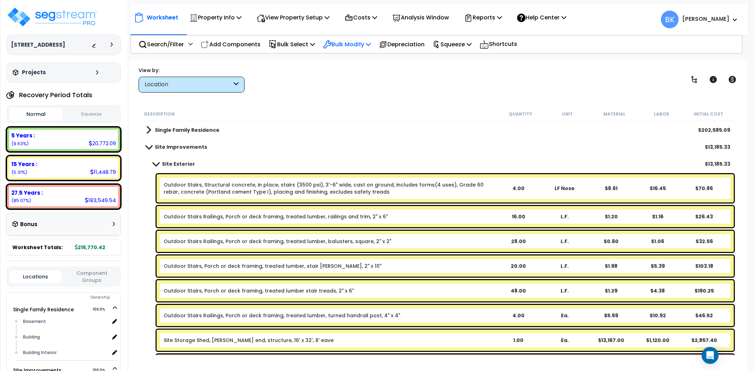
click at [360, 40] on p "Bulk Modify" at bounding box center [347, 45] width 48 height 10
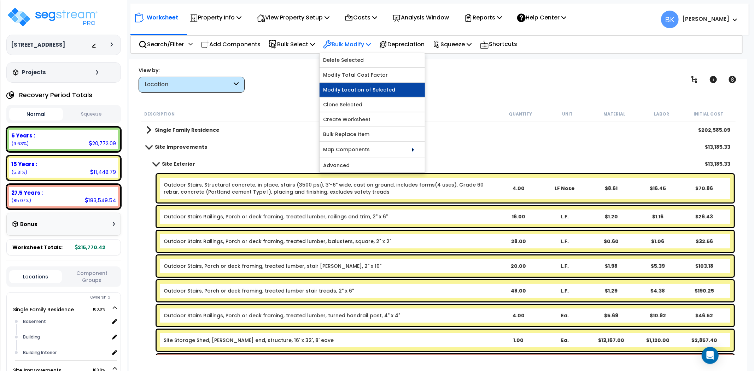
click at [366, 89] on link "Modify Location of Selected" at bounding box center [371, 90] width 105 height 14
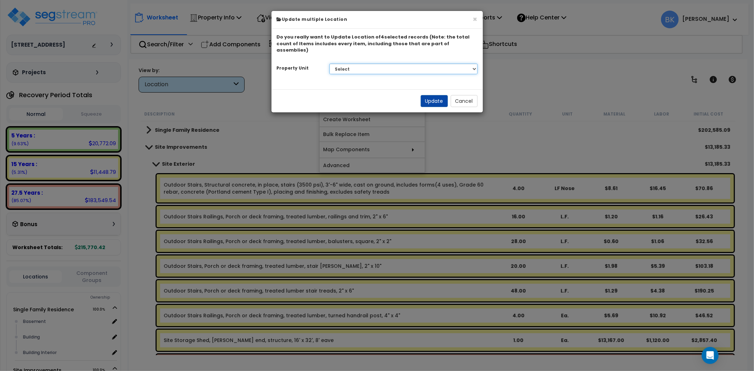
click at [372, 64] on select "Select Single Family Residence Site Improvements" at bounding box center [403, 69] width 148 height 11
select select "165205"
click at [329, 64] on select "Select Single Family Residence Site Improvements" at bounding box center [403, 69] width 148 height 11
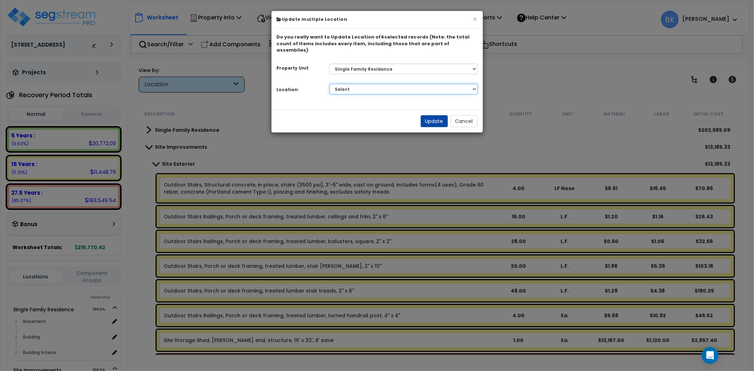
click at [357, 84] on select "Select Basement Building Building Interior Add Additional Location" at bounding box center [403, 89] width 148 height 11
select select "6"
click at [329, 84] on select "Select Basement Building Building Interior Add Additional Location" at bounding box center [403, 89] width 148 height 11
click at [437, 115] on button "Update" at bounding box center [433, 121] width 27 height 12
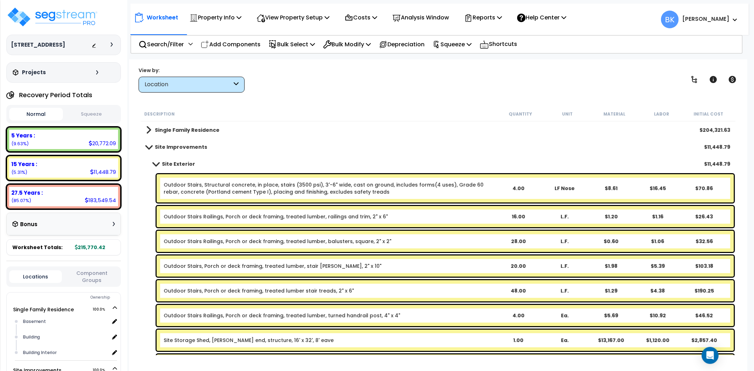
click at [187, 87] on div "Location" at bounding box center [187, 85] width 87 height 8
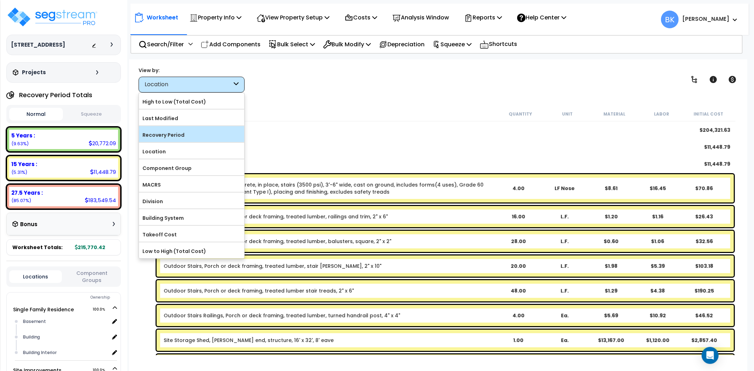
click at [170, 134] on label "Recovery Period" at bounding box center [191, 135] width 105 height 11
click at [0, 0] on input "Recovery Period" at bounding box center [0, 0] width 0 height 0
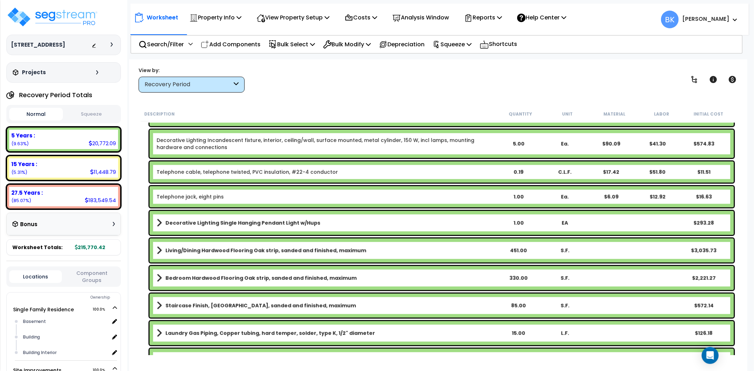
scroll to position [589, 0]
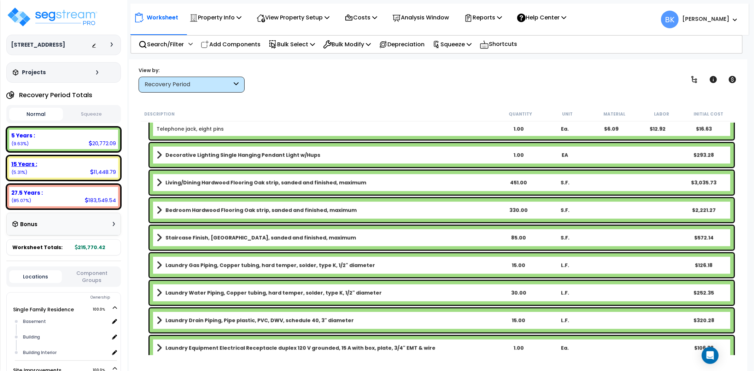
click at [54, 154] on div "5 Years : 20,772.09 (9.63%) 7 Years : 0.00 (0.00%) 15 Years : 11,448.79 (5.31%)…" at bounding box center [63, 168] width 114 height 82
click at [44, 161] on div "15 Years :" at bounding box center [63, 163] width 105 height 7
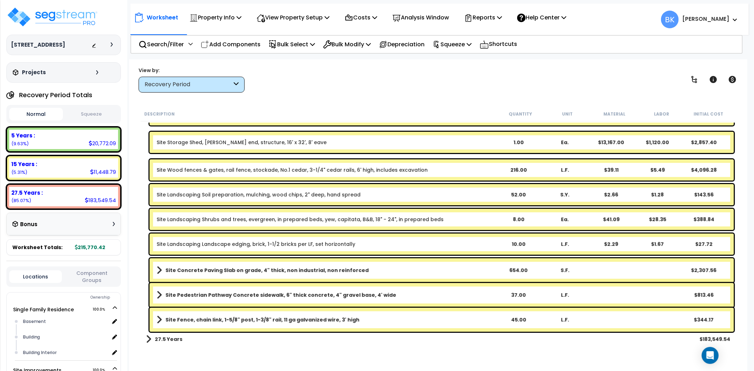
click at [300, 324] on link "Site Fence, chain link, 1-5/8" post, 1-3/8" rail, 11 ga galvanized wire, 3' high" at bounding box center [326, 320] width 338 height 10
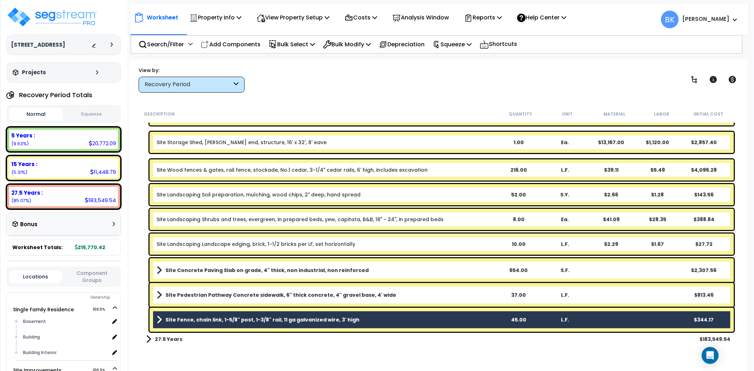
click at [300, 324] on link "Site Fence, chain link, 1-5/8" post, 1-3/8" rail, 11 ga galvanized wire, 3' high" at bounding box center [326, 320] width 338 height 10
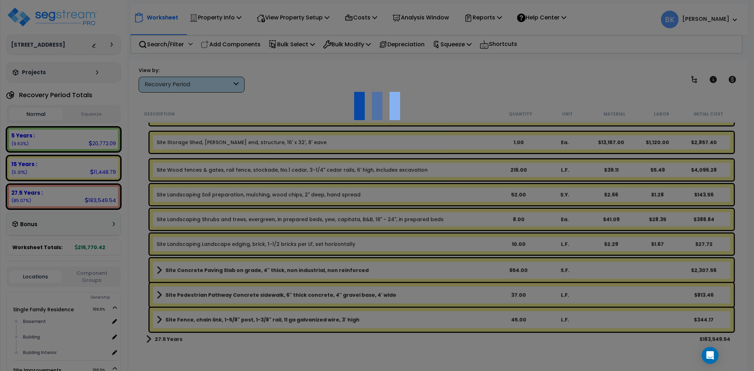
select select "46285"
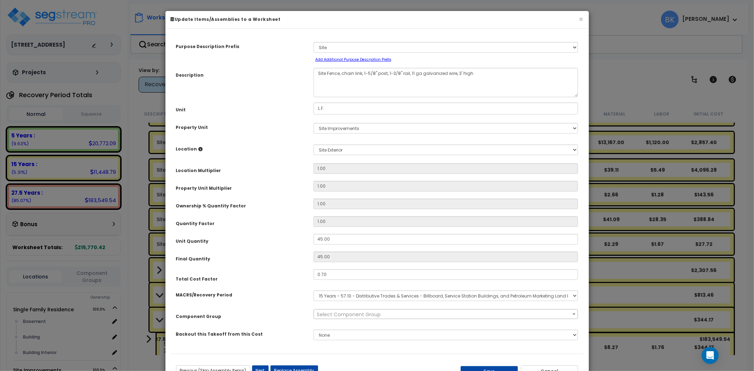
scroll to position [28, 0]
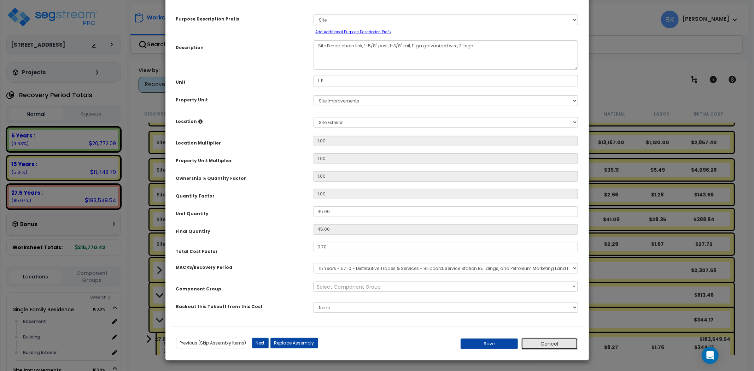
click at [549, 342] on button "Cancel" at bounding box center [549, 344] width 57 height 12
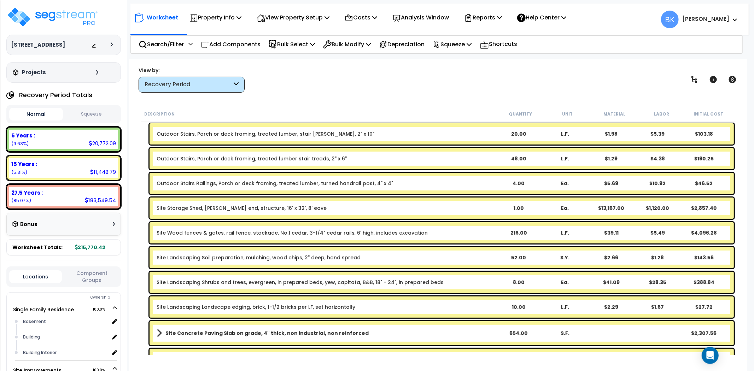
scroll to position [351, 0]
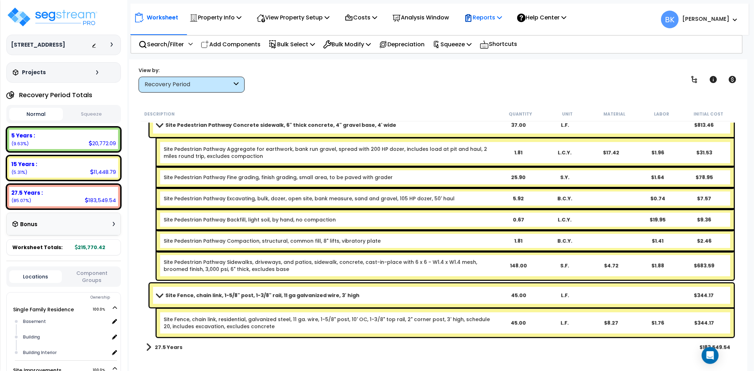
click at [502, 18] on icon at bounding box center [499, 17] width 5 height 6
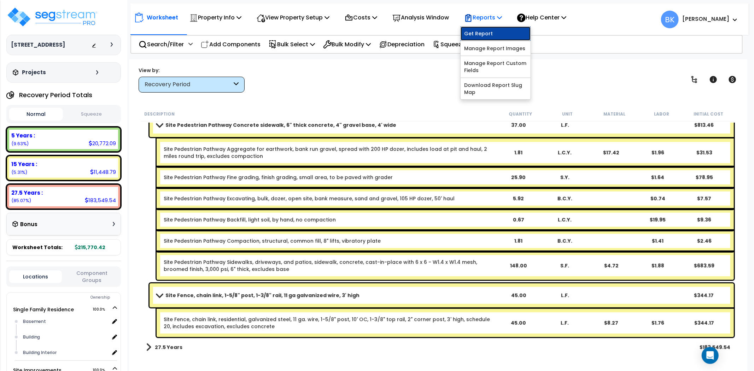
click at [505, 33] on link "Get Report" at bounding box center [495, 33] width 70 height 14
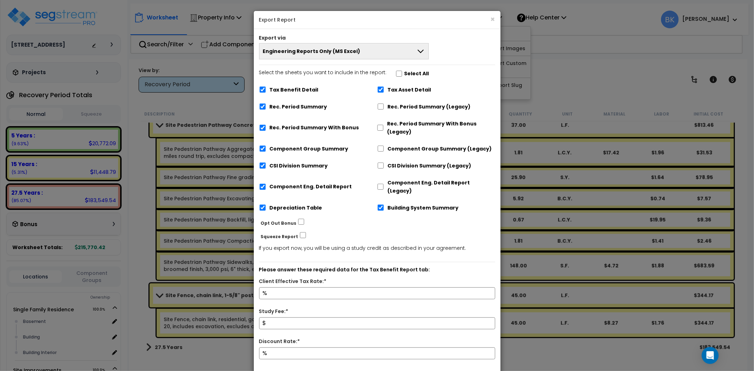
drag, startPoint x: 306, startPoint y: 16, endPoint x: 308, endPoint y: 79, distance: 63.3
click at [306, 16] on h5 "Export Report" at bounding box center [377, 19] width 236 height 7
click at [296, 85] on div "Tax Benefit Detail" at bounding box center [318, 88] width 118 height 13
click at [291, 89] on label "Tax Benefit Detail" at bounding box center [294, 90] width 49 height 8
click at [266, 89] on input "Tax Benefit Detail" at bounding box center [262, 90] width 7 height 6
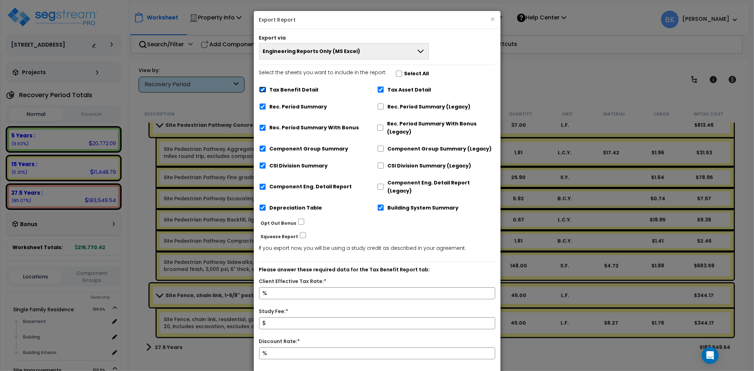
checkbox input "false"
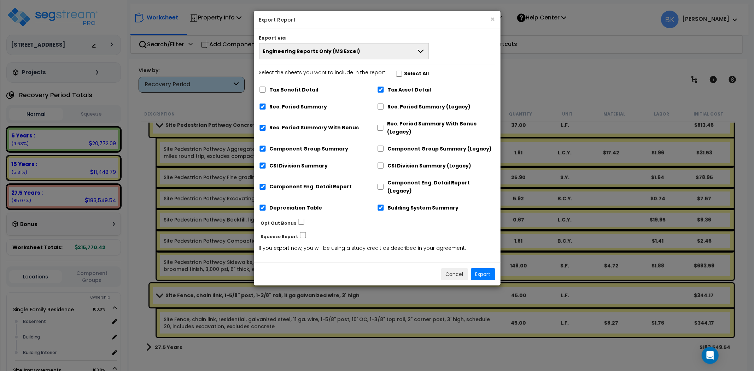
click at [293, 126] on label "Rec. Period Summary With Bonus" at bounding box center [314, 128] width 89 height 8
click at [266, 126] on input "Rec. Period Summary With Bonus" at bounding box center [262, 128] width 7 height 6
checkbox input "false"
click at [397, 85] on div "Tax Asset Detail" at bounding box center [436, 88] width 118 height 13
click at [409, 204] on label "Building System Summary" at bounding box center [423, 208] width 71 height 8
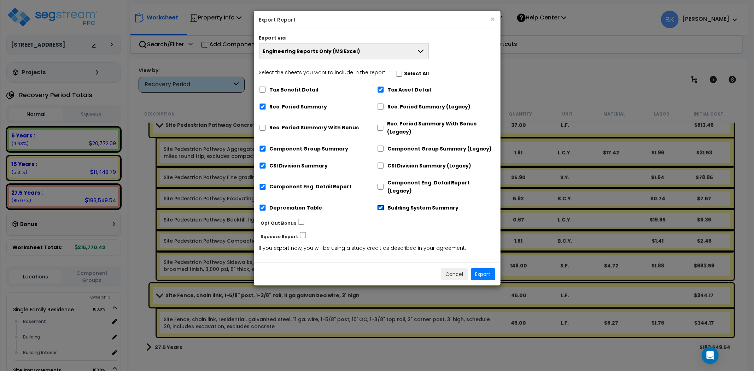
click at [384, 205] on input "Building System Summary" at bounding box center [380, 208] width 7 height 6
checkbox input "false"
click at [414, 89] on label "Tax Asset Detail" at bounding box center [409, 90] width 43 height 8
click at [384, 89] on input "Tax Asset Detail" at bounding box center [380, 90] width 7 height 6
checkbox input "false"
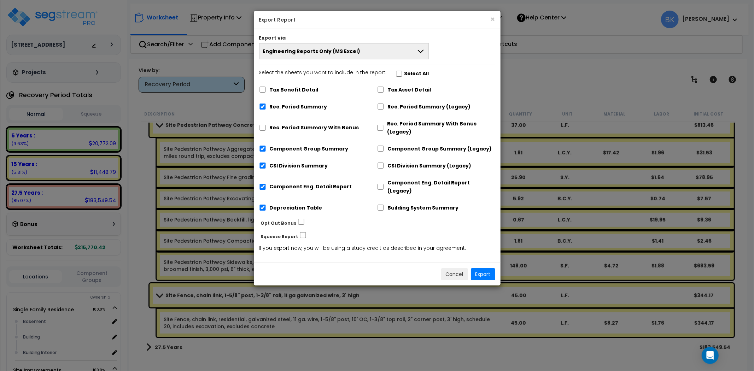
click at [289, 204] on label "Depreciation Table" at bounding box center [296, 208] width 53 height 8
click at [266, 205] on input "Depreciation Table" at bounding box center [262, 208] width 7 height 6
checkbox input "false"
click at [422, 200] on div "Building System Summary" at bounding box center [436, 206] width 118 height 13
click at [417, 204] on label "Building System Summary" at bounding box center [423, 208] width 71 height 8
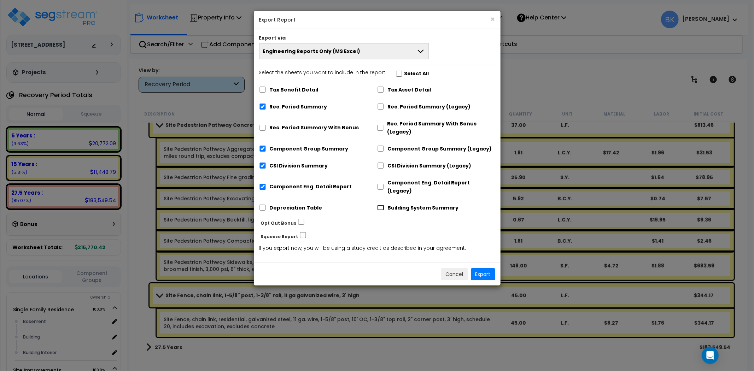
click at [384, 205] on input "Building System Summary" at bounding box center [380, 208] width 7 height 6
checkbox input "true"
click at [484, 268] on button "Export" at bounding box center [483, 274] width 24 height 12
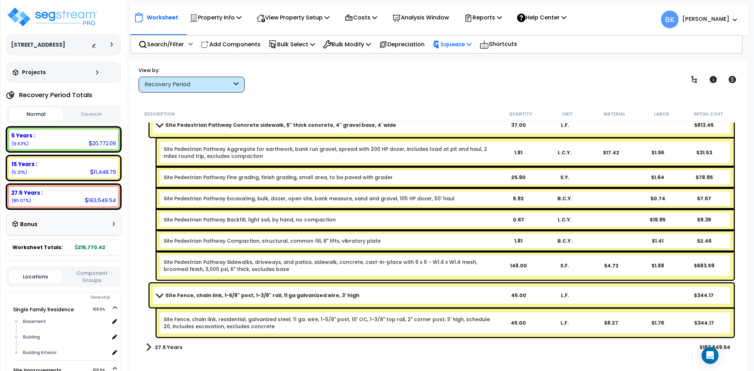
click at [461, 42] on p "Squeeze" at bounding box center [451, 45] width 39 height 10
click at [471, 61] on link "Squeeze" at bounding box center [464, 60] width 70 height 14
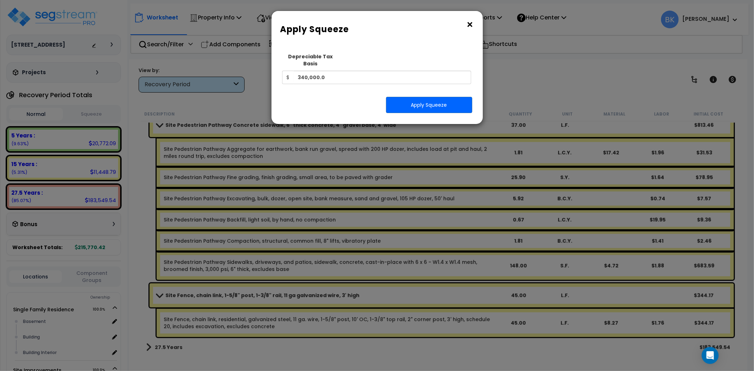
click at [468, 22] on button "×" at bounding box center [470, 24] width 8 height 11
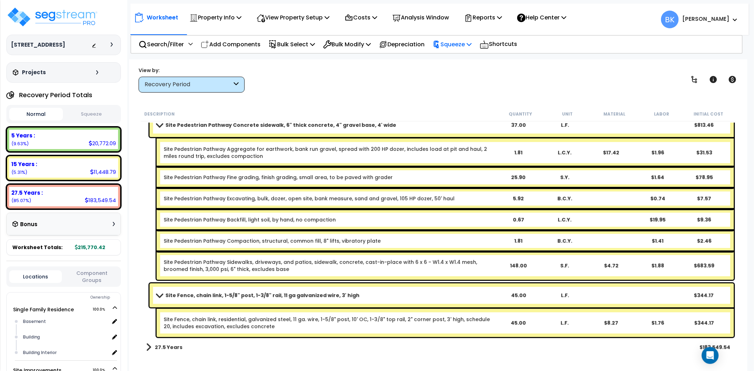
click at [471, 52] on div "Squeeze" at bounding box center [451, 44] width 39 height 17
drag, startPoint x: 462, startPoint y: 58, endPoint x: 453, endPoint y: 73, distance: 17.3
click at [462, 58] on link "Squeeze" at bounding box center [464, 60] width 70 height 14
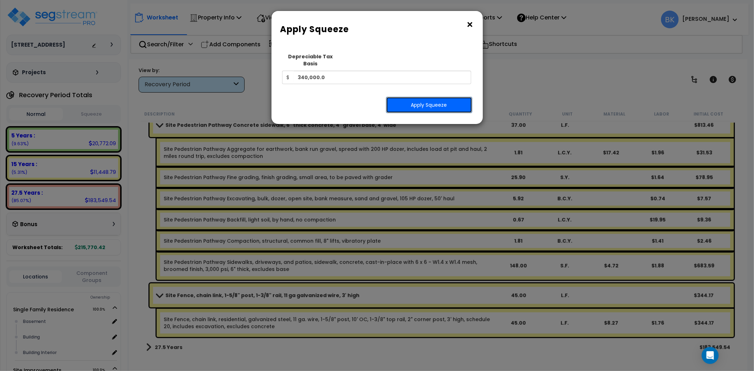
click at [410, 98] on button "Apply Squeeze" at bounding box center [429, 105] width 86 height 16
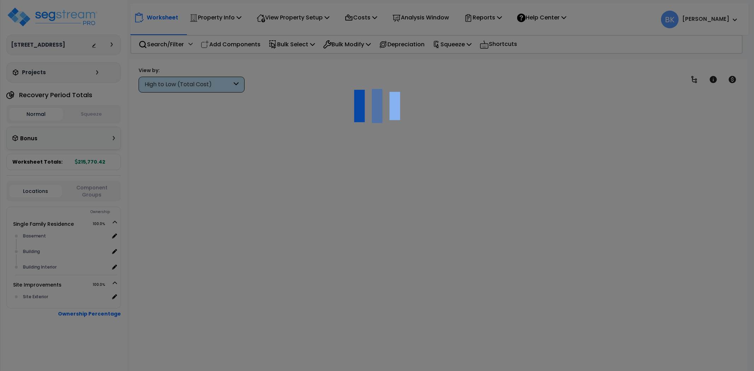
scroll to position [31, 0]
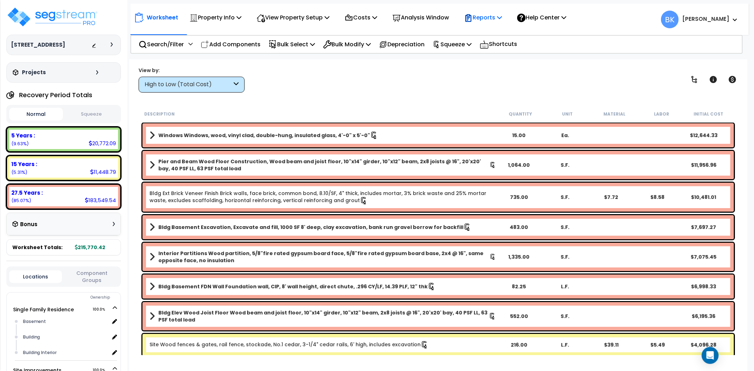
click at [493, 19] on p "Reports" at bounding box center [483, 18] width 38 height 10
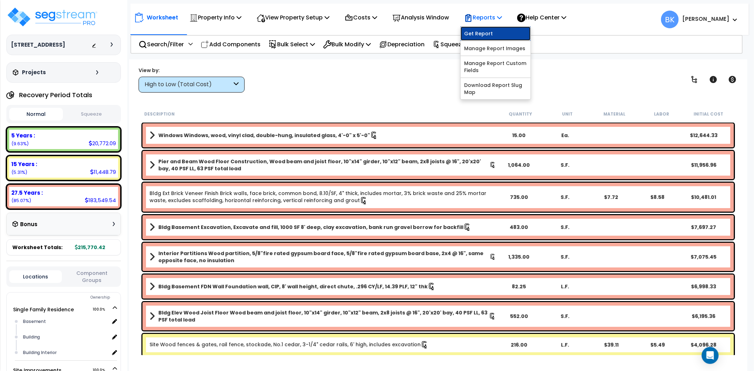
click at [494, 38] on link "Get Report" at bounding box center [495, 33] width 70 height 14
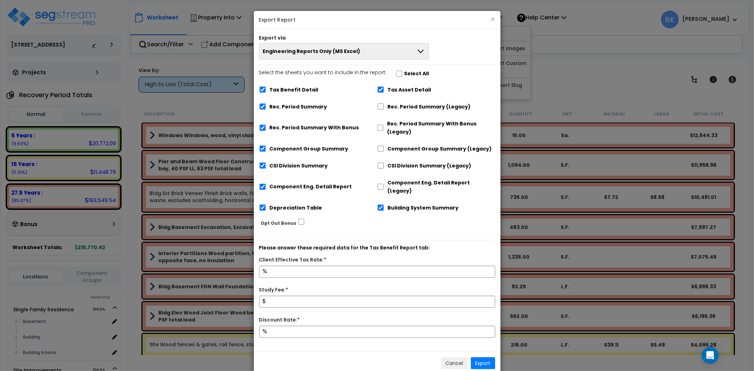
click at [305, 88] on label "Tax Benefit Detail" at bounding box center [294, 90] width 49 height 8
click at [266, 88] on input "Tax Benefit Detail" at bounding box center [262, 90] width 7 height 6
checkbox input "false"
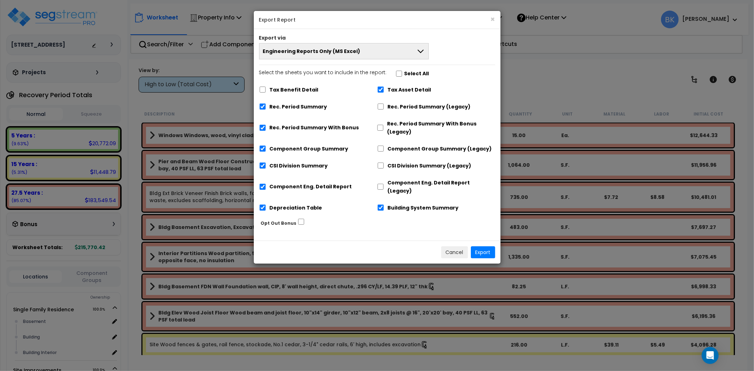
click at [283, 204] on label "Depreciation Table" at bounding box center [296, 208] width 53 height 8
click at [266, 205] on input "Depreciation Table" at bounding box center [262, 208] width 7 height 6
checkbox input "false"
click at [393, 87] on label "Tax Asset Detail" at bounding box center [409, 90] width 43 height 8
click at [384, 87] on input "Tax Asset Detail" at bounding box center [380, 90] width 7 height 6
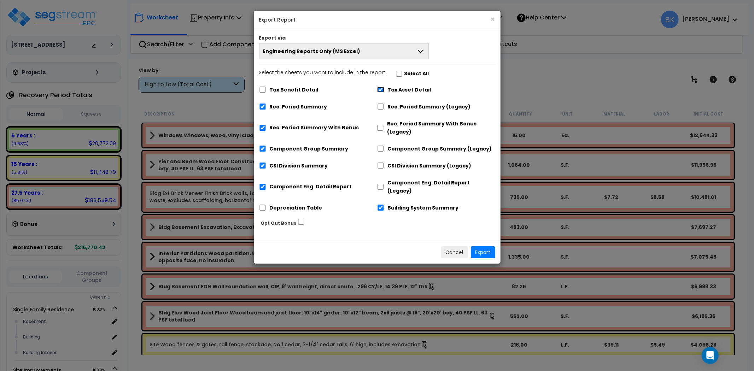
checkbox input "false"
click at [309, 122] on div "Rec. Period Summary With Bonus" at bounding box center [318, 127] width 118 height 22
click at [306, 126] on label "Rec. Period Summary With Bonus" at bounding box center [314, 128] width 89 height 8
click at [266, 126] on input "Rec. Period Summary With Bonus" at bounding box center [262, 128] width 7 height 6
checkbox input "false"
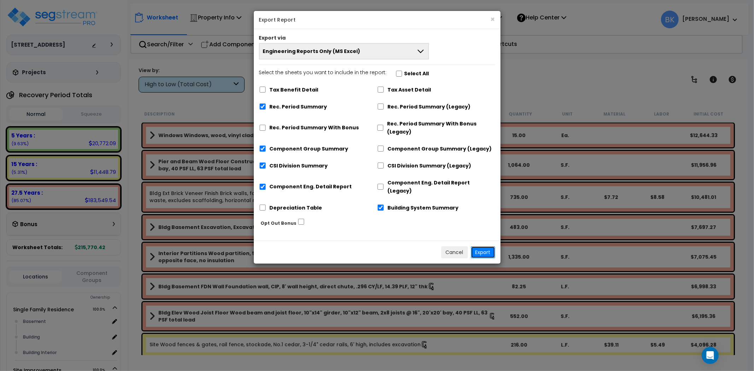
click at [488, 247] on button "Export" at bounding box center [483, 252] width 24 height 12
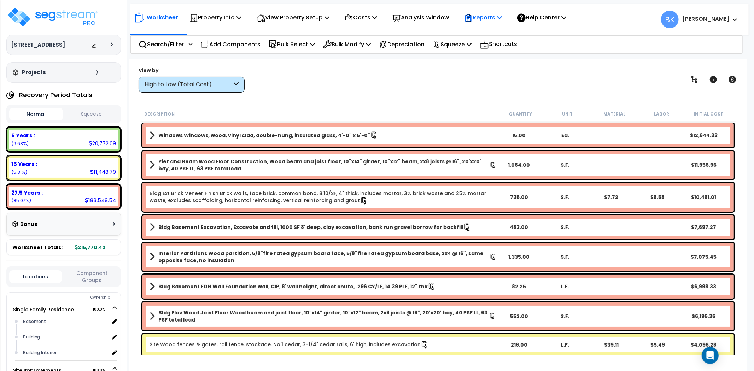
click at [490, 17] on p "Reports" at bounding box center [483, 18] width 38 height 10
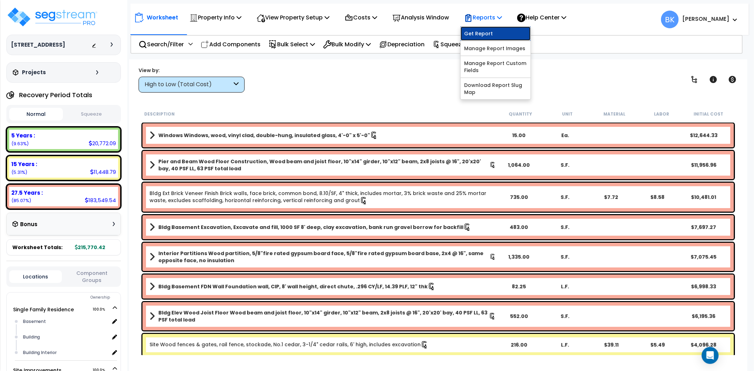
click at [500, 36] on link "Get Report" at bounding box center [495, 33] width 70 height 14
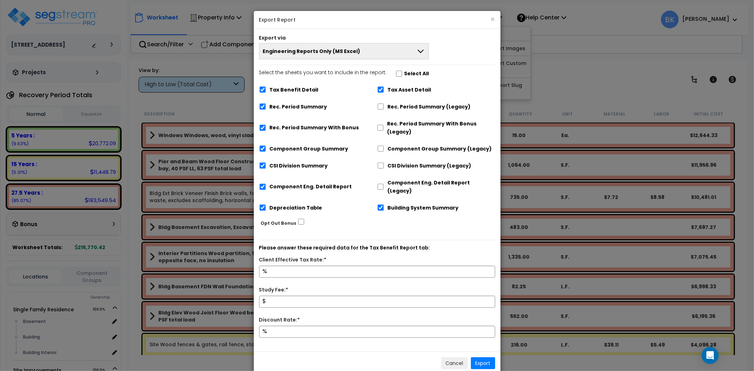
click at [339, 52] on span "Engineering Reports Only (MS Excel)" at bounding box center [312, 51] width 98 height 7
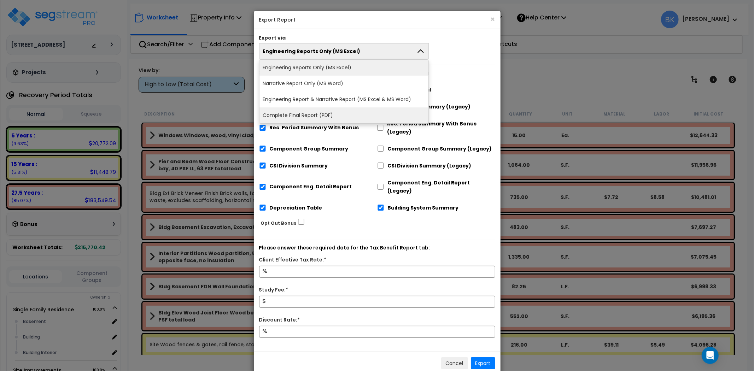
click at [319, 111] on li "Complete Final Report (PDF)" at bounding box center [343, 115] width 169 height 16
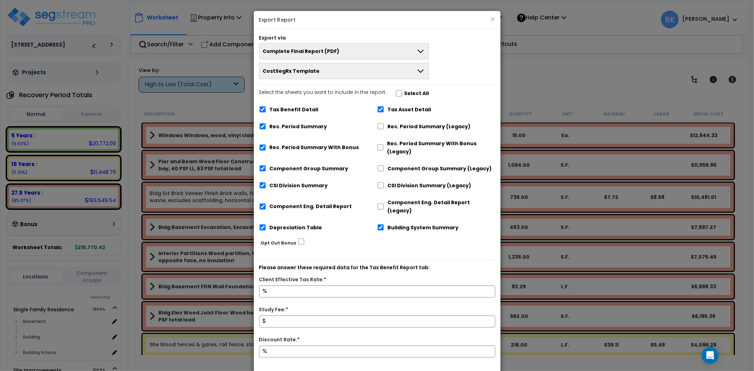
click at [288, 111] on label "Tax Benefit Detail" at bounding box center [294, 110] width 49 height 8
click at [266, 111] on input "Tax Benefit Detail" at bounding box center [262, 109] width 7 height 6
checkbox input "false"
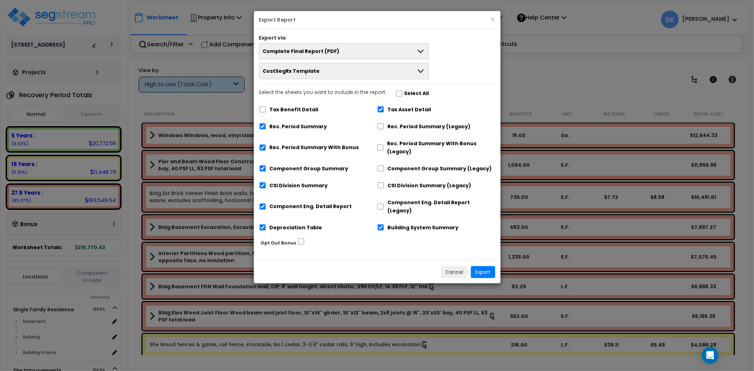
click at [288, 145] on label "Rec. Period Summary With Bonus" at bounding box center [314, 147] width 89 height 8
click at [323, 149] on label "Rec. Period Summary With Bonus" at bounding box center [314, 148] width 89 height 8
click at [266, 149] on input "Rec. Period Summary With Bonus" at bounding box center [262, 148] width 7 height 6
checkbox input "false"
click at [288, 224] on label "Depreciation Table" at bounding box center [296, 228] width 53 height 8
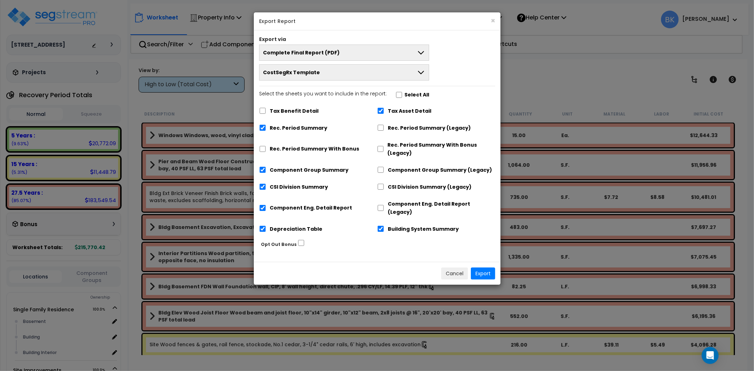
click at [289, 225] on label "Depreciation Table" at bounding box center [296, 229] width 53 height 8
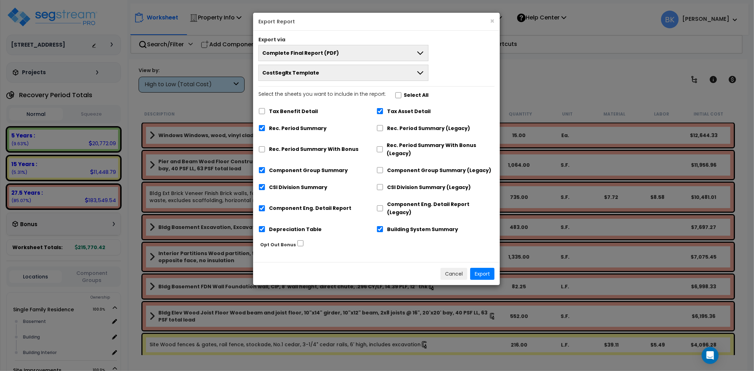
click at [291, 225] on label "Depreciation Table" at bounding box center [295, 229] width 53 height 8
click at [259, 226] on input "Depreciation Table" at bounding box center [261, 229] width 7 height 6
checkbox input "false"
click at [398, 108] on label "Tax Asset Detail" at bounding box center [408, 112] width 43 height 8
click at [383, 108] on input "Tax Asset Detail" at bounding box center [379, 111] width 7 height 6
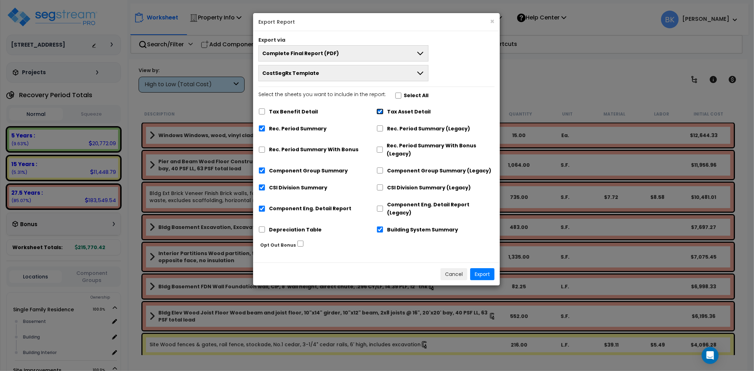
checkbox input "false"
click at [486, 268] on button "Export" at bounding box center [482, 274] width 24 height 12
